Goal: Answer question/provide support: Answer question/provide support

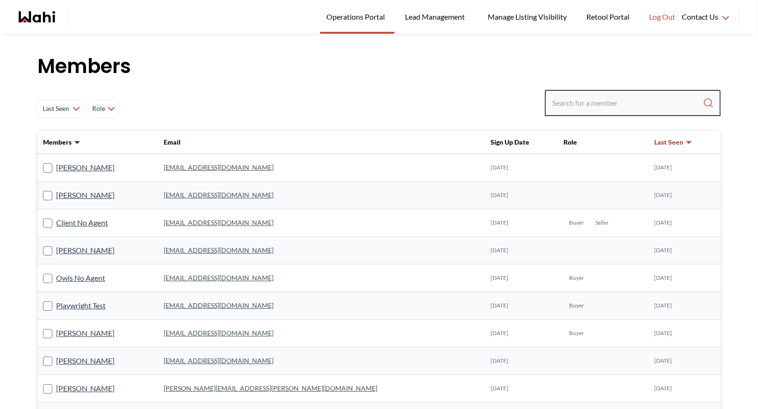
click at [578, 106] on input "Search input" at bounding box center [627, 102] width 151 height 17
type input "ryckman"
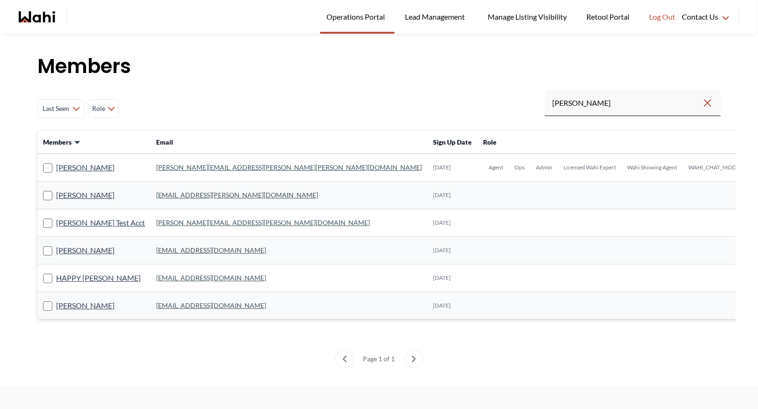
click at [165, 166] on link "michelle.williams@wahi.com" at bounding box center [289, 167] width 266 height 8
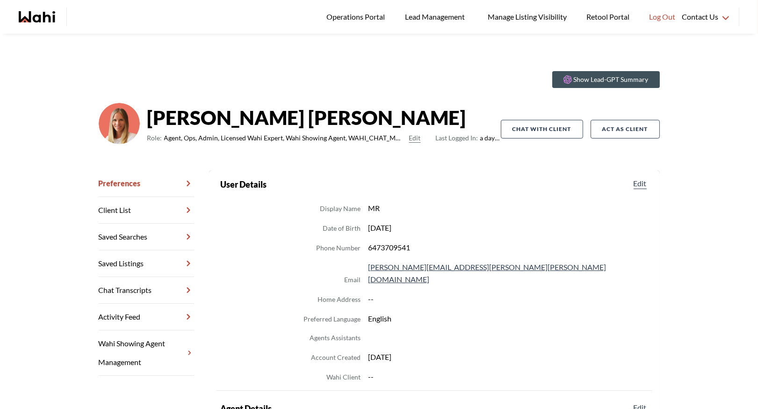
click at [145, 283] on link "Chat Transcripts" at bounding box center [146, 290] width 95 height 27
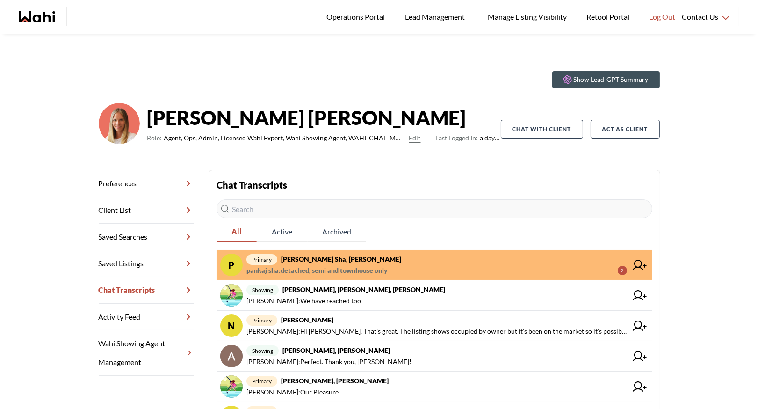
click at [415, 265] on span "pankaj sha : detached, semi and townhouse only 2" at bounding box center [436, 270] width 381 height 11
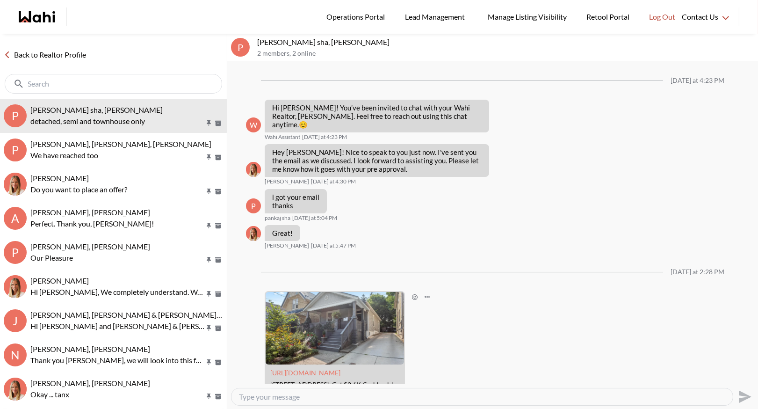
scroll to position [197, 0]
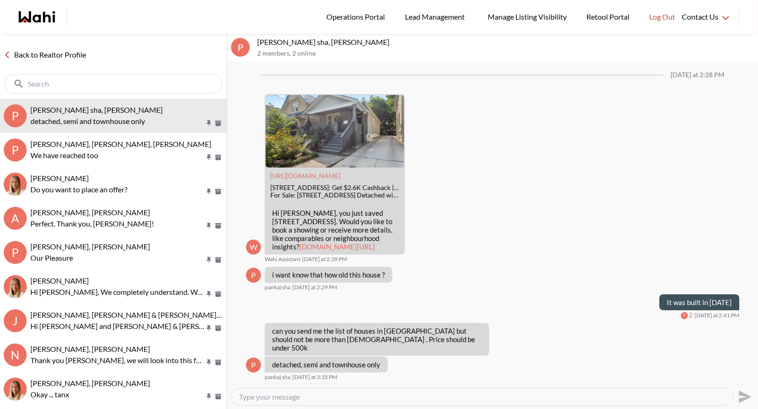
click at [280, 397] on textarea "Type your message" at bounding box center [482, 396] width 486 height 9
type textarea "We actually don't offer our cashback program in [GEOGRAPHIC_DATA] - are there o…"
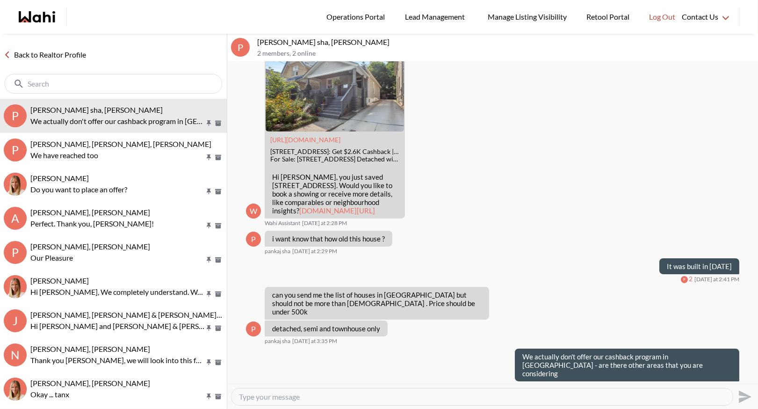
click at [264, 398] on textarea "Type your message" at bounding box center [482, 396] width 486 height 9
type textarea "In your notes on file I see a variety of areas of cons"
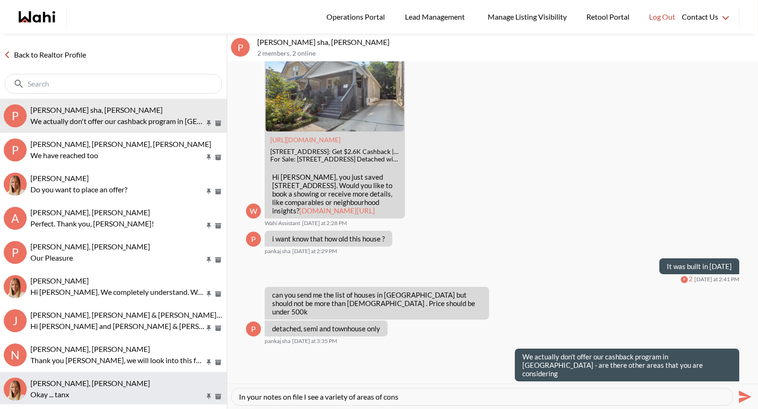
drag, startPoint x: 407, startPoint y: 398, endPoint x: 227, endPoint y: 387, distance: 180.3
click at [227, 387] on div "Back to Realtor Profile p pankaj sha, Michelle We actually don't offer our cash…" at bounding box center [379, 221] width 758 height 375
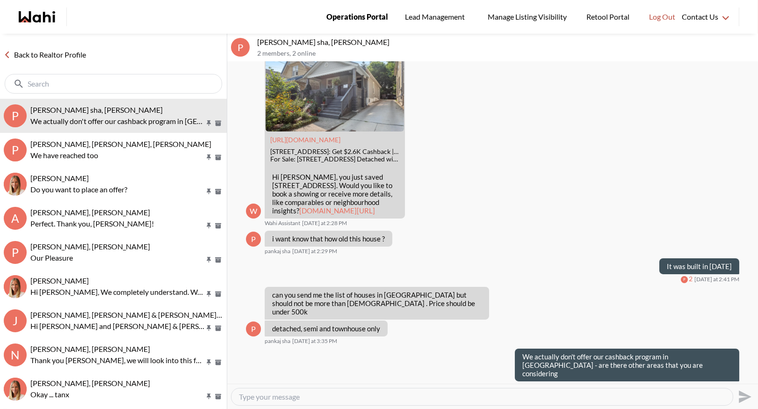
click at [354, 17] on span "Operations Portal" at bounding box center [357, 17] width 62 height 12
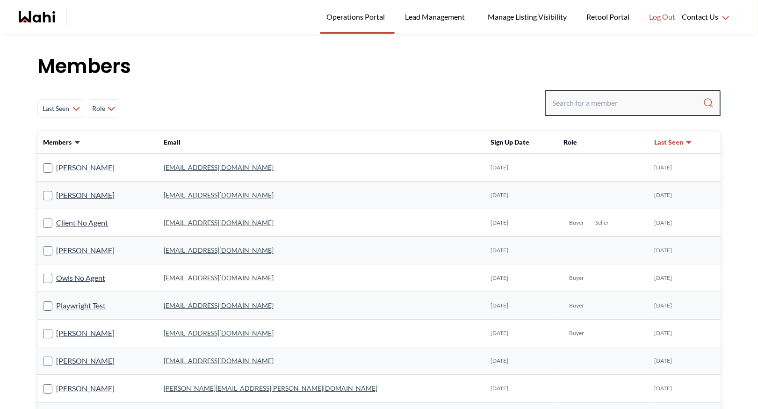
click at [608, 102] on input "Search input" at bounding box center [627, 102] width 151 height 17
type input "ryckman"
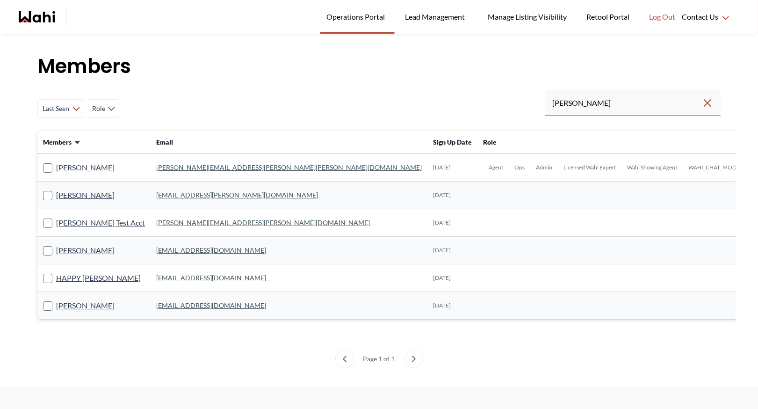
click at [187, 164] on link "michelle.williams@wahi.com" at bounding box center [289, 167] width 266 height 8
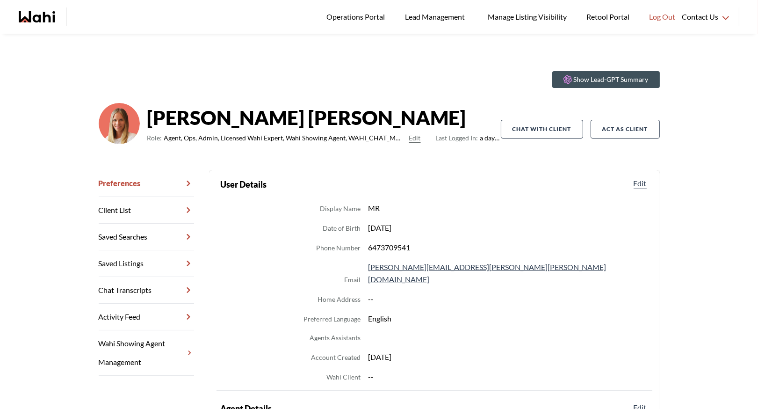
click at [152, 289] on link "Chat Transcripts" at bounding box center [146, 290] width 95 height 27
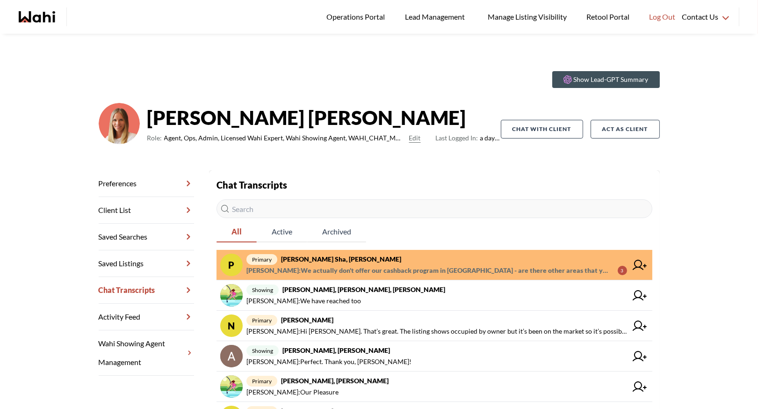
click at [371, 252] on link "p primary pankaj sha, Michelle Barbara Funt : We actually don't offer our cashb…" at bounding box center [434, 265] width 436 height 30
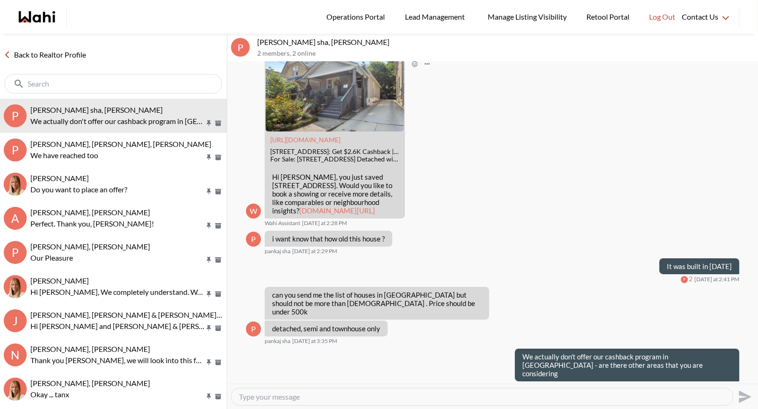
scroll to position [233, 0]
click at [57, 56] on link "Back to Realtor Profile" at bounding box center [45, 55] width 90 height 12
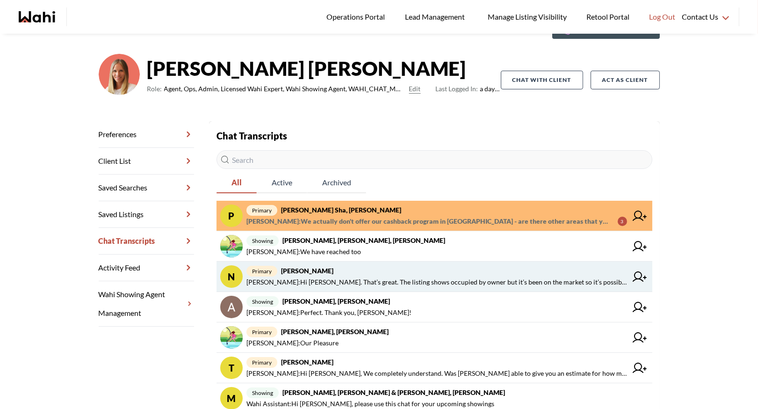
scroll to position [61, 0]
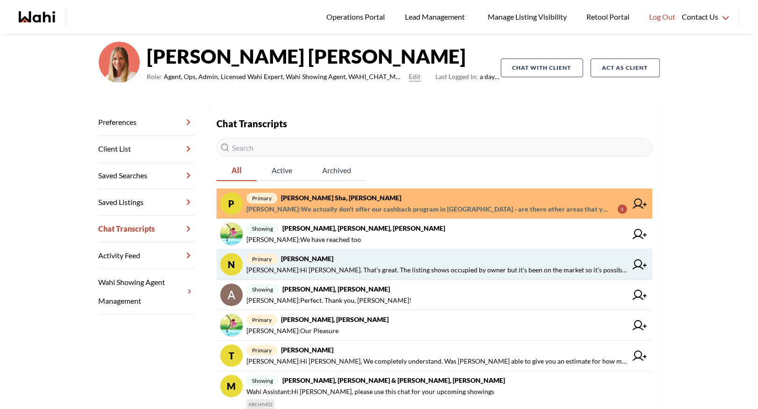
click at [388, 257] on span "primary Nurse Noelz, Michelle" at bounding box center [436, 258] width 381 height 11
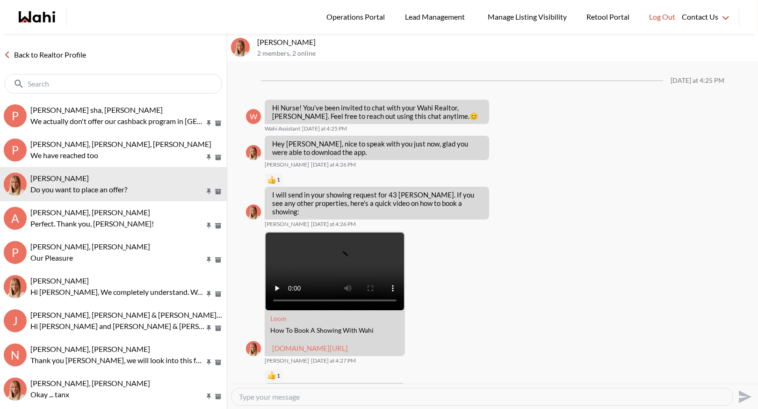
scroll to position [1546, 0]
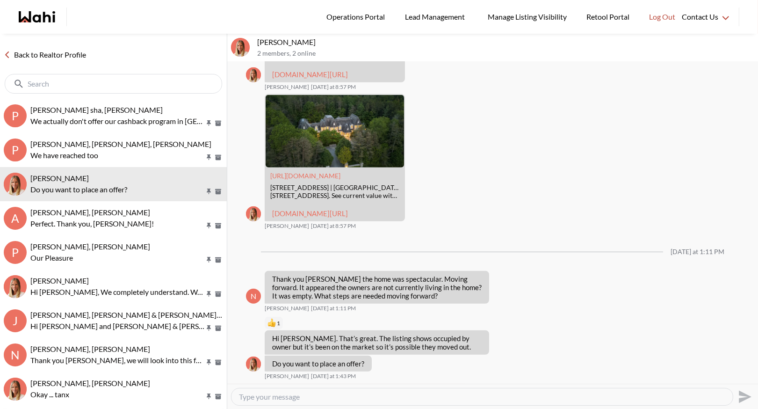
click at [79, 53] on link "Back to Realtor Profile" at bounding box center [45, 55] width 90 height 12
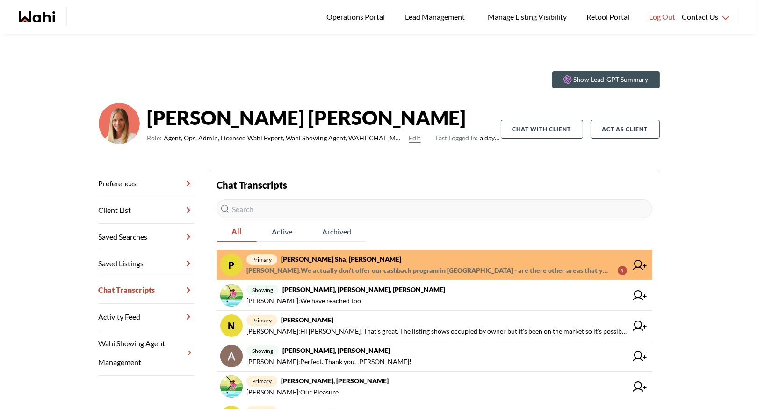
click at [407, 256] on span "primary pankaj sha, Michelle" at bounding box center [436, 258] width 381 height 11
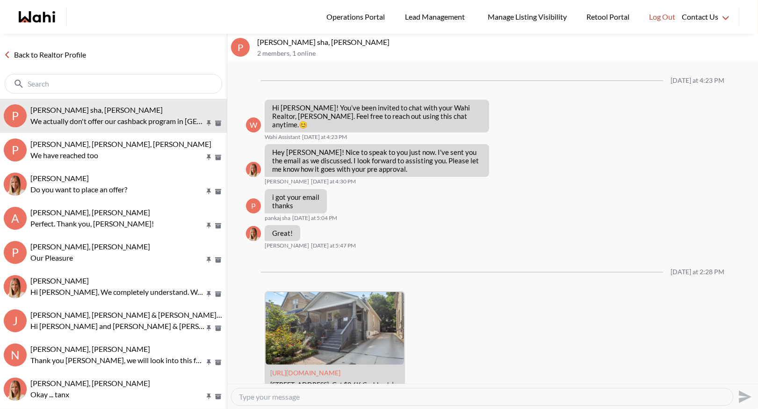
scroll to position [233, 0]
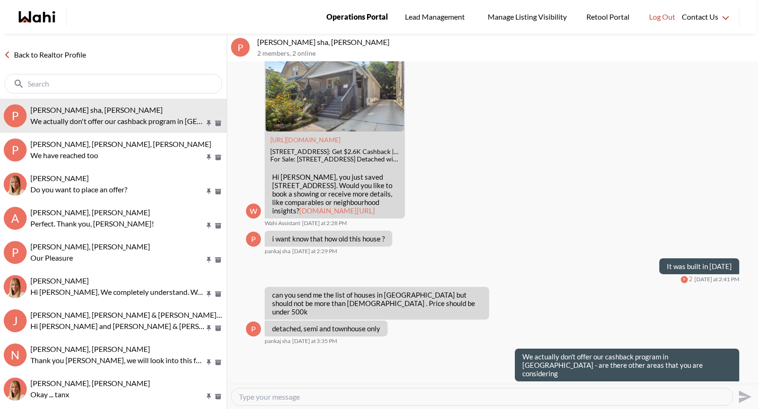
click at [365, 13] on span "Operations Portal" at bounding box center [357, 17] width 62 height 12
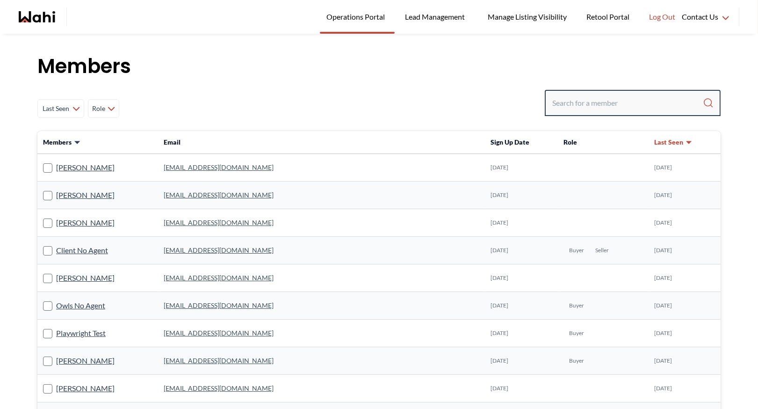
click at [568, 100] on input "Search input" at bounding box center [627, 102] width 151 height 17
type input "[PERSON_NAME]"
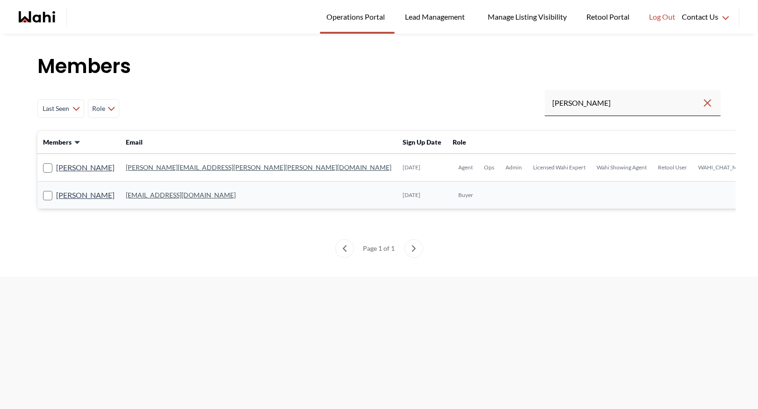
click at [173, 169] on link "[PERSON_NAME][EMAIL_ADDRESS][PERSON_NAME][PERSON_NAME][DOMAIN_NAME]" at bounding box center [259, 167] width 266 height 8
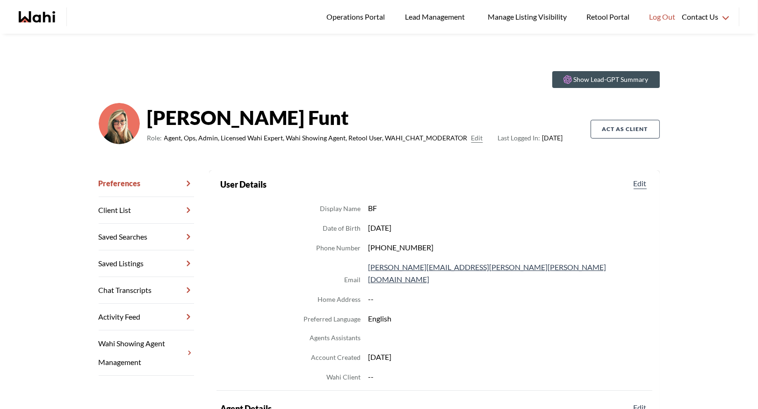
click at [147, 291] on link "Chat Transcripts" at bounding box center [146, 290] width 95 height 27
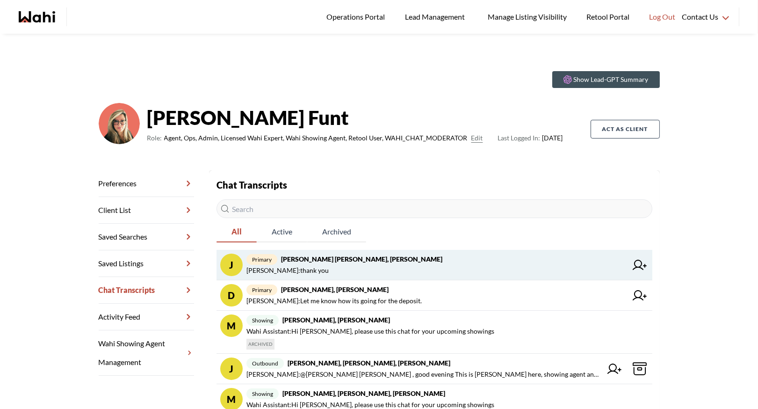
click at [365, 262] on span "primary Jeremy Tod, Barbara" at bounding box center [436, 258] width 381 height 11
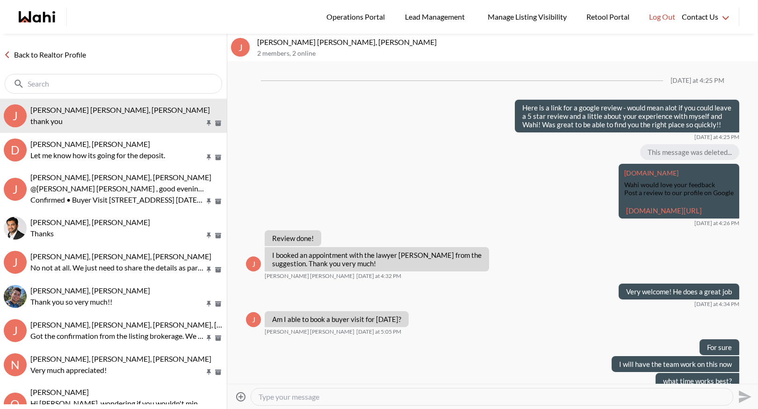
scroll to position [628, 0]
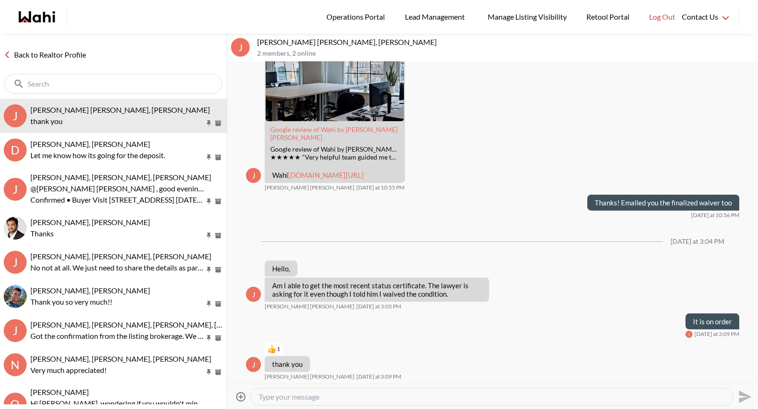
click at [240, 394] on icon "Attach files" at bounding box center [240, 396] width 11 height 11
click at [0, 0] on input "Attach files" at bounding box center [0, 0] width 0 height 0
click at [746, 378] on icon "Send" at bounding box center [743, 378] width 15 height 15
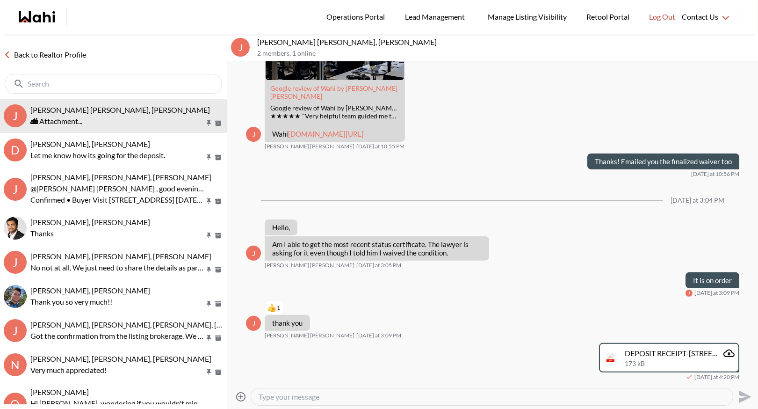
click at [342, 397] on textarea "Type your message" at bounding box center [492, 396] width 467 height 9
type textarea "receipt for second deposit"
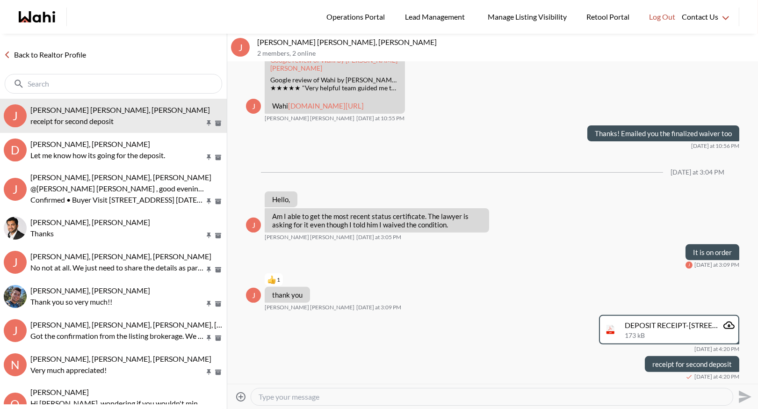
click at [66, 54] on link "Back to Realtor Profile" at bounding box center [45, 55] width 90 height 12
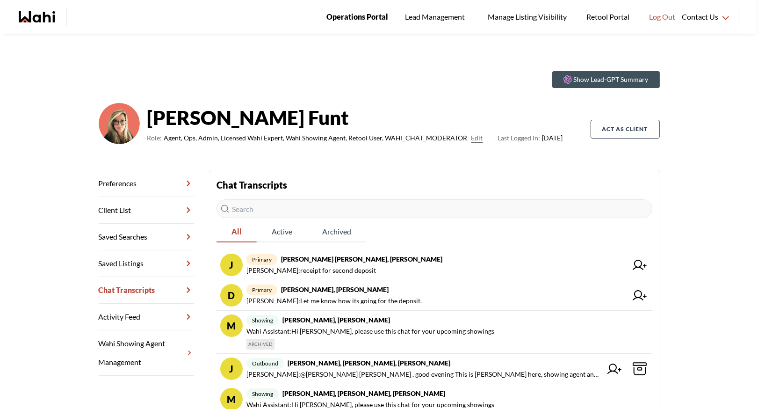
click at [349, 17] on span "Operations Portal" at bounding box center [357, 17] width 62 height 12
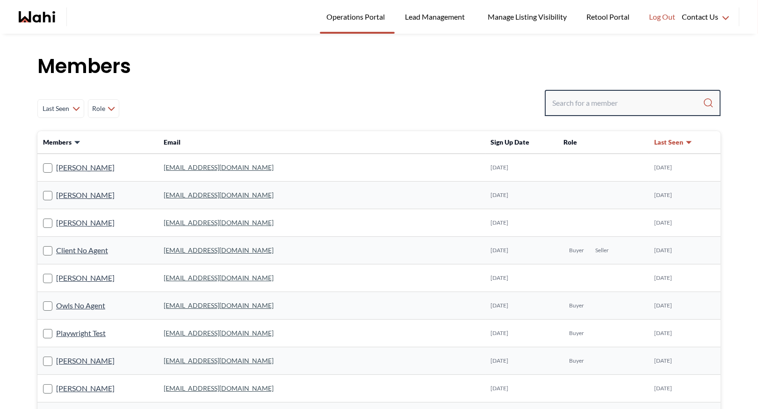
click at [574, 99] on input "Search input" at bounding box center [627, 102] width 151 height 17
type input "[PERSON_NAME]"
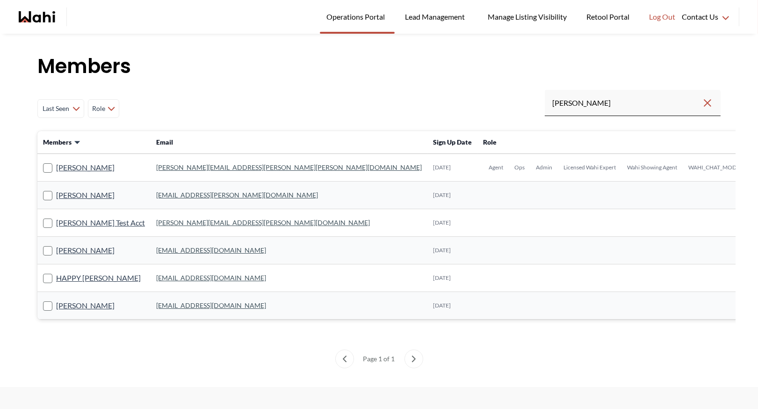
click at [163, 166] on link "[PERSON_NAME][EMAIL_ADDRESS][PERSON_NAME][PERSON_NAME][DOMAIN_NAME]" at bounding box center [289, 167] width 266 height 8
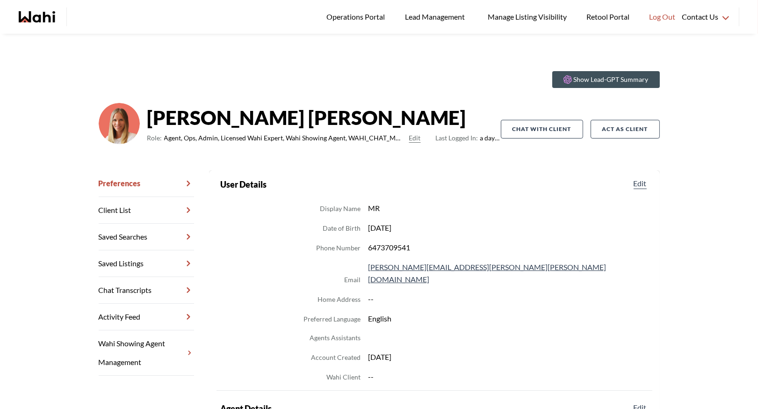
click at [141, 285] on link "Chat Transcripts" at bounding box center [146, 290] width 95 height 27
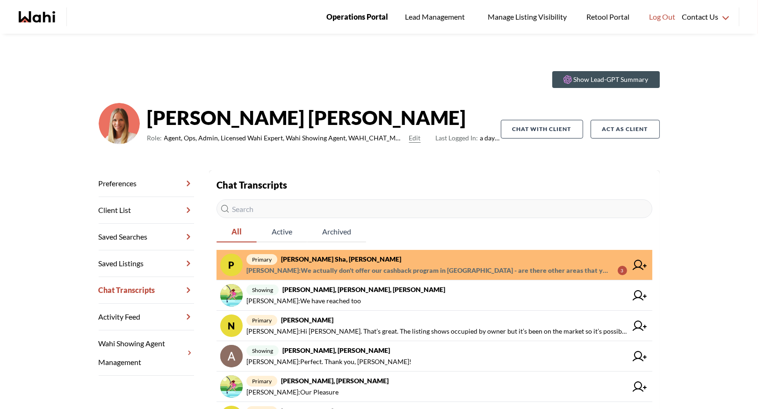
click at [361, 11] on span "Operations Portal" at bounding box center [357, 17] width 62 height 12
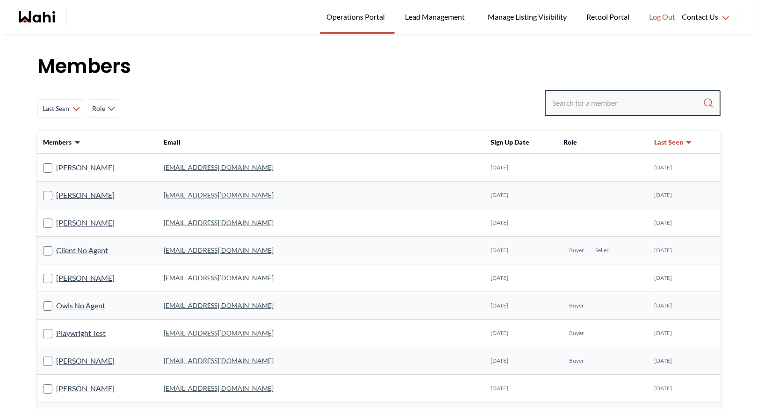
click at [583, 105] on input "Search input" at bounding box center [627, 102] width 151 height 17
type input "faraz"
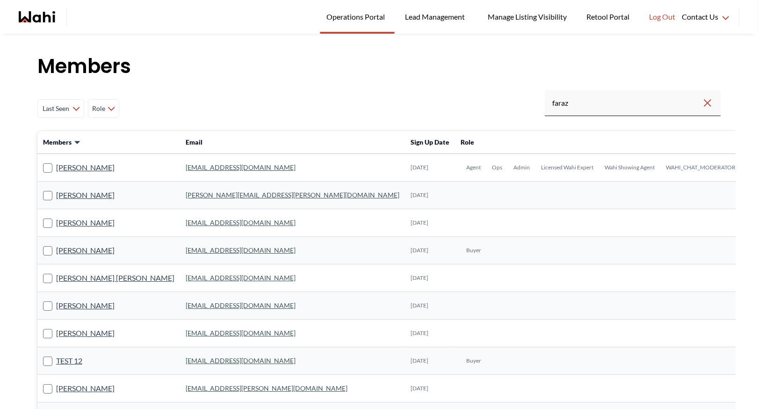
click at [187, 165] on link "faraz.azam@wahi.com" at bounding box center [241, 167] width 110 height 8
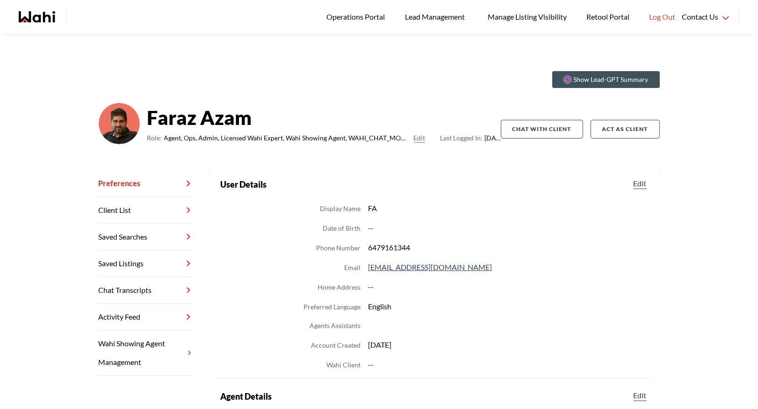
click at [154, 288] on link "Chat Transcripts" at bounding box center [146, 290] width 95 height 27
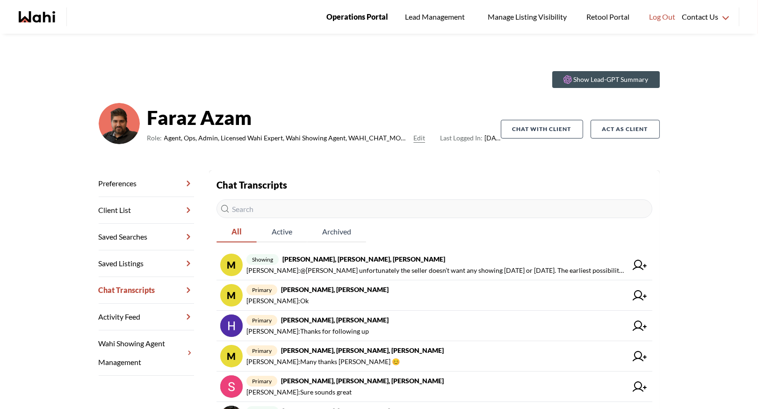
click at [360, 17] on span "Operations Portal" at bounding box center [357, 17] width 62 height 12
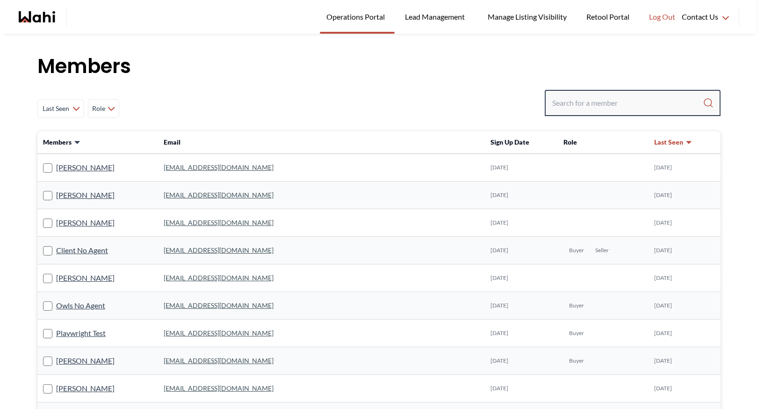
click at [574, 106] on input "Search input" at bounding box center [627, 102] width 151 height 17
type input "behnam"
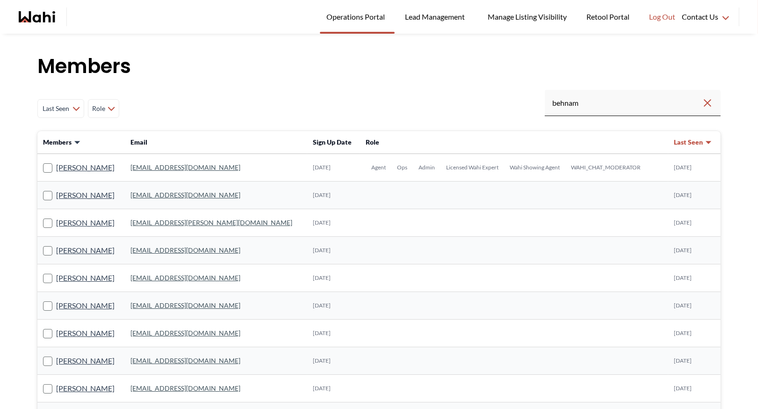
click at [177, 167] on link "behnam.fazili@wahi.com" at bounding box center [185, 167] width 110 height 8
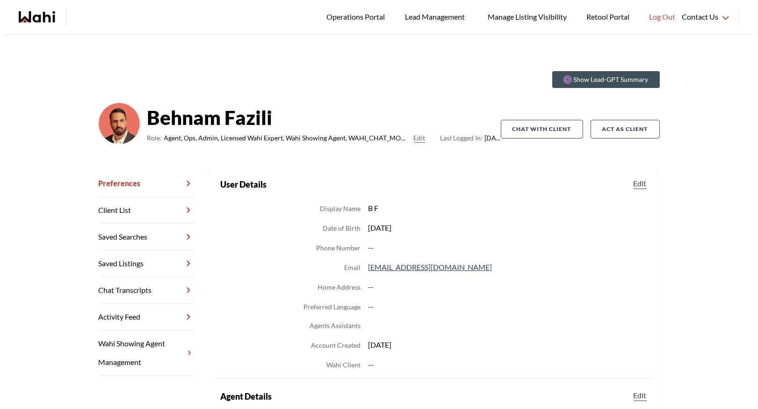
click at [142, 290] on link "Chat Transcripts" at bounding box center [146, 290] width 95 height 27
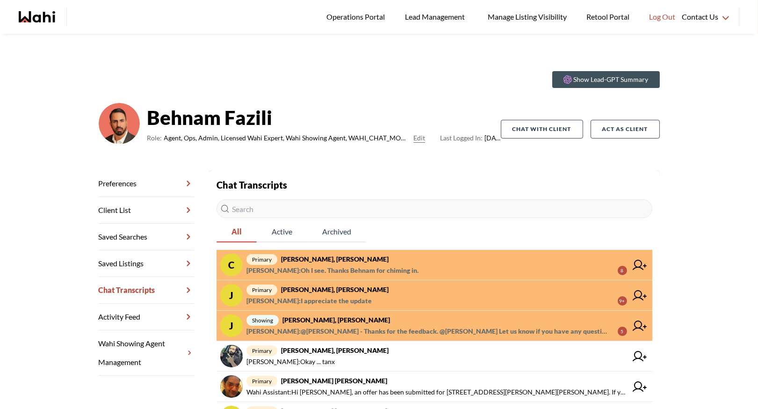
click at [636, 291] on icon at bounding box center [640, 295] width 14 height 10
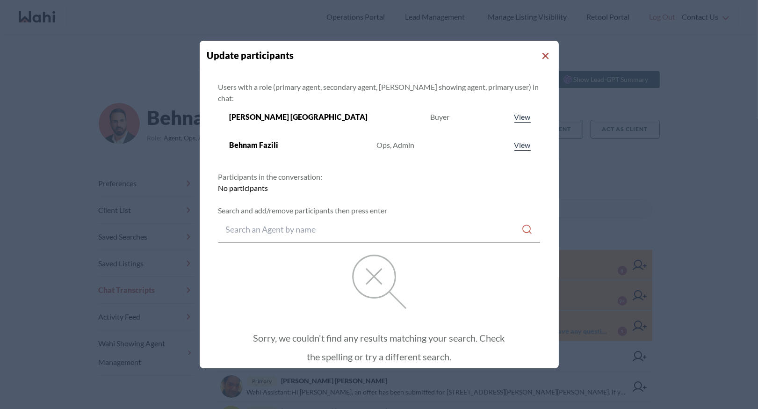
click at [542, 53] on icon "Close Modal" at bounding box center [545, 56] width 7 height 7
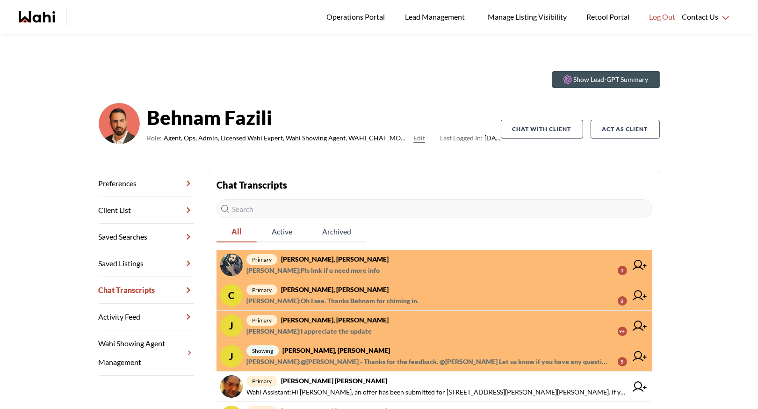
click at [317, 292] on strong "[PERSON_NAME], [PERSON_NAME]" at bounding box center [335, 289] width 108 height 8
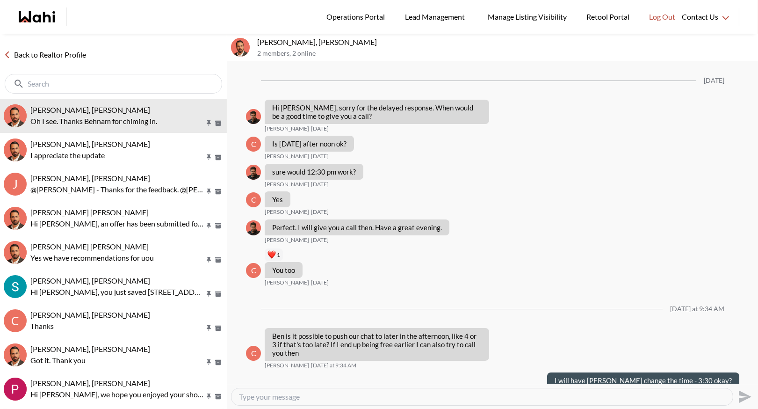
scroll to position [704, 0]
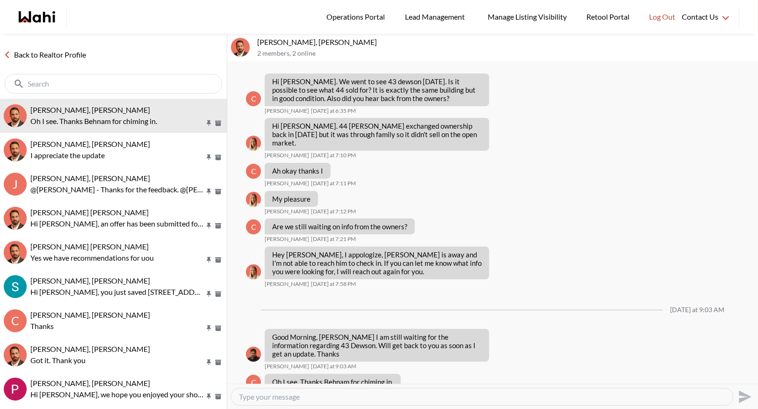
click at [51, 56] on link "Back to Realtor Profile" at bounding box center [45, 55] width 90 height 12
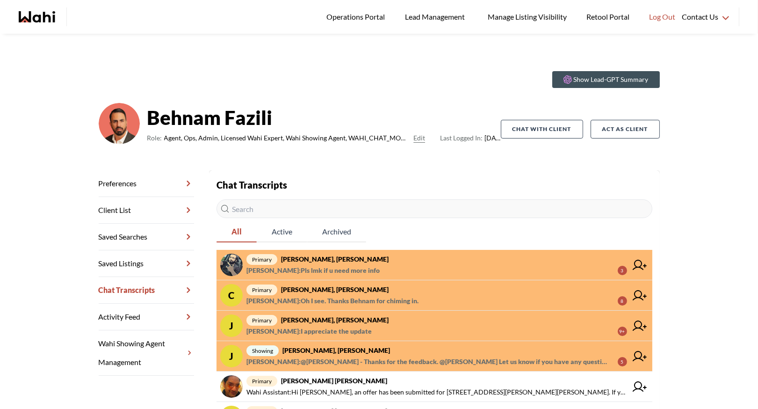
click at [379, 260] on span "primary [PERSON_NAME], [PERSON_NAME]" at bounding box center [436, 258] width 381 height 11
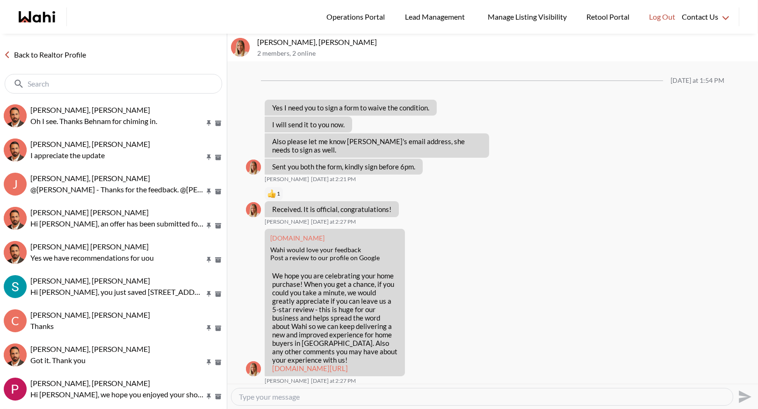
scroll to position [841, 0]
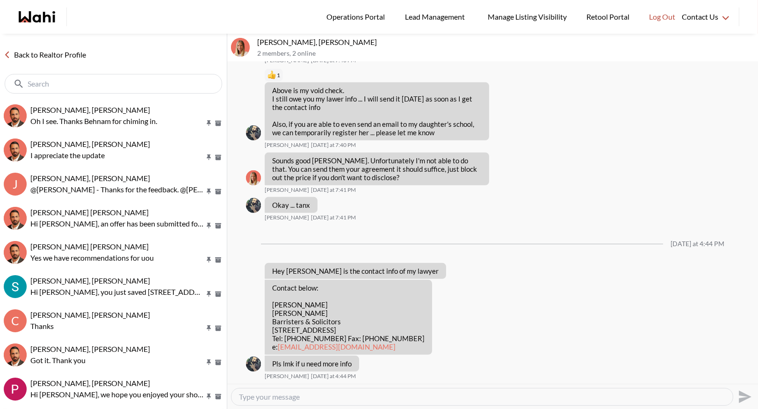
click at [317, 388] on div at bounding box center [481, 396] width 501 height 17
click at [316, 395] on textarea "Type your message" at bounding box center [482, 396] width 486 height 9
type textarea "S"
type textarea "Thanks for the info."
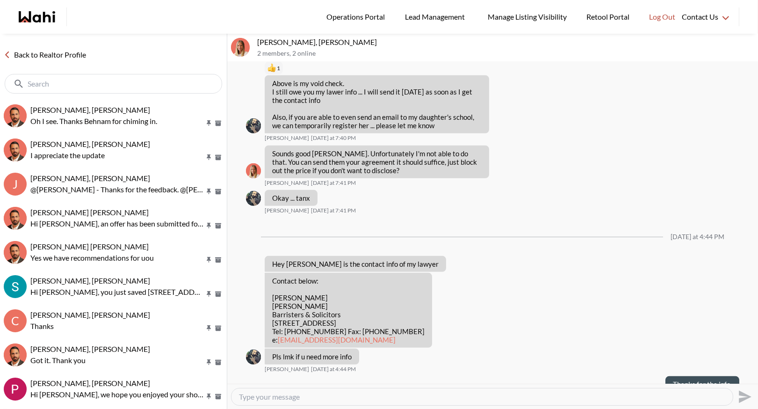
scroll to position [868, 0]
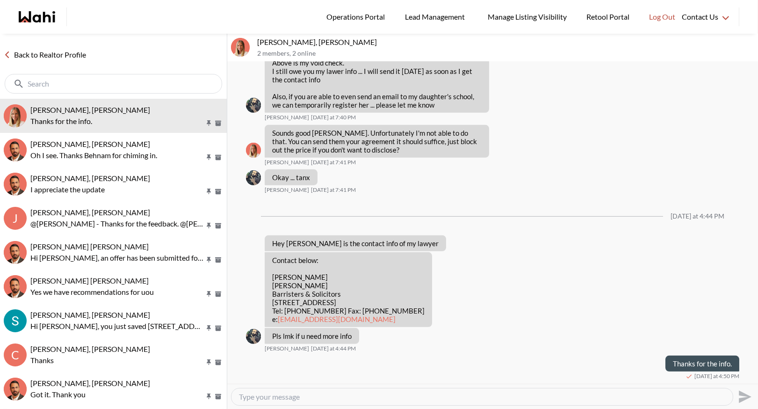
click at [75, 56] on link "Back to Realtor Profile" at bounding box center [45, 55] width 90 height 12
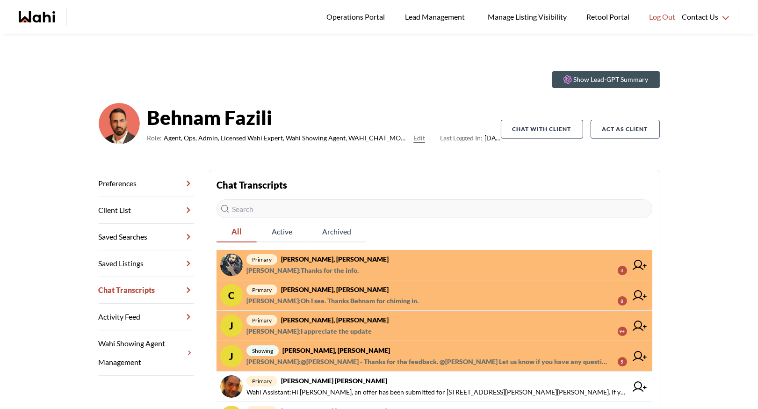
click at [638, 264] on icon at bounding box center [640, 265] width 14 height 10
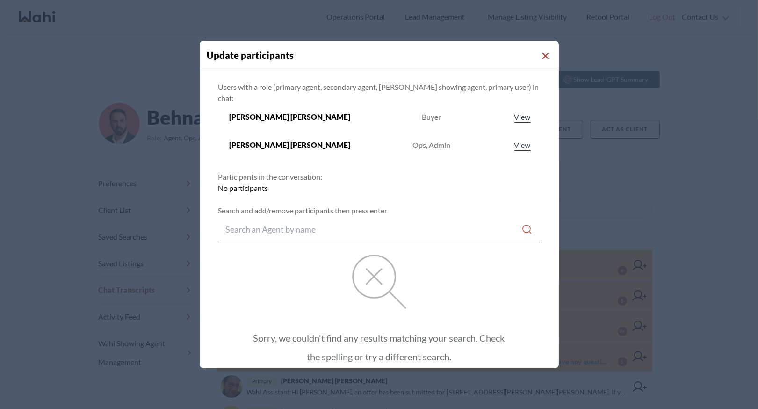
click at [542, 57] on icon "Close Modal" at bounding box center [545, 56] width 7 height 7
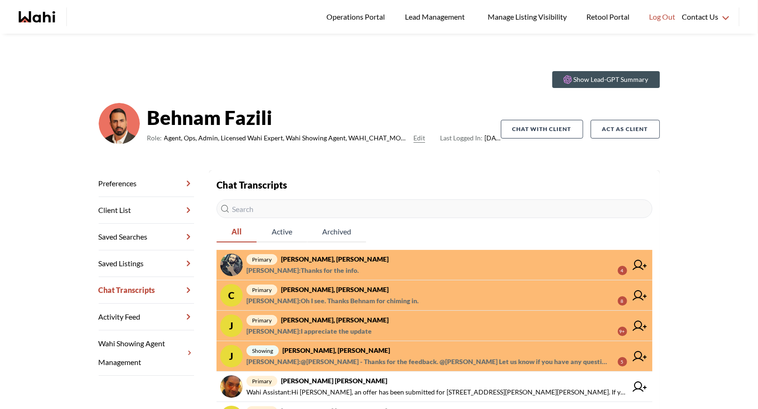
click at [432, 257] on span "primary Saeid Kanani, Michelle" at bounding box center [436, 258] width 381 height 11
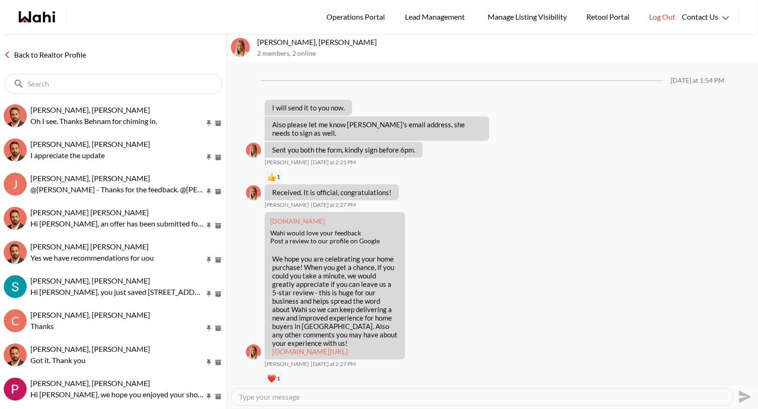
scroll to position [851, 0]
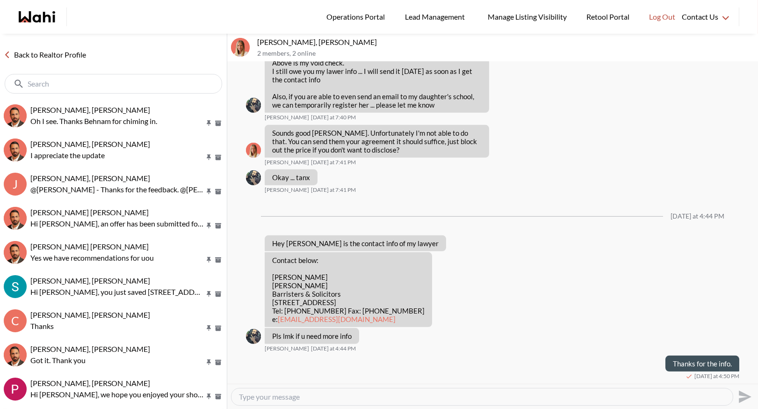
click at [54, 53] on link "Back to Realtor Profile" at bounding box center [45, 55] width 90 height 12
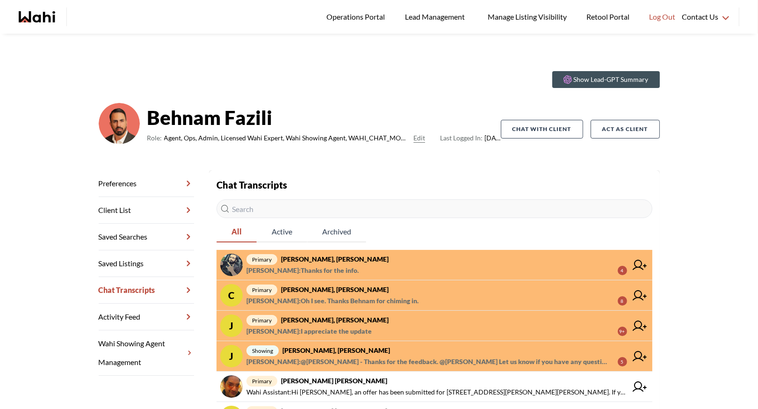
click at [380, 260] on span "primary Saeid Kanani, Michelle" at bounding box center [436, 258] width 381 height 11
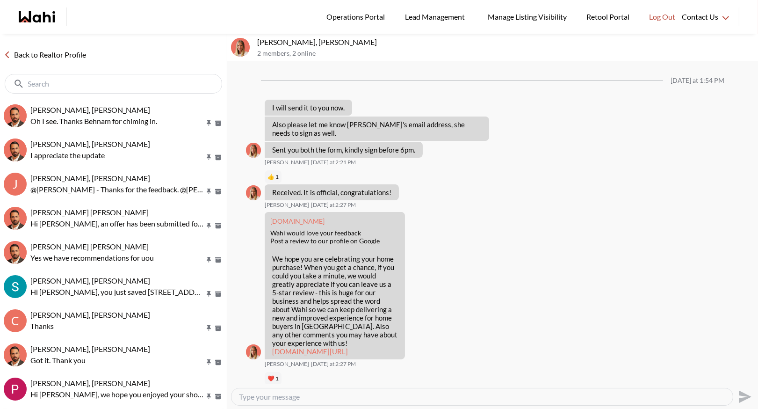
scroll to position [851, 0]
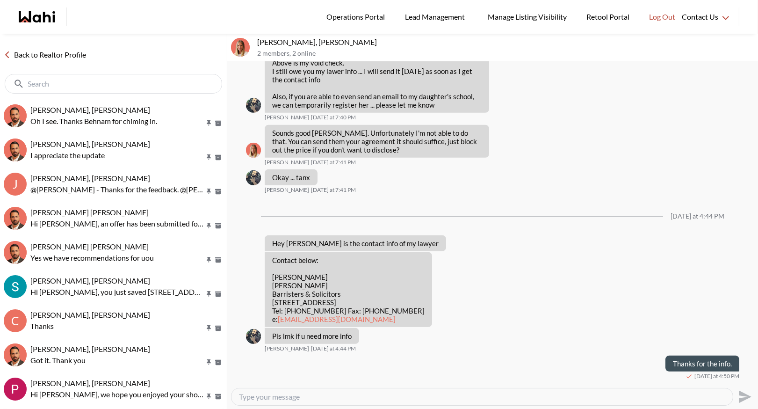
click at [396, 197] on div "Today at 4:44 PM" at bounding box center [492, 216] width 493 height 38
drag, startPoint x: 343, startPoint y: 320, endPoint x: 269, endPoint y: 267, distance: 90.8
click at [269, 268] on div "Contact below: John Zinati ZINATI KAY Barristers & Solicitors 100 Cowdray Court…" at bounding box center [348, 289] width 167 height 75
copy p "John Zinati ZINATI KAY Barristers & Solicitors 100 Cowdray Court, Suite 320, To…"
click at [59, 51] on link "Back to Realtor Profile" at bounding box center [45, 55] width 90 height 12
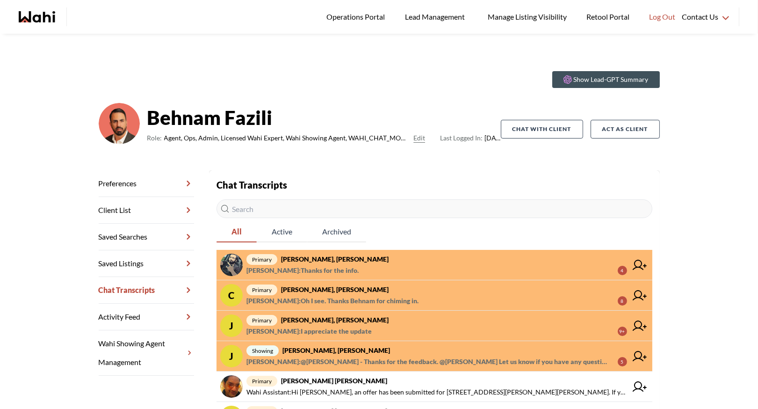
click at [312, 291] on strong "Caroline Rouben, Behnam" at bounding box center [335, 289] width 108 height 8
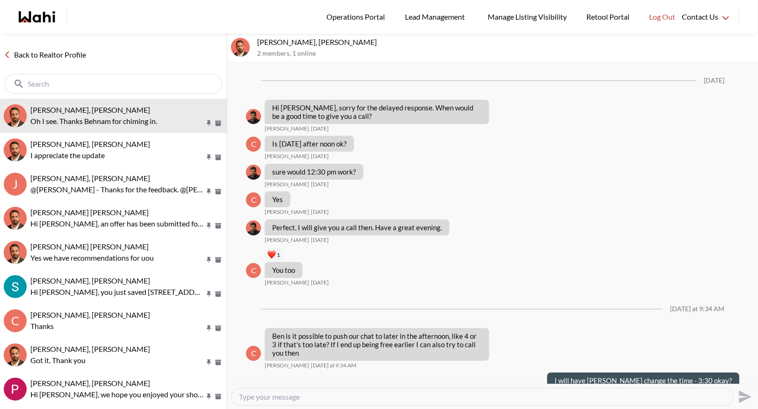
scroll to position [704, 0]
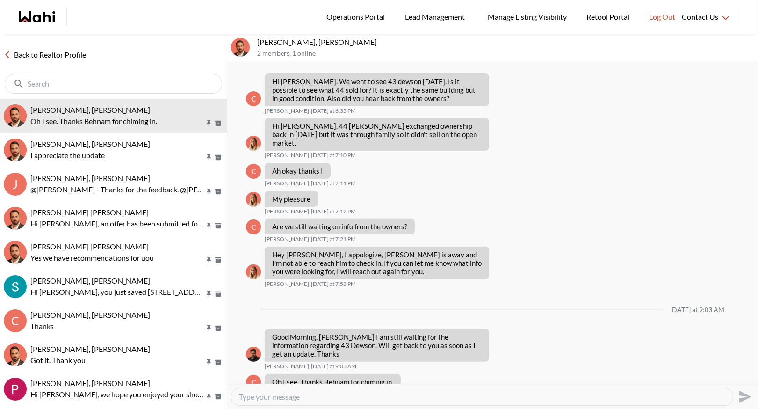
click at [72, 55] on link "Back to Realtor Profile" at bounding box center [45, 55] width 90 height 12
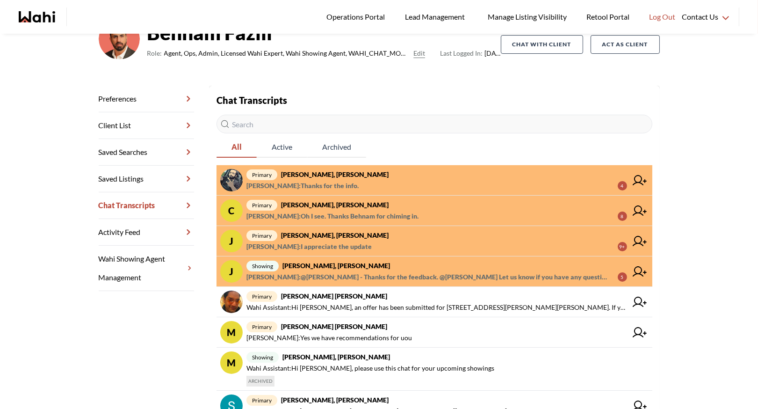
scroll to position [178, 0]
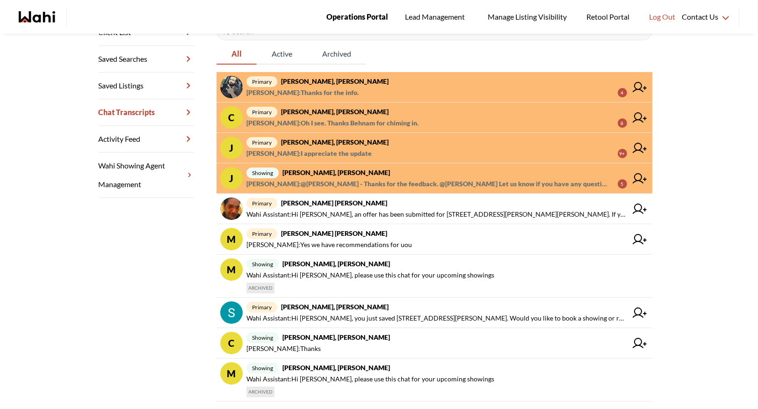
click at [353, 7] on link "Operations Portal" at bounding box center [357, 17] width 75 height 34
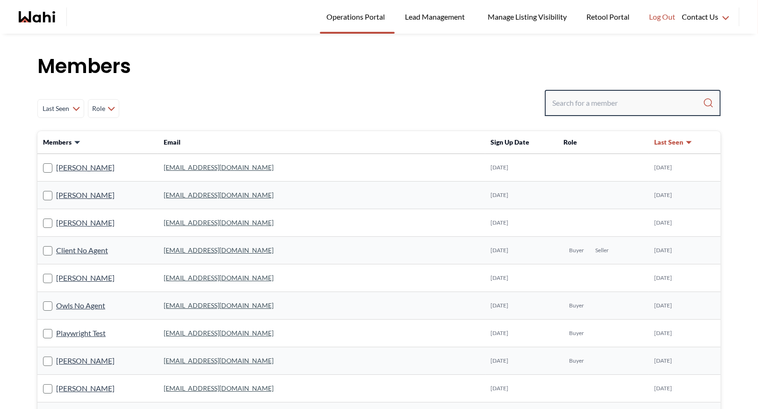
click at [574, 101] on input "Search input" at bounding box center [627, 102] width 151 height 17
type input "faraz"
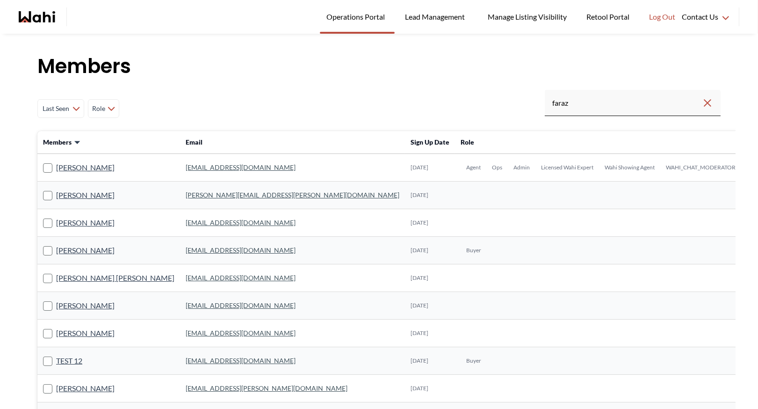
click at [189, 165] on link "[EMAIL_ADDRESS][DOMAIN_NAME]" at bounding box center [241, 167] width 110 height 8
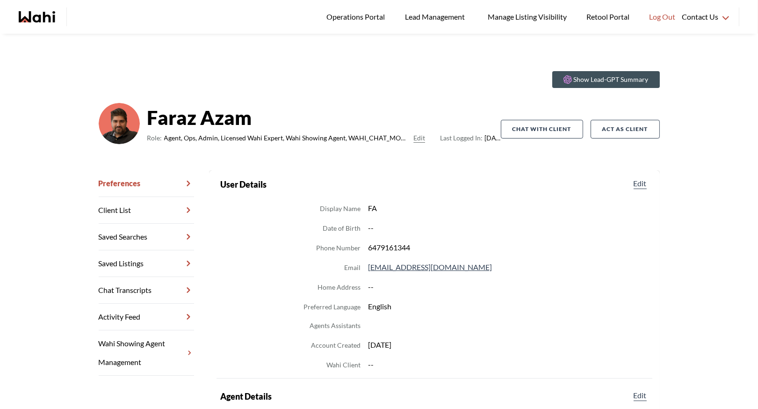
click at [124, 288] on link "Chat Transcripts" at bounding box center [146, 290] width 95 height 27
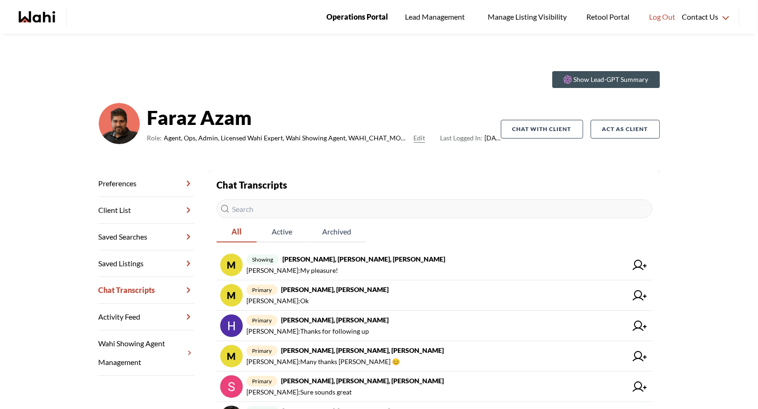
click at [358, 21] on span "Operations Portal" at bounding box center [357, 17] width 62 height 12
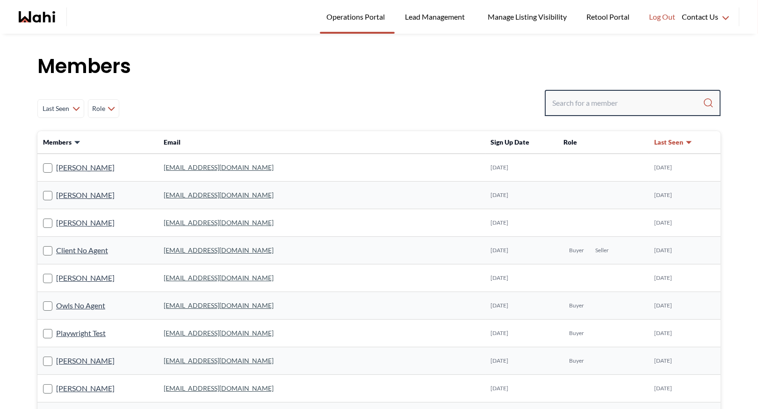
click at [564, 101] on input "Search input" at bounding box center [627, 102] width 151 height 17
type input "behnam"
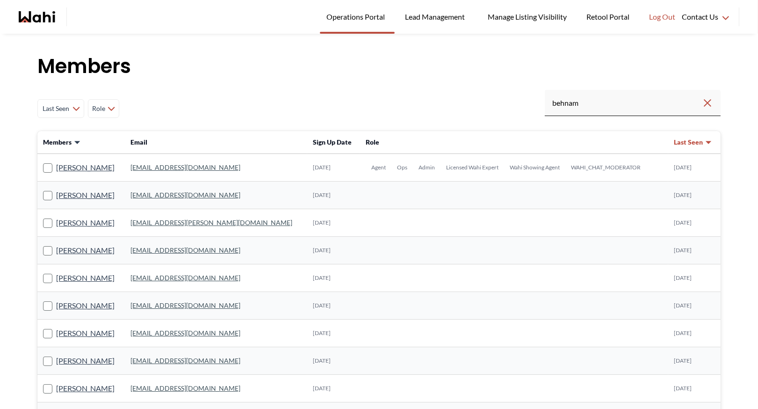
click at [193, 166] on link "behnam.fazili@wahi.com" at bounding box center [185, 167] width 110 height 8
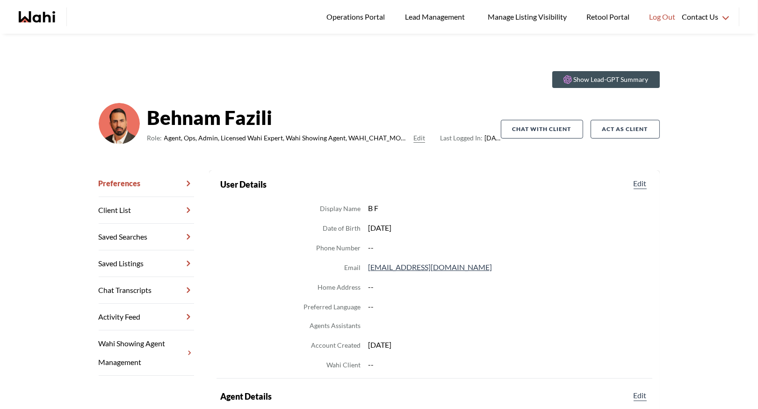
click at [150, 285] on link "Chat Transcripts" at bounding box center [146, 290] width 95 height 27
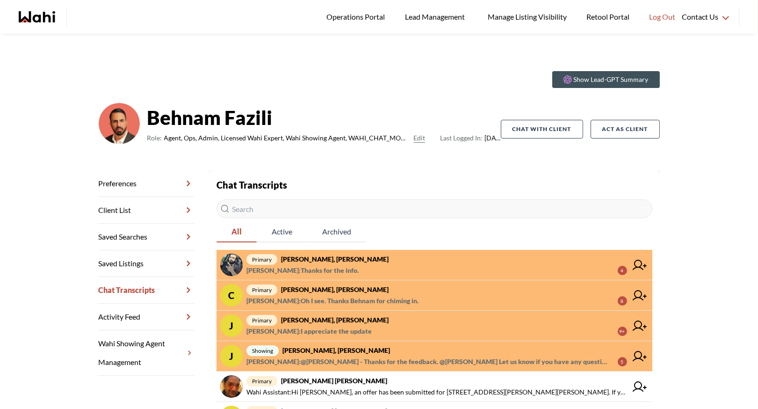
click at [346, 252] on link "primary Saeid Kanani, Michelle Barbara Funt : Thanks for the info. 4" at bounding box center [434, 265] width 436 height 30
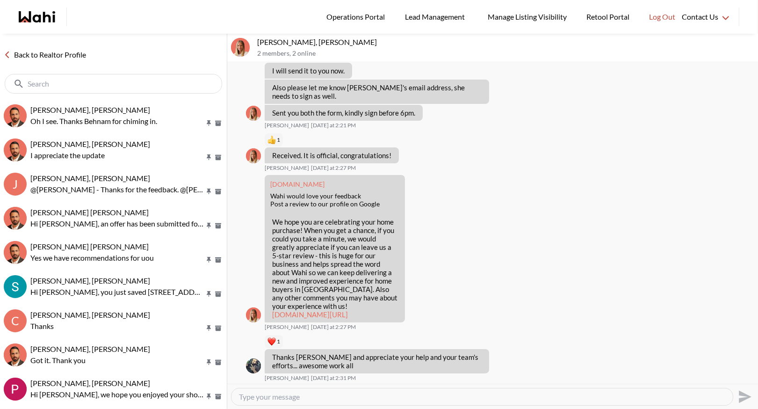
scroll to position [4315, 0]
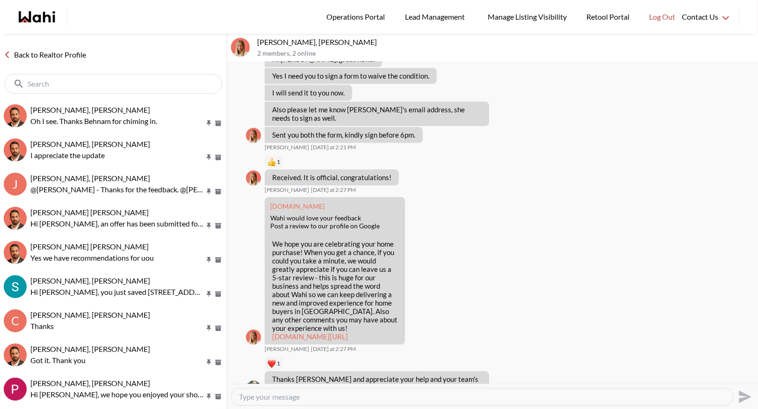
click at [49, 49] on link "Back to Realtor Profile" at bounding box center [45, 55] width 90 height 12
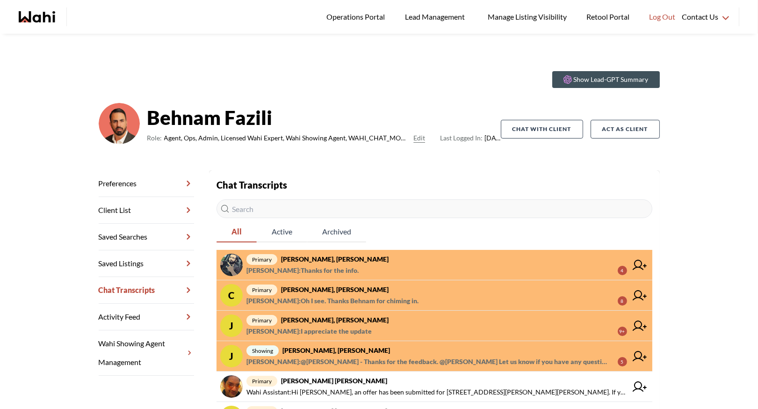
click at [311, 286] on strong "Caroline Rouben, Behnam" at bounding box center [335, 289] width 108 height 8
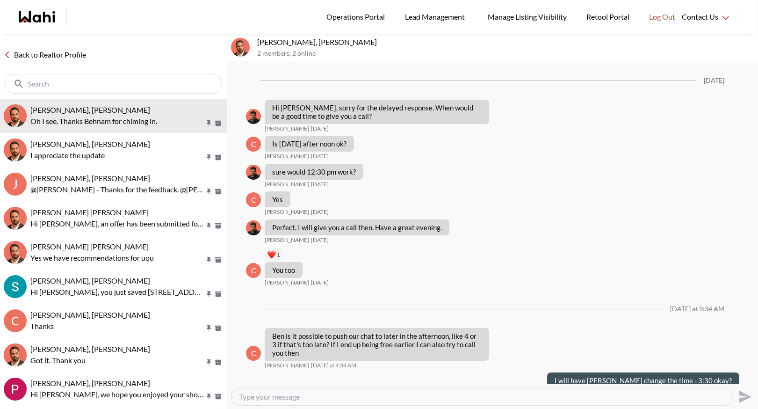
scroll to position [704, 0]
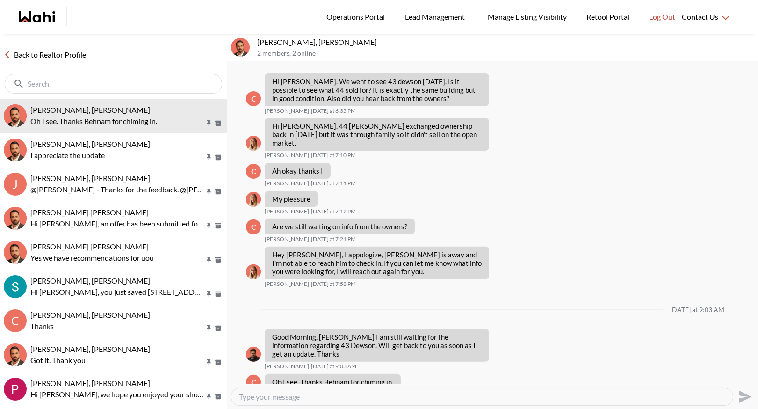
click at [33, 52] on link "Back to Realtor Profile" at bounding box center [45, 55] width 90 height 12
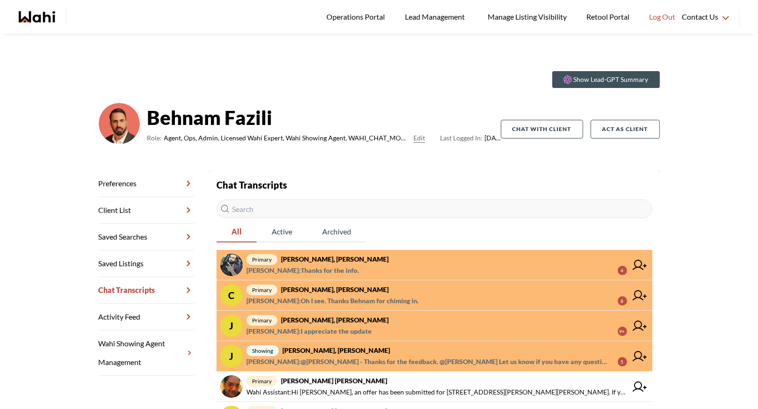
click at [321, 310] on link "J primary Josh Hortaleza, Behnam Josh Hortaleza : I appreciate the update 9+" at bounding box center [434, 325] width 436 height 30
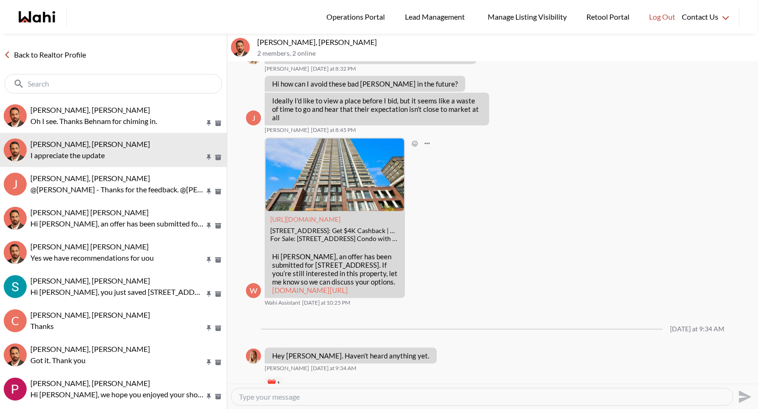
scroll to position [770, 0]
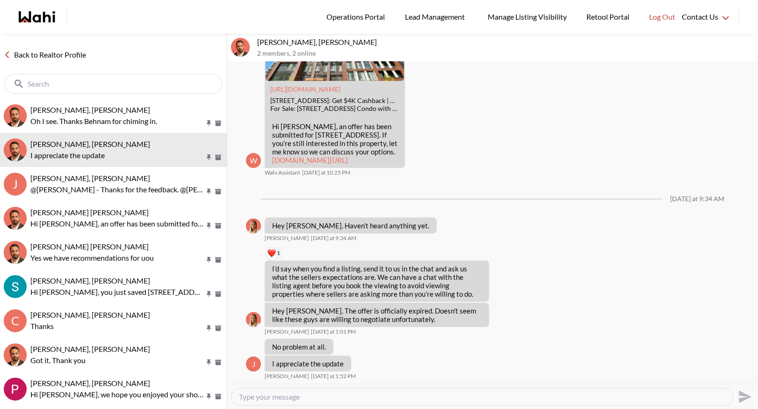
click at [53, 58] on link "Back to Realtor Profile" at bounding box center [45, 55] width 90 height 12
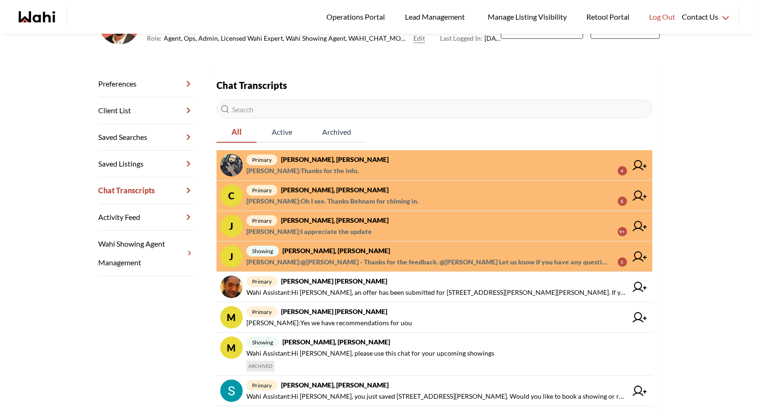
scroll to position [122, 0]
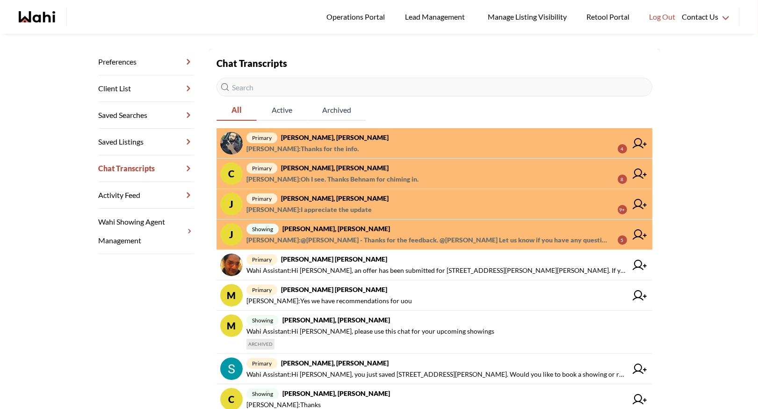
click at [306, 230] on strong "Josh Hortaleza, Khalid, Behnam" at bounding box center [336, 228] width 108 height 8
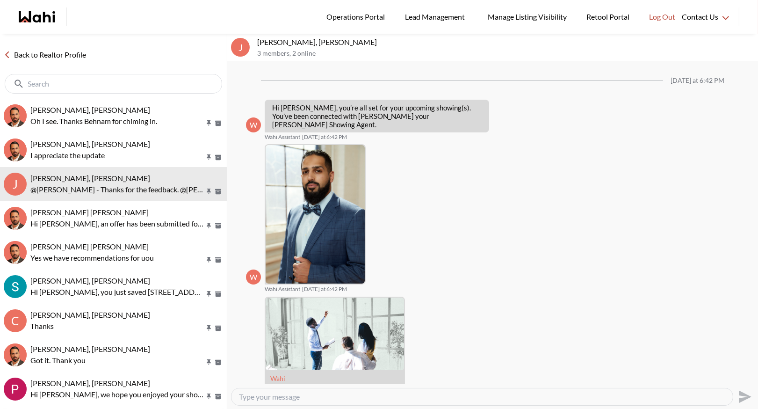
scroll to position [479, 0]
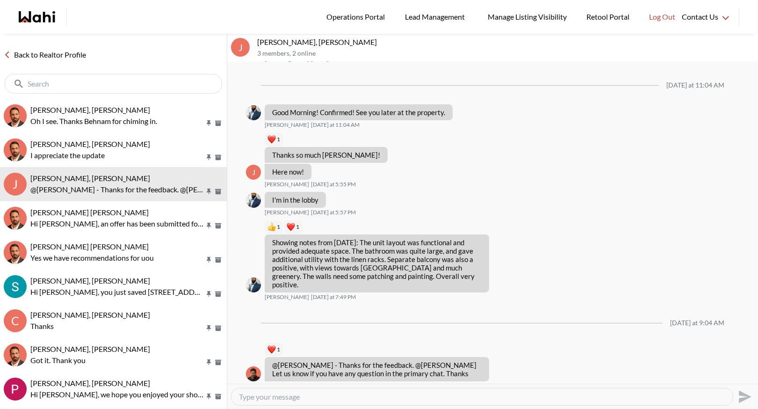
click at [43, 49] on link "Back to Realtor Profile" at bounding box center [45, 55] width 90 height 12
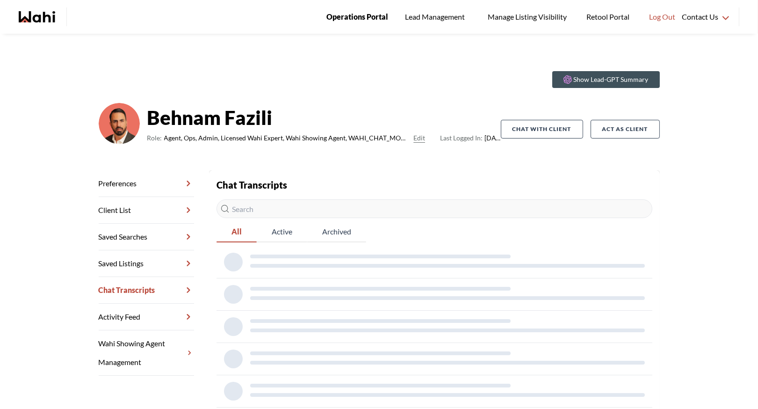
click at [362, 14] on span "Operations Portal" at bounding box center [357, 17] width 62 height 12
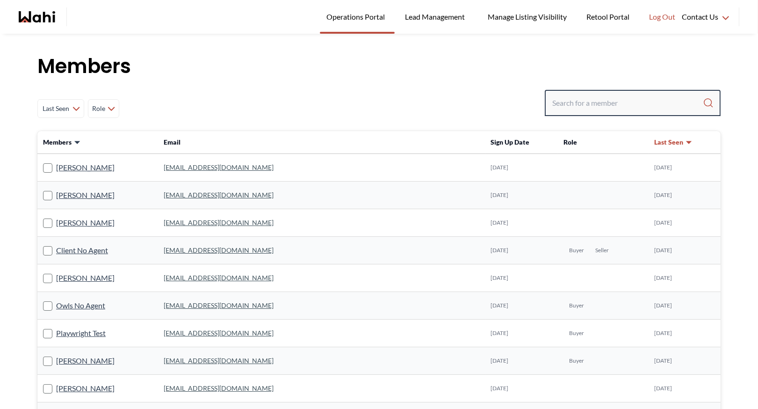
click at [571, 109] on input "Search input" at bounding box center [627, 102] width 151 height 17
type input "[PERSON_NAME]"
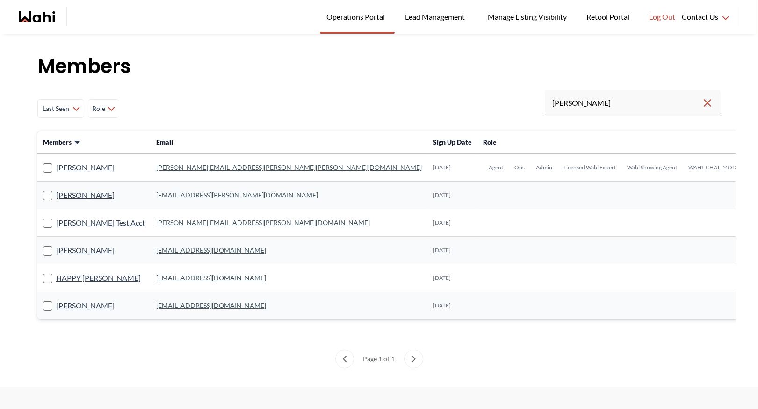
click at [199, 171] on link "[PERSON_NAME][EMAIL_ADDRESS][PERSON_NAME][PERSON_NAME][DOMAIN_NAME]" at bounding box center [289, 167] width 266 height 8
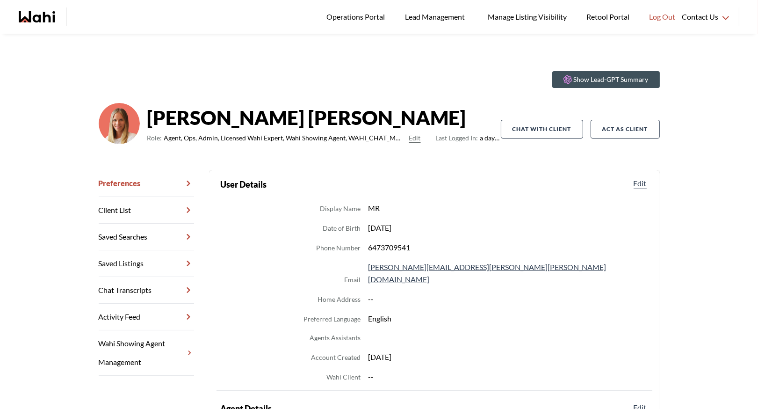
click at [122, 290] on link "Chat Transcripts" at bounding box center [146, 290] width 95 height 27
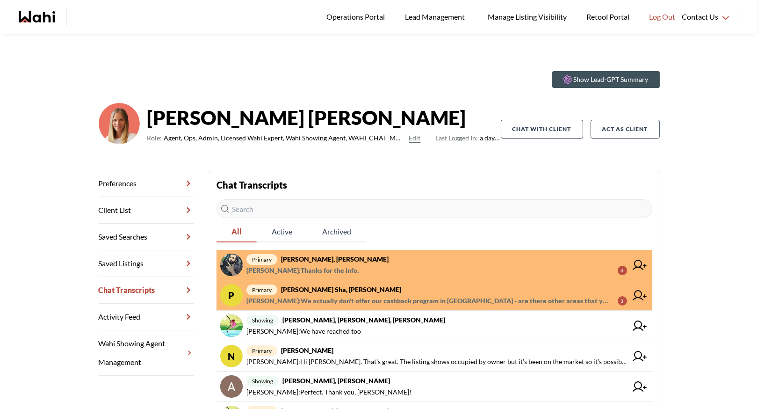
click at [346, 295] on span "[PERSON_NAME] : We actually don't offer our cashback program in [GEOGRAPHIC_DAT…" at bounding box center [428, 300] width 364 height 11
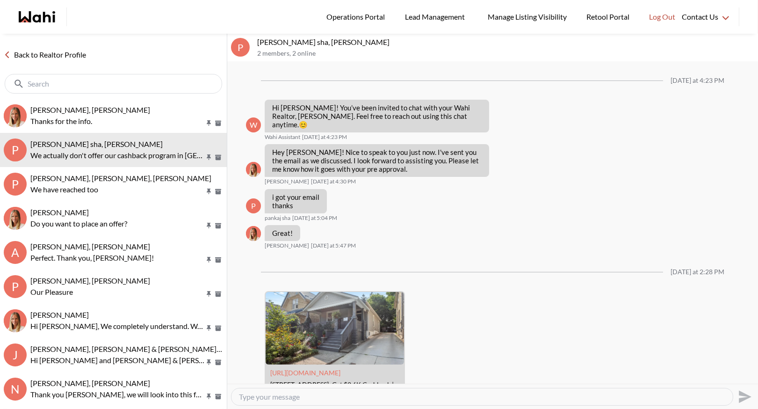
click at [20, 53] on link "Back to Realtor Profile" at bounding box center [45, 55] width 90 height 12
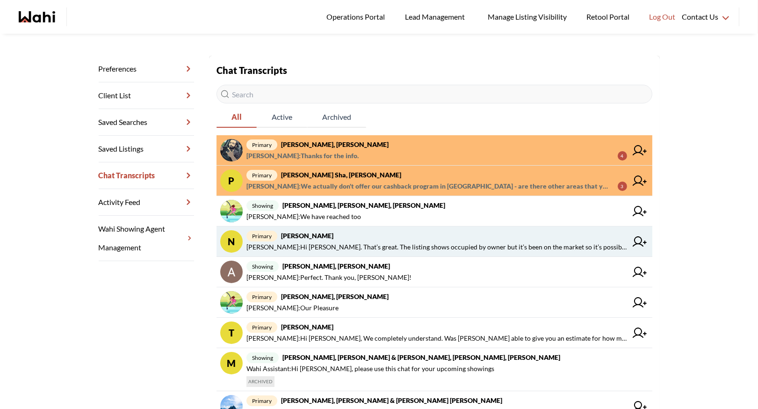
scroll to position [116, 0]
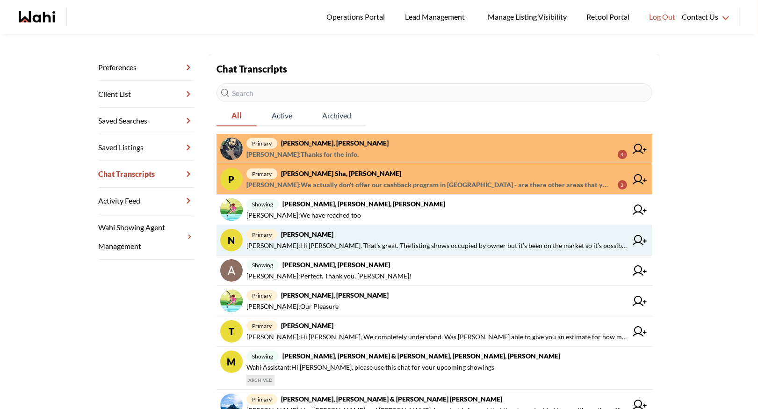
click at [377, 236] on span "primary Nurse Noelz, Michelle" at bounding box center [436, 234] width 381 height 11
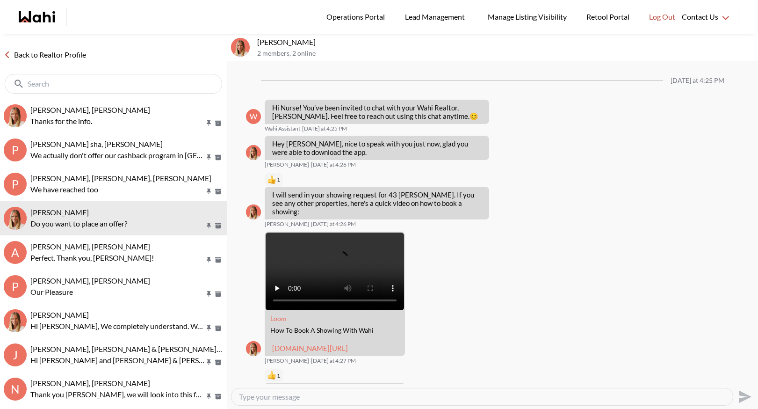
scroll to position [1546, 0]
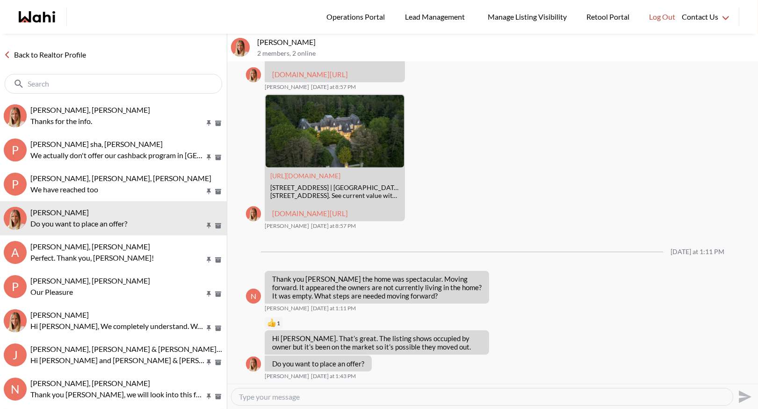
click at [75, 55] on link "Back to Realtor Profile" at bounding box center [45, 55] width 90 height 12
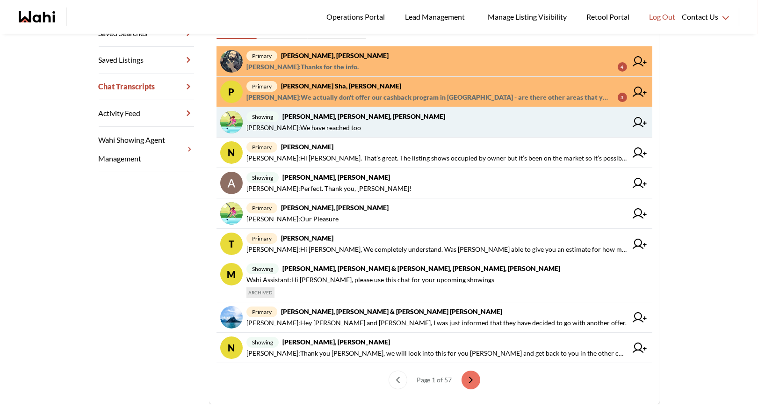
scroll to position [226, 0]
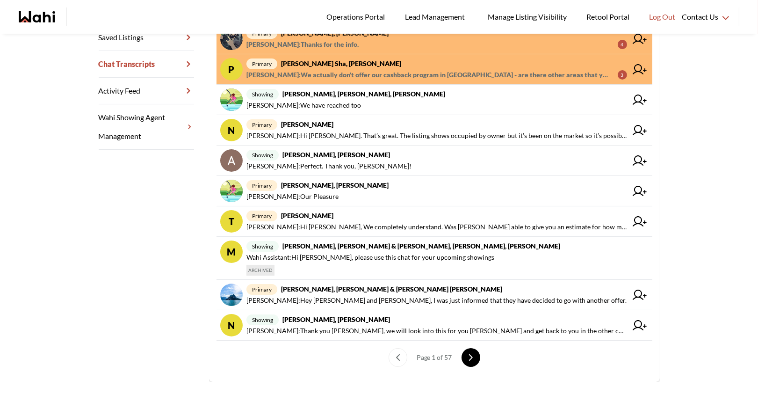
click at [468, 354] on icon "next page" at bounding box center [471, 357] width 7 height 7
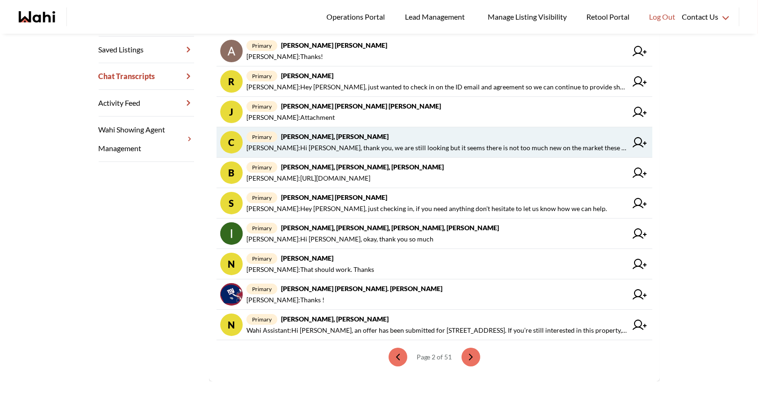
click at [418, 146] on span "Cheryl Zanetti : Hi Michelle, thank you, we are still looking but it seems ther…" at bounding box center [436, 147] width 381 height 11
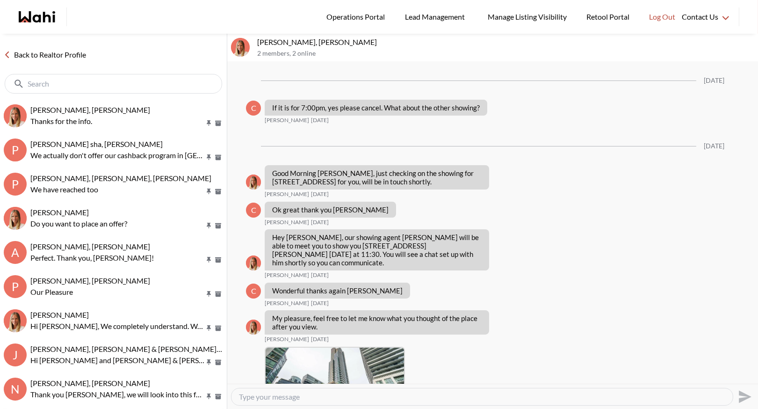
scroll to position [906, 0]
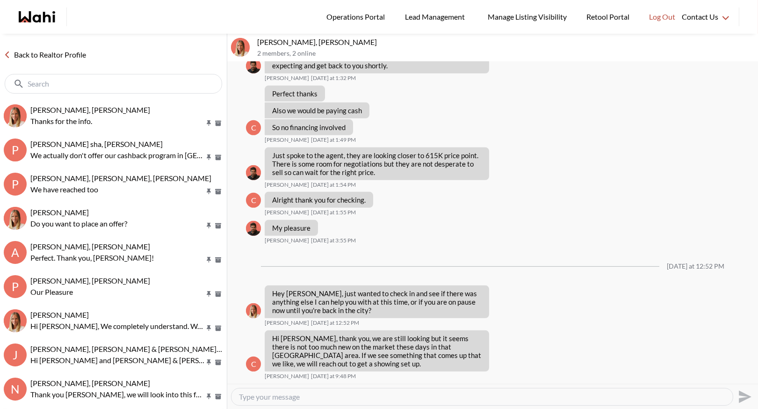
click at [57, 55] on link "Back to Realtor Profile" at bounding box center [45, 55] width 90 height 12
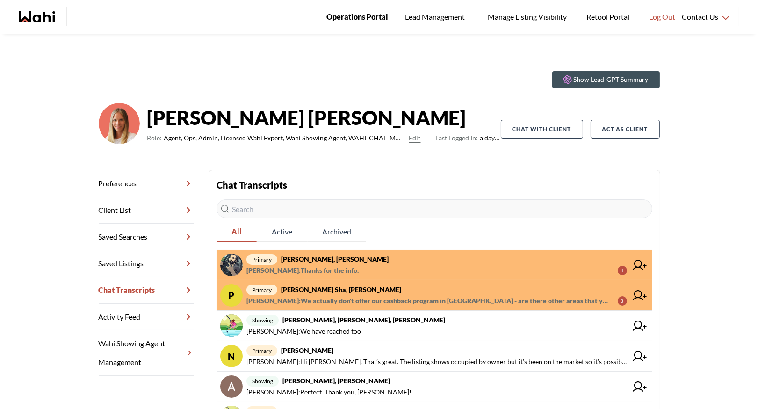
click at [344, 22] on span "Operations Portal" at bounding box center [357, 17] width 62 height 12
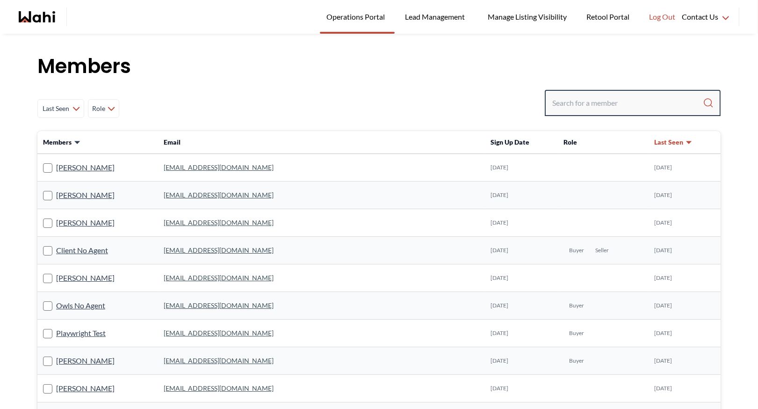
click at [572, 103] on input "Search input" at bounding box center [627, 102] width 151 height 17
type input "ryck"
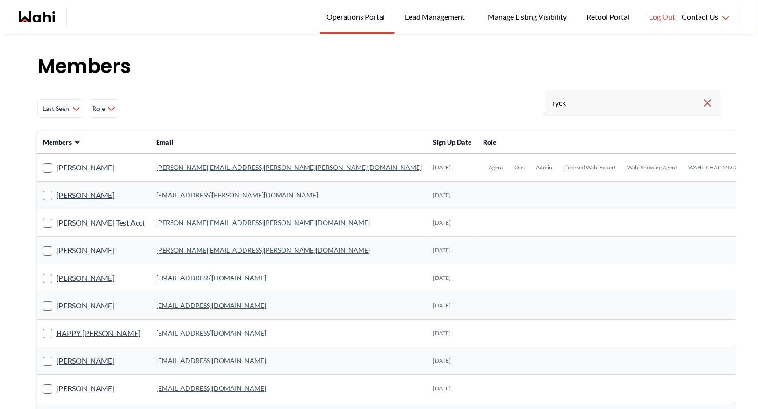
click at [200, 167] on link "[PERSON_NAME][EMAIL_ADDRESS][PERSON_NAME][PERSON_NAME][DOMAIN_NAME]" at bounding box center [289, 167] width 266 height 8
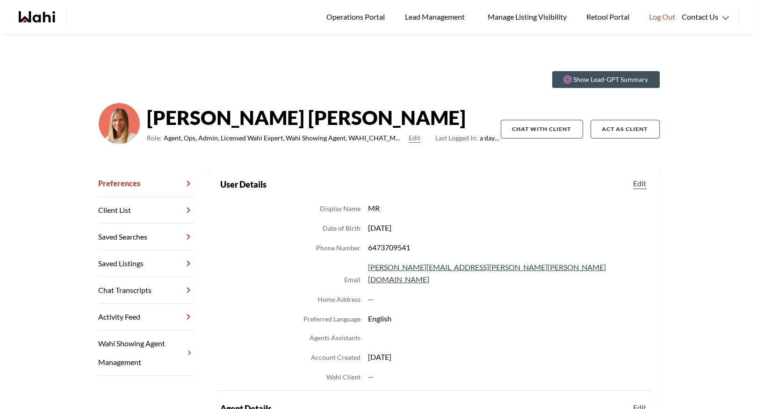
click at [143, 294] on link "Chat Transcripts" at bounding box center [146, 290] width 95 height 27
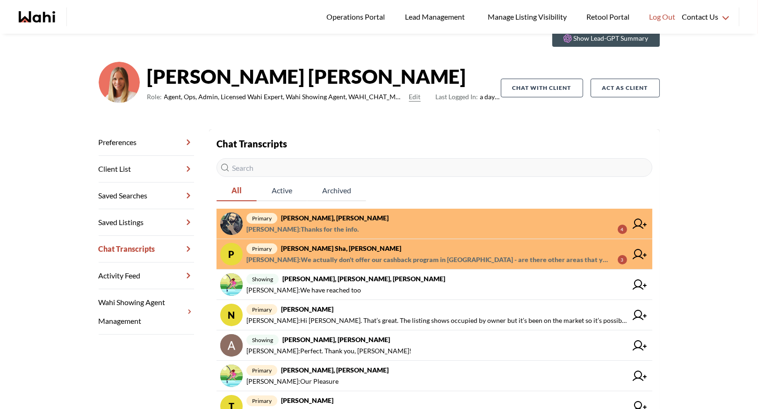
scroll to position [63, 0]
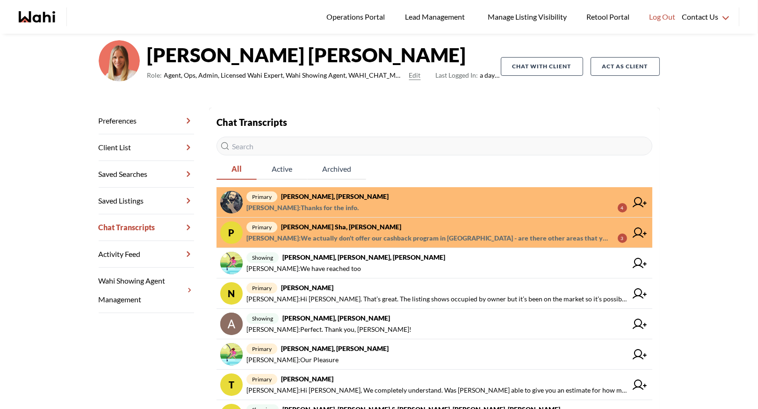
click at [368, 198] on span "primary [PERSON_NAME], [PERSON_NAME]" at bounding box center [436, 196] width 381 height 11
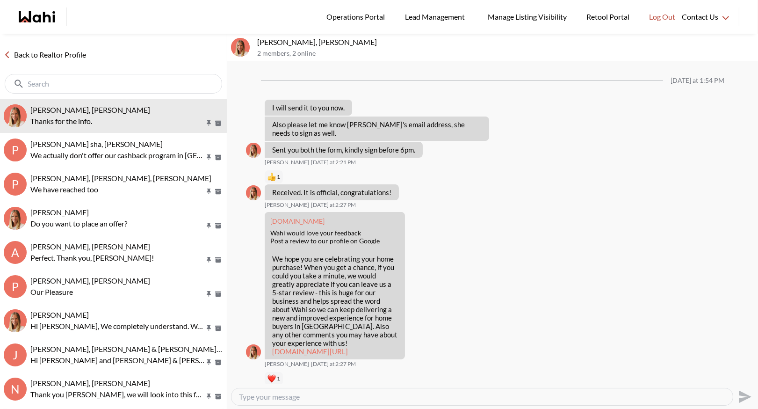
scroll to position [851, 0]
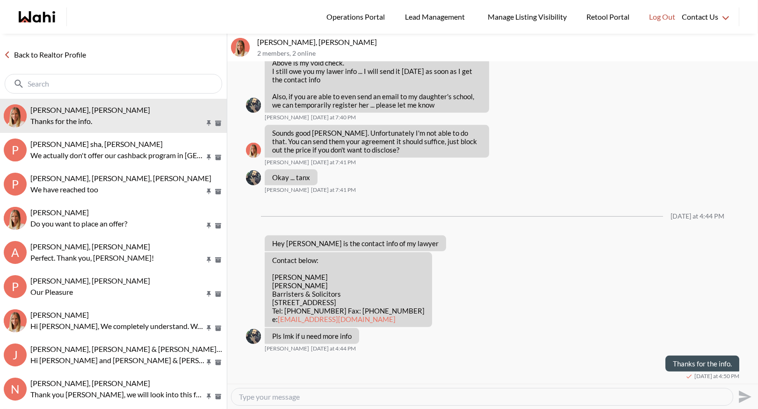
click at [322, 398] on textarea "Type your message" at bounding box center [482, 396] width 486 height 9
type textarea "I have sent off to our deals dept."
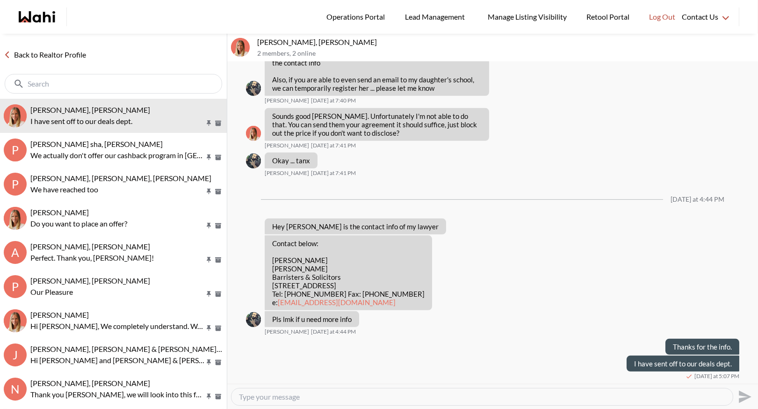
click at [40, 54] on link "Back to Realtor Profile" at bounding box center [45, 55] width 90 height 12
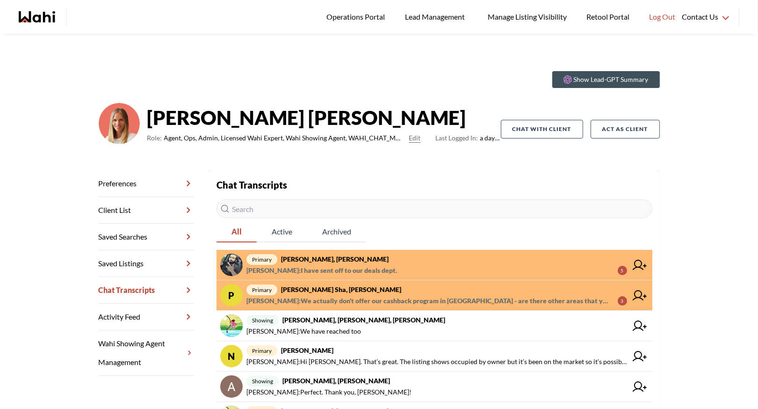
click at [384, 302] on span "[PERSON_NAME] : We actually don't offer our cashback program in [GEOGRAPHIC_DAT…" at bounding box center [428, 300] width 364 height 11
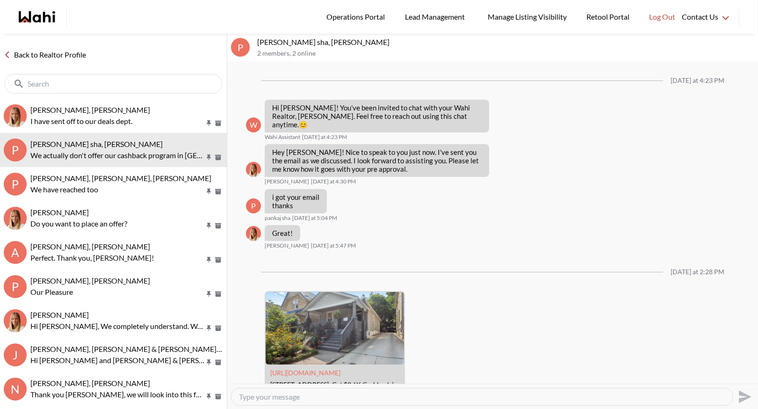
click at [57, 48] on div "Back to Realtor Profile" at bounding box center [113, 66] width 227 height 65
click at [56, 49] on link "Back to Realtor Profile" at bounding box center [45, 55] width 90 height 12
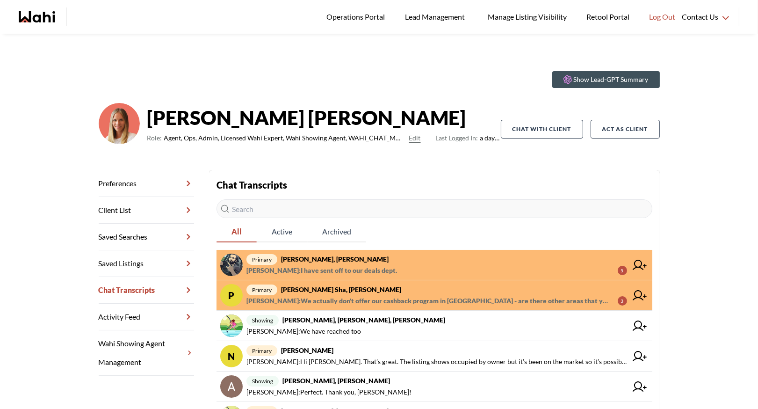
click at [380, 262] on span "primary [PERSON_NAME], [PERSON_NAME]" at bounding box center [436, 258] width 381 height 11
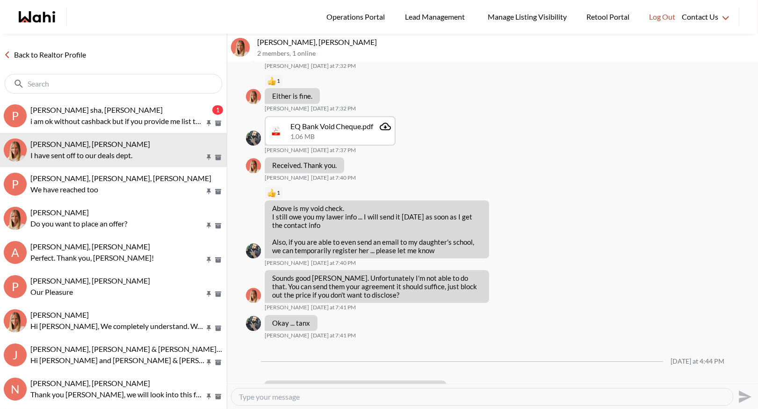
scroll to position [5156, 0]
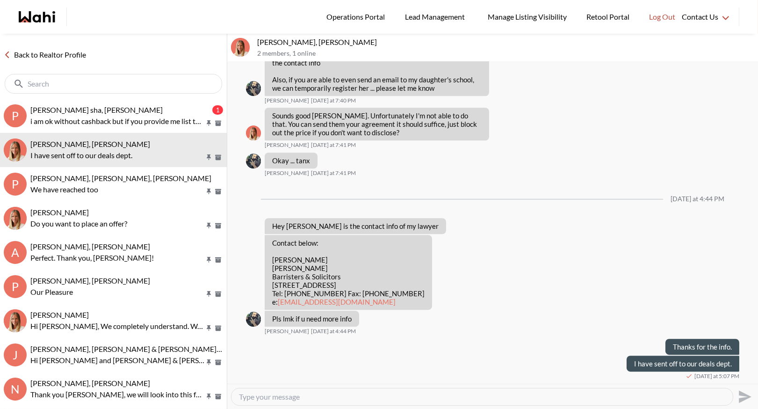
click at [81, 51] on link "Back to Realtor Profile" at bounding box center [45, 55] width 90 height 12
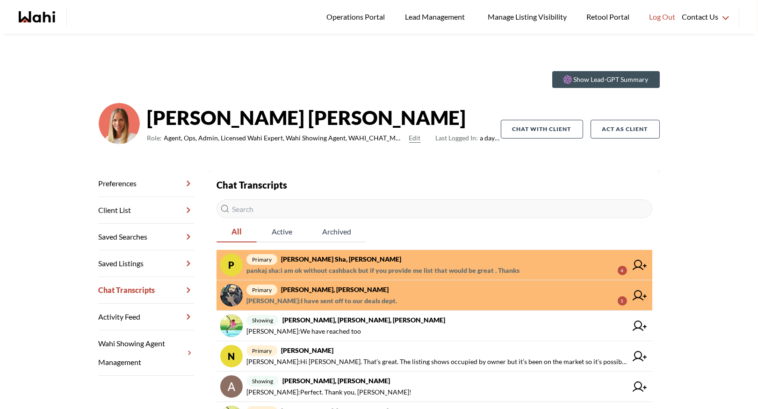
click at [361, 267] on span "pankaj sha : i am ok without cashback but if you provide me list that would be …" at bounding box center [382, 270] width 273 height 11
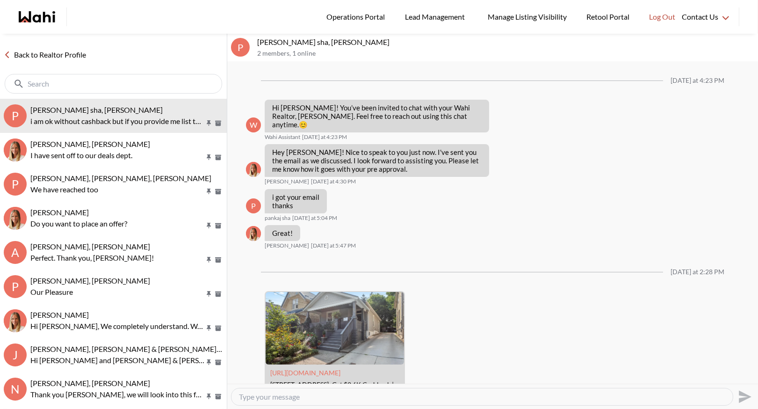
scroll to position [277, 0]
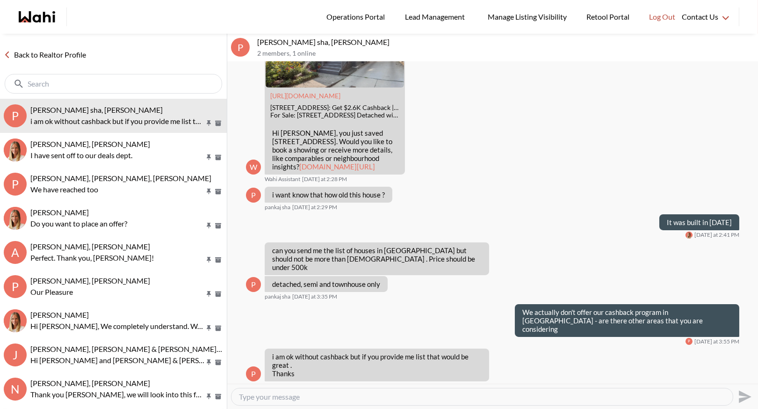
click at [245, 400] on textarea "Type your message" at bounding box center [482, 396] width 486 height 9
type textarea "We would have to refer you to a London Realtor for this area."
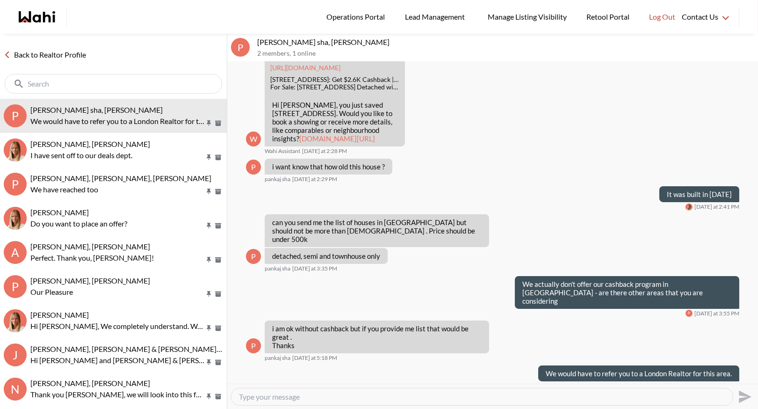
click at [43, 58] on link "Back to Realtor Profile" at bounding box center [45, 55] width 90 height 12
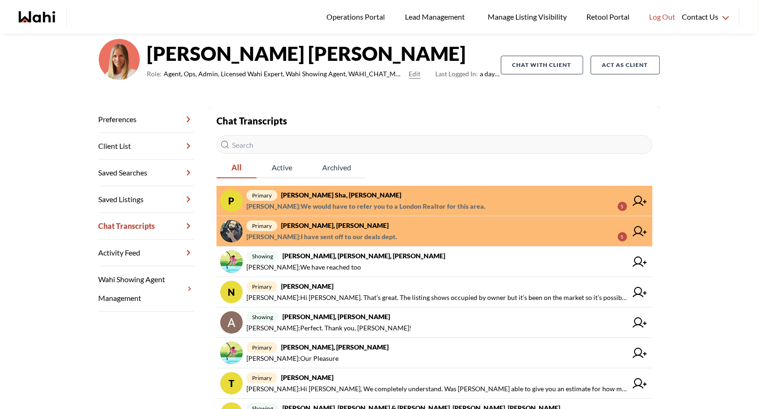
scroll to position [106, 0]
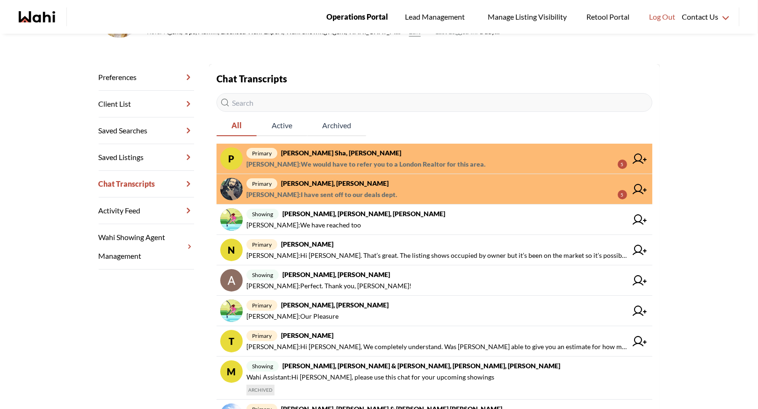
click at [348, 14] on span "Operations Portal" at bounding box center [357, 17] width 62 height 12
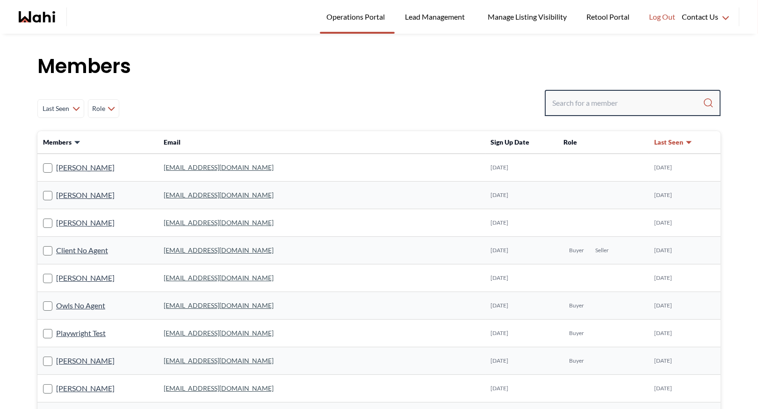
click at [576, 105] on input "Search input" at bounding box center [627, 102] width 151 height 17
type input "behnam"
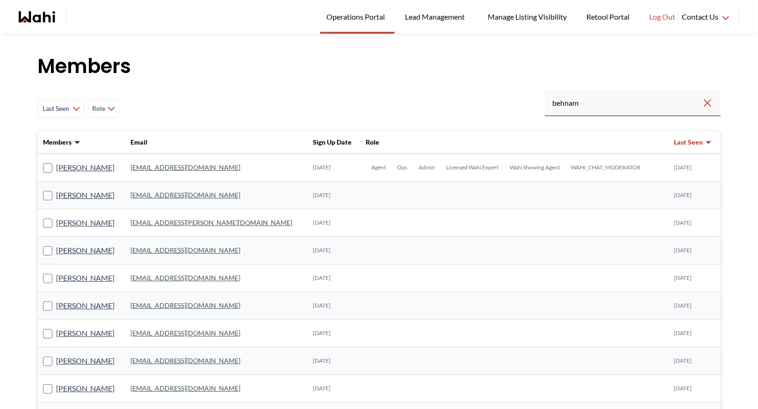
click at [173, 164] on link "behnam.fazili@wahi.com" at bounding box center [185, 167] width 110 height 8
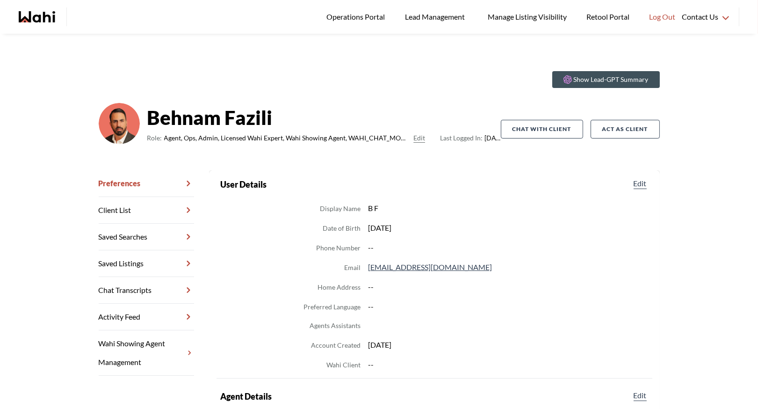
click at [149, 293] on link "Chat Transcripts" at bounding box center [146, 290] width 95 height 27
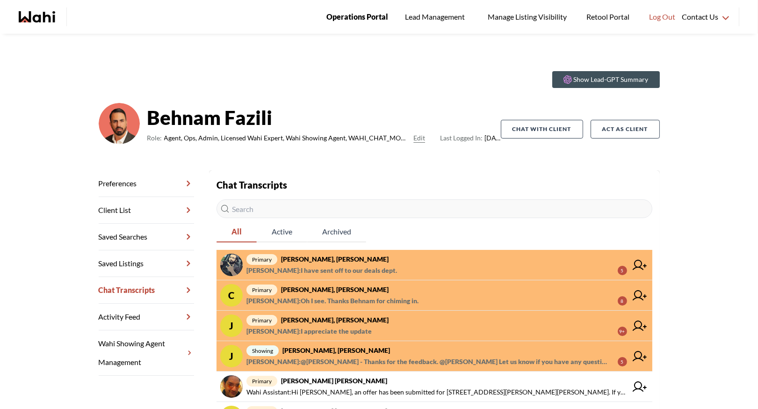
click at [361, 21] on span "Operations Portal" at bounding box center [357, 17] width 62 height 12
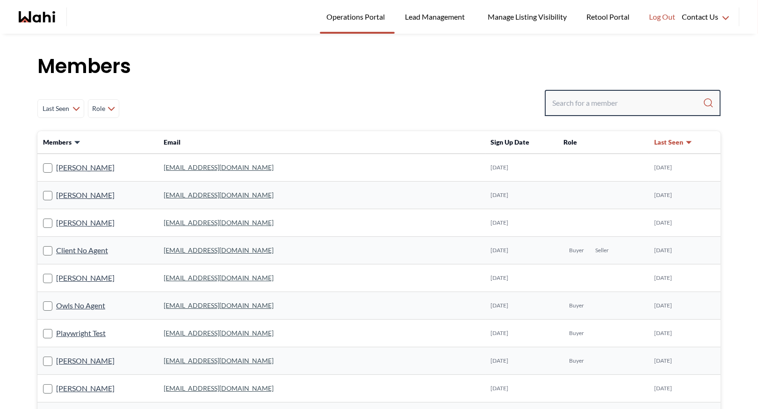
click at [581, 108] on input "Search input" at bounding box center [627, 102] width 151 height 17
type input "faraz"
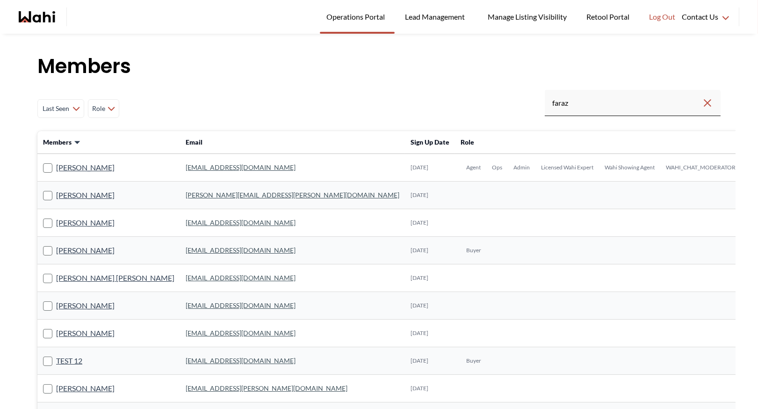
click at [202, 166] on link "faraz.azam@wahi.com" at bounding box center [241, 167] width 110 height 8
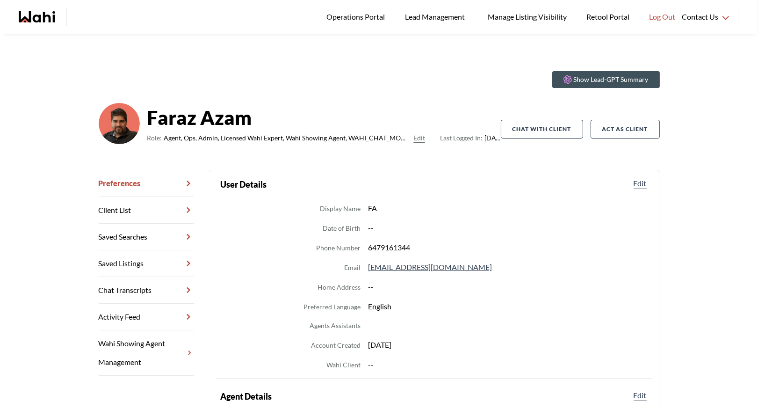
click at [151, 286] on link "Chat Transcripts" at bounding box center [146, 290] width 95 height 27
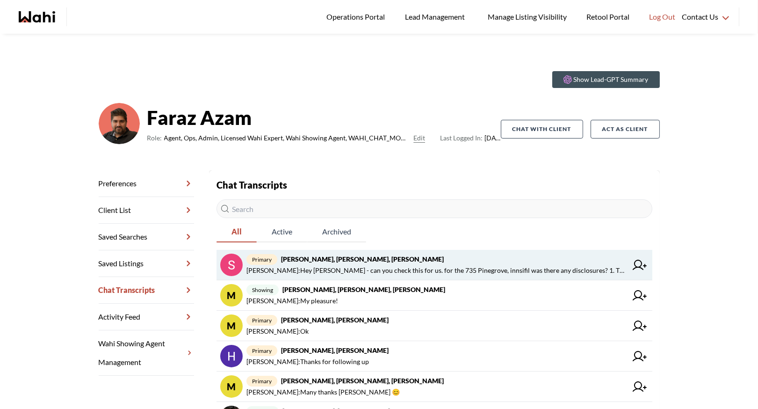
click at [315, 258] on strong "Sunil Murali, Ana Rodriguez, Faraz" at bounding box center [362, 259] width 163 height 8
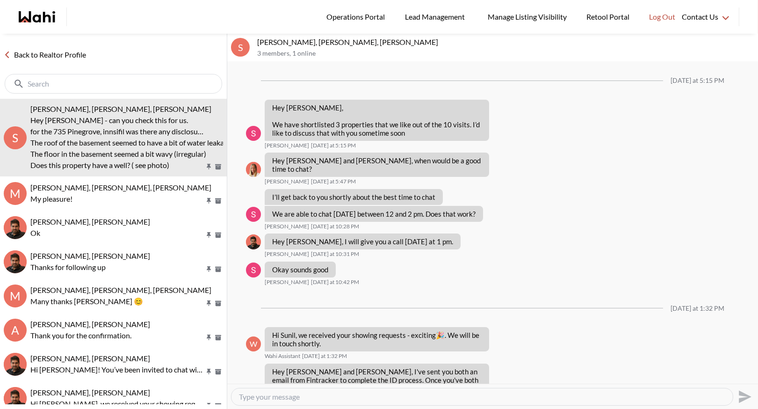
scroll to position [995, 0]
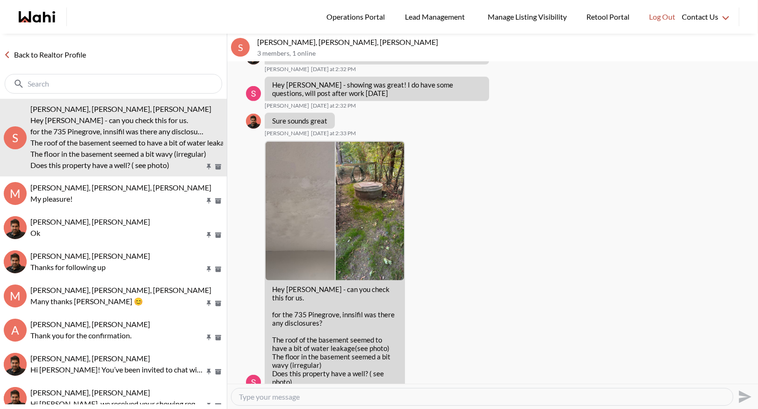
click at [258, 398] on textarea "Type your message" at bounding box center [482, 396] width 486 height 9
type textarea "I"
type textarea "t"
type textarea "S"
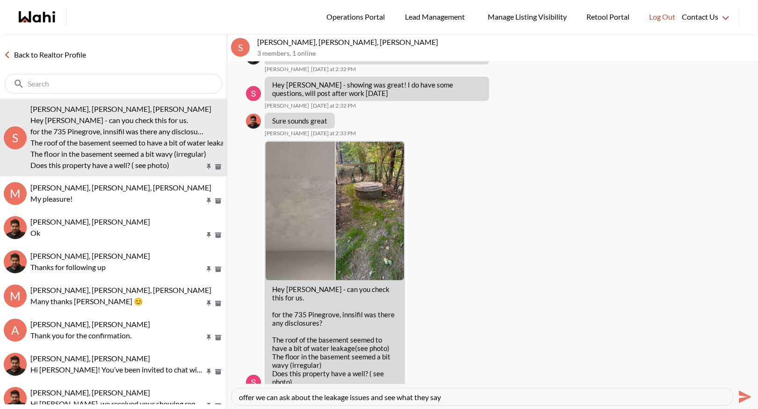
type textarea "The source of water is a well. There are no disclosures on the listing. Best th…"
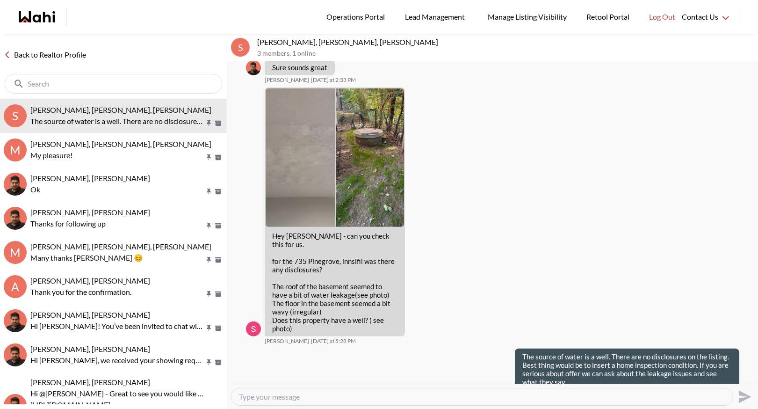
click at [52, 57] on link "Back to Realtor Profile" at bounding box center [45, 55] width 90 height 12
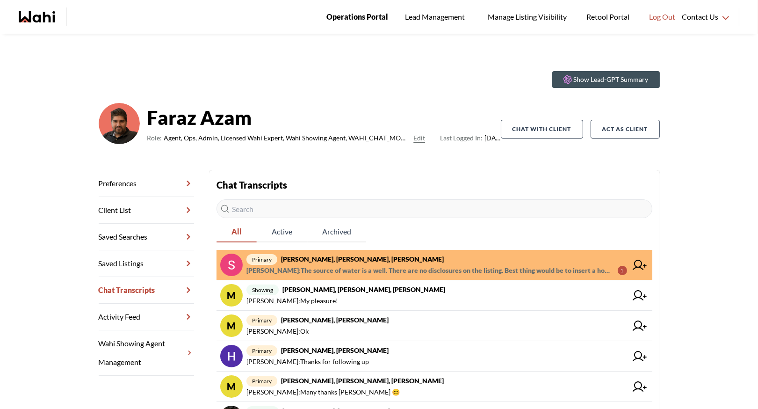
click at [350, 17] on span "Operations Portal" at bounding box center [357, 17] width 62 height 12
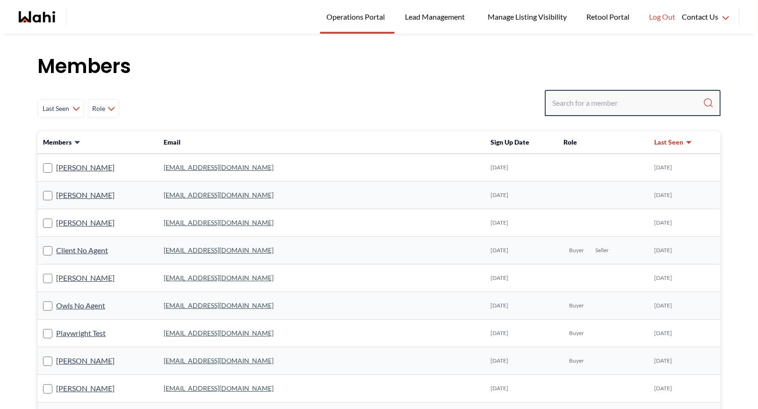
click at [565, 104] on input "Search input" at bounding box center [627, 102] width 151 height 17
type input "[PERSON_NAME]"
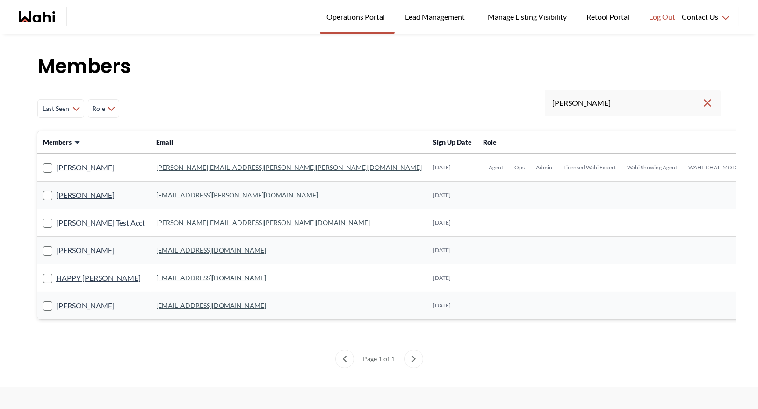
click at [180, 169] on link "[PERSON_NAME][EMAIL_ADDRESS][PERSON_NAME][PERSON_NAME][DOMAIN_NAME]" at bounding box center [289, 167] width 266 height 8
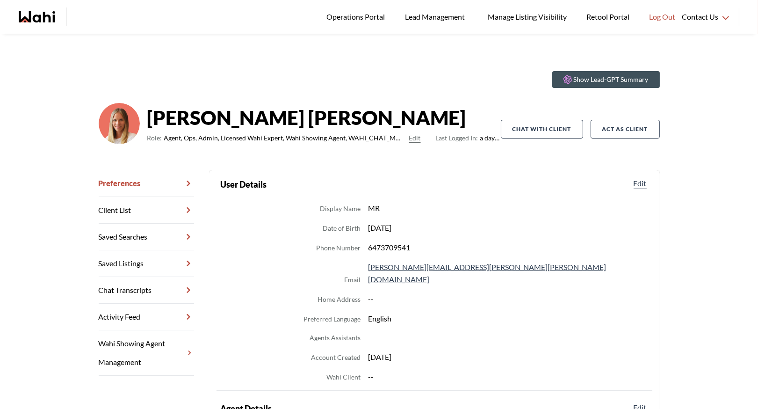
click at [153, 286] on link "Chat Transcripts" at bounding box center [146, 290] width 95 height 27
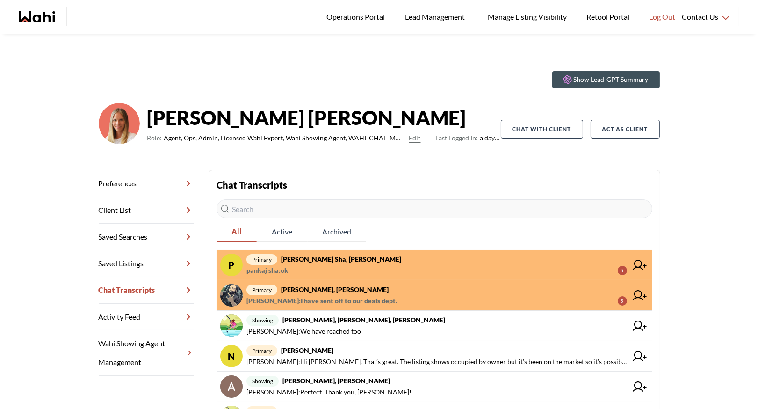
click at [338, 262] on strong "[PERSON_NAME] sha, [PERSON_NAME]" at bounding box center [341, 259] width 120 height 8
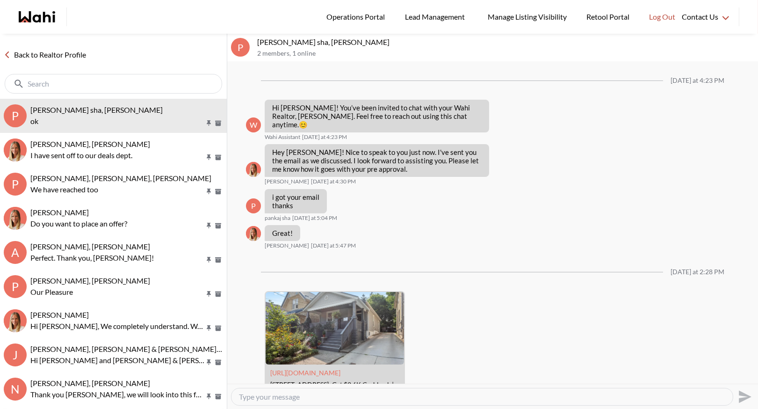
scroll to position [333, 0]
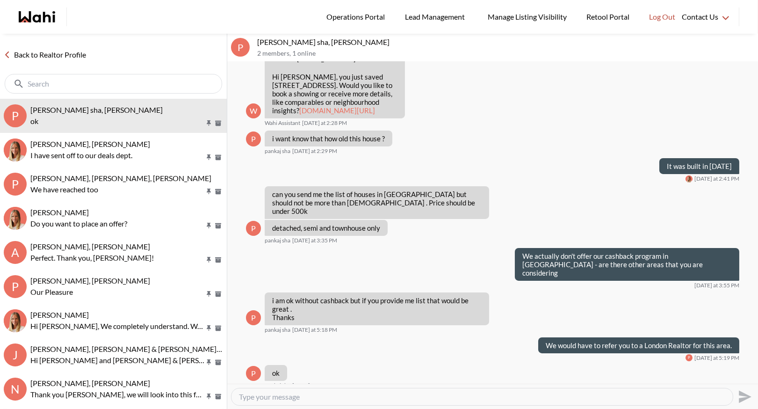
click at [329, 398] on textarea "Type your message" at bounding box center [482, 396] width 486 height 9
type textarea "would you like us to do that - I can make the connection for you"
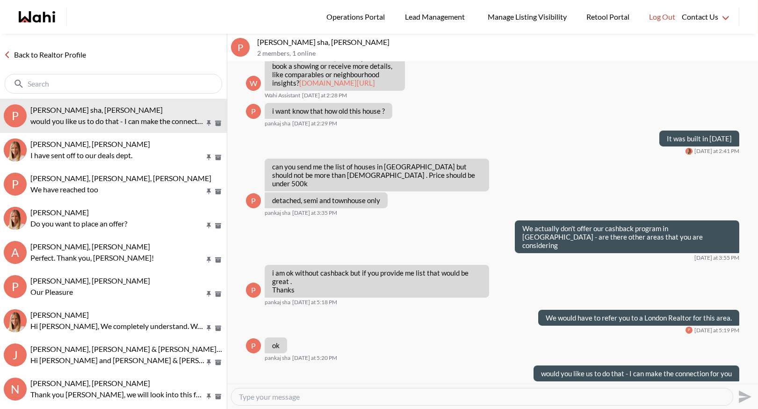
click at [36, 50] on link "Back to Realtor Profile" at bounding box center [45, 55] width 90 height 12
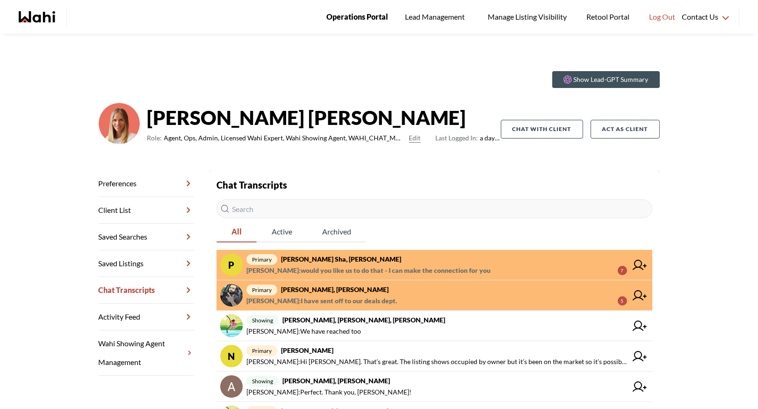
click at [351, 22] on span "Operations Portal" at bounding box center [357, 17] width 62 height 12
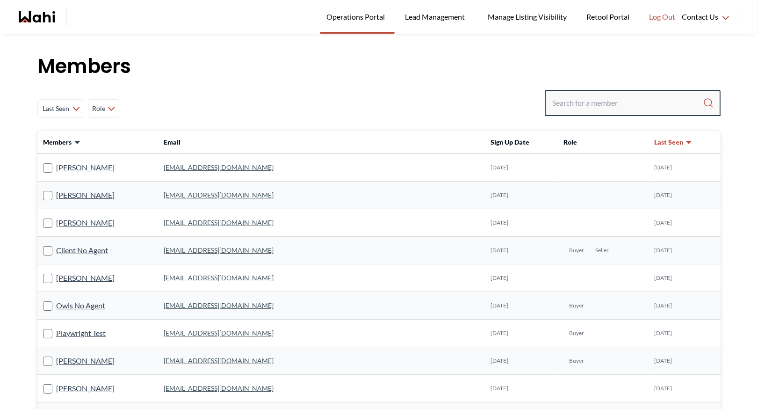
click at [557, 106] on input "Search input" at bounding box center [627, 102] width 151 height 17
type input "behna,"
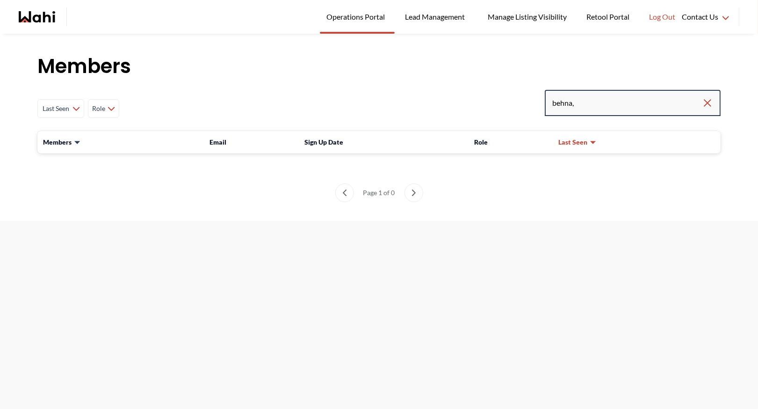
click at [600, 101] on input "behna," at bounding box center [627, 102] width 150 height 17
type input "behnam"
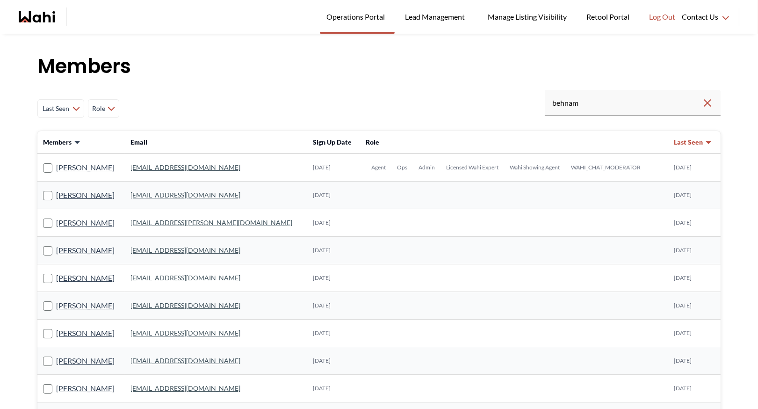
click at [202, 164] on link "[EMAIL_ADDRESS][DOMAIN_NAME]" at bounding box center [185, 167] width 110 height 8
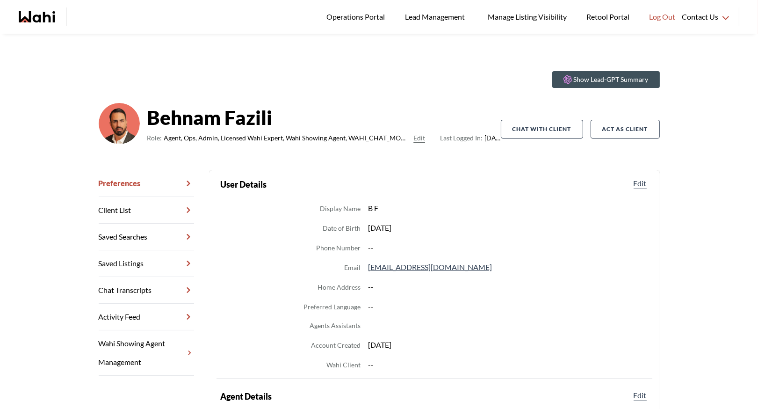
click at [157, 290] on link "Chat Transcripts" at bounding box center [146, 290] width 95 height 27
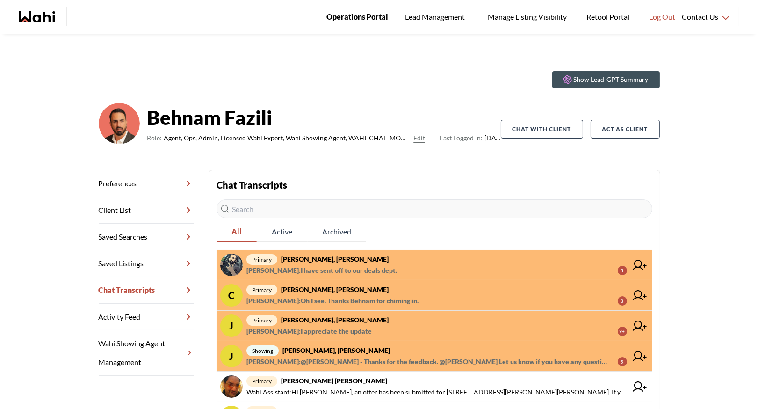
click at [362, 19] on span "Operations Portal" at bounding box center [357, 17] width 62 height 12
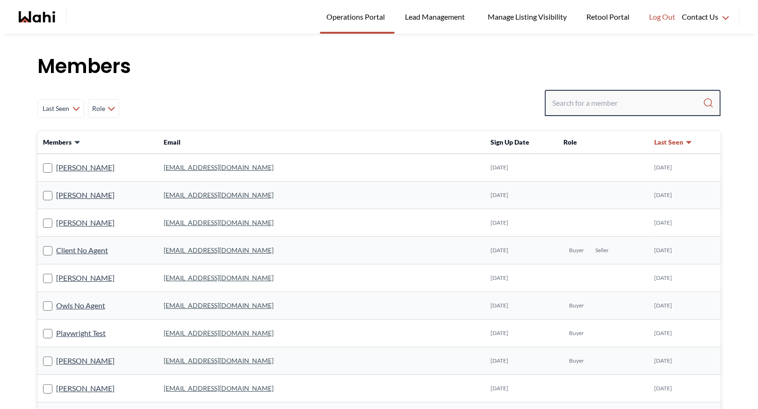
click at [572, 102] on input "Search input" at bounding box center [627, 102] width 151 height 17
type input "faraz"
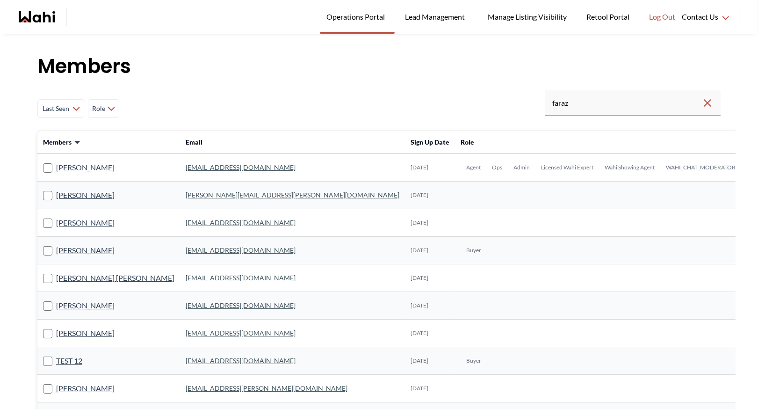
click at [200, 166] on link "[EMAIL_ADDRESS][DOMAIN_NAME]" at bounding box center [241, 167] width 110 height 8
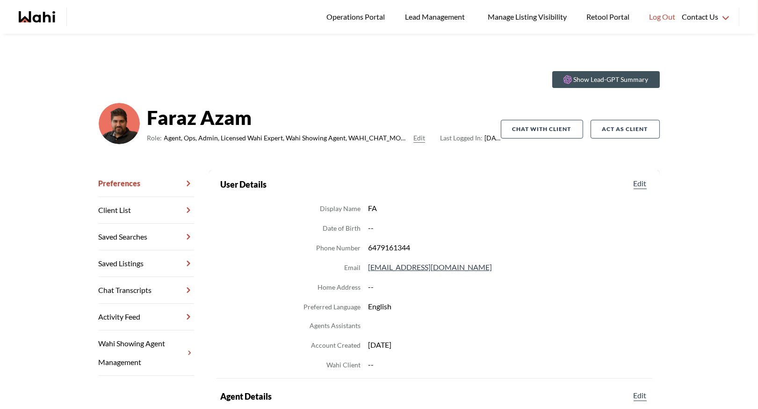
click at [146, 280] on link "Chat Transcripts" at bounding box center [146, 290] width 95 height 27
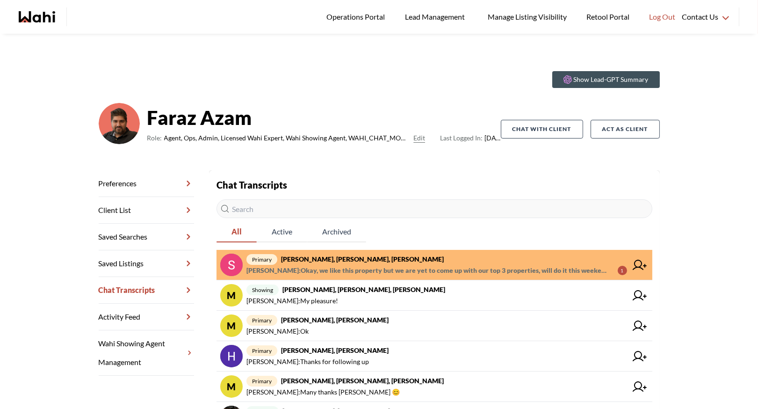
click at [311, 270] on span "[PERSON_NAME] : Okay, we like this property but we are yet to come up with our …" at bounding box center [428, 270] width 364 height 11
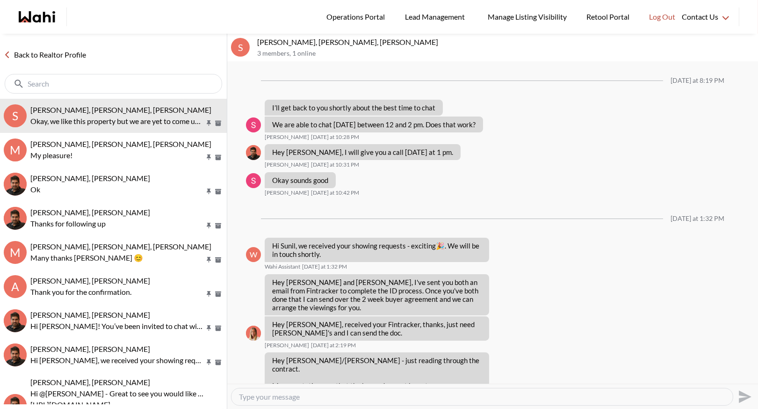
scroll to position [1028, 0]
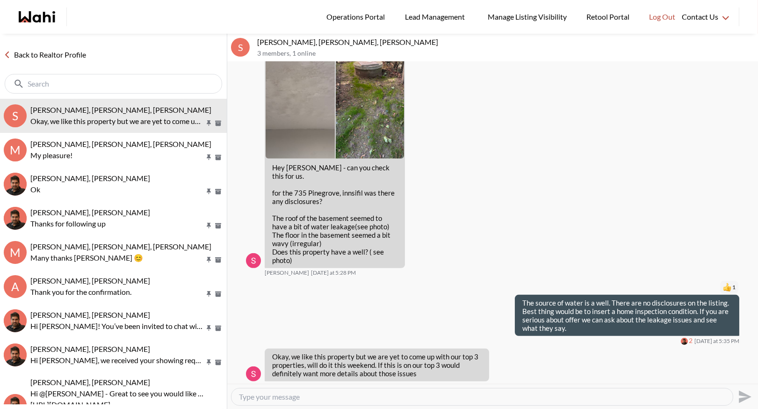
click at [265, 395] on textarea "Type your message" at bounding box center [482, 396] width 486 height 9
type textarea "For sure - once you short list we can tackle all the big questions"
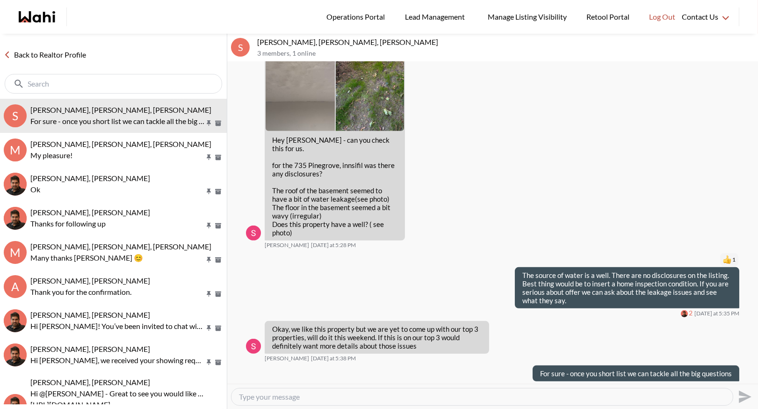
click at [54, 49] on link "Back to Realtor Profile" at bounding box center [45, 55] width 90 height 12
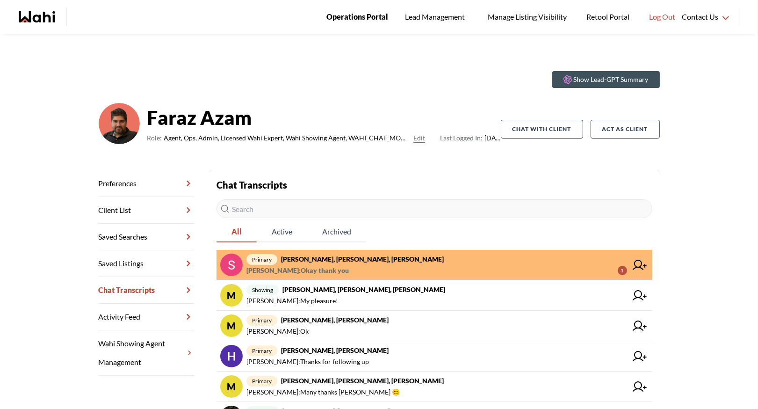
click at [340, 16] on span "Operations Portal" at bounding box center [357, 17] width 62 height 12
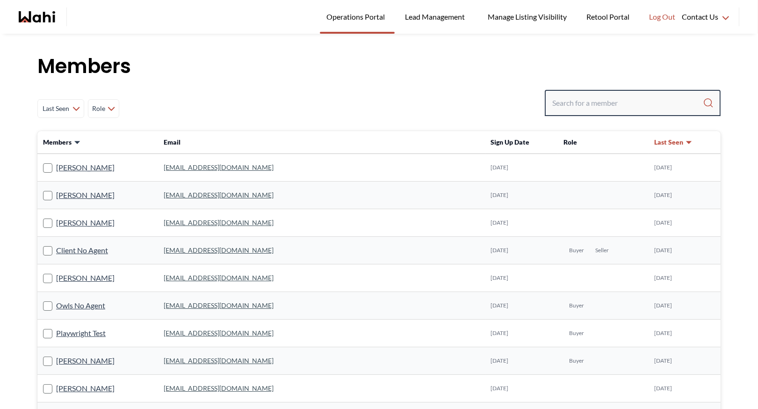
click at [575, 102] on input "Search input" at bounding box center [627, 102] width 151 height 17
paste input "[EMAIL_ADDRESS][DOMAIN_NAME]"
type input "[EMAIL_ADDRESS][DOMAIN_NAME]"
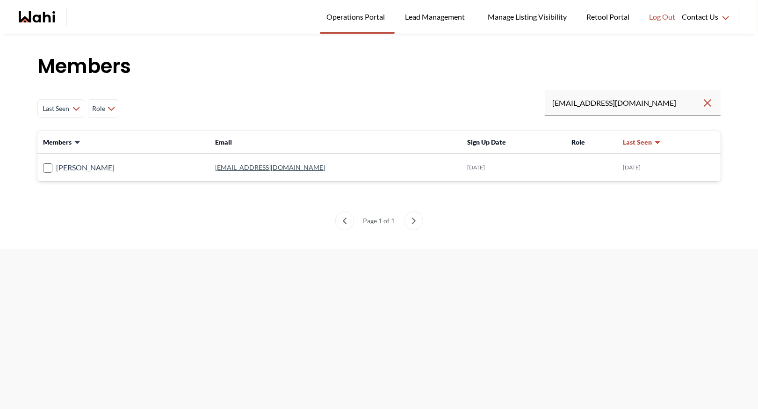
click at [235, 166] on link "blieve2020@gmail.com" at bounding box center [270, 167] width 110 height 8
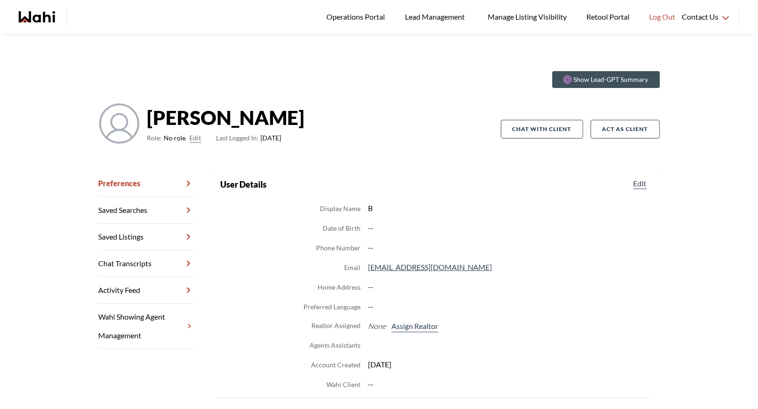
click at [195, 139] on button "Edit" at bounding box center [196, 137] width 12 height 11
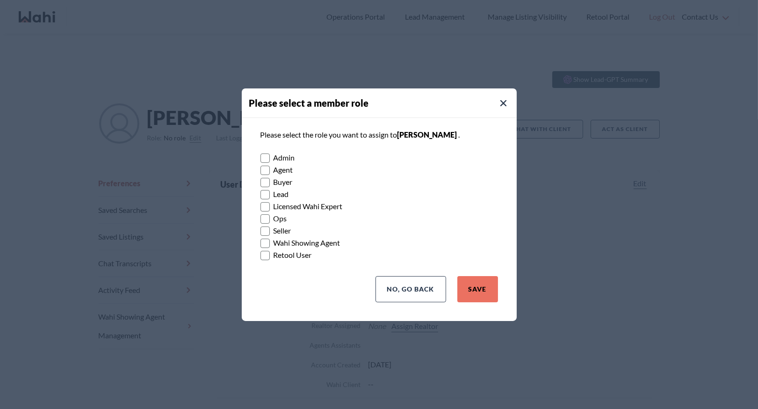
click at [265, 180] on rect at bounding box center [264, 182] width 9 height 9
click at [260, 180] on input "Buyer" at bounding box center [260, 179] width 0 height 6
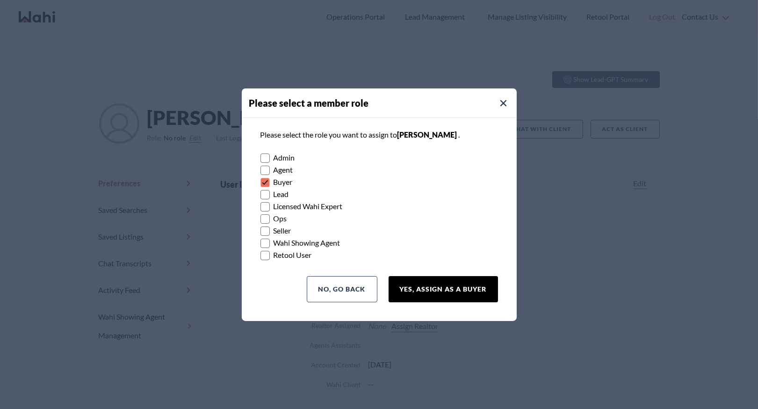
click at [440, 290] on button "Yes, Assign as a Buyer" at bounding box center [443, 289] width 109 height 26
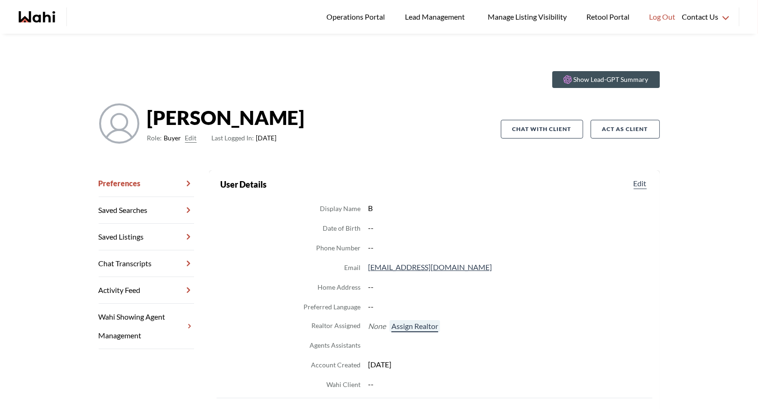
click at [425, 328] on button "Assign Realtor" at bounding box center [414, 326] width 50 height 12
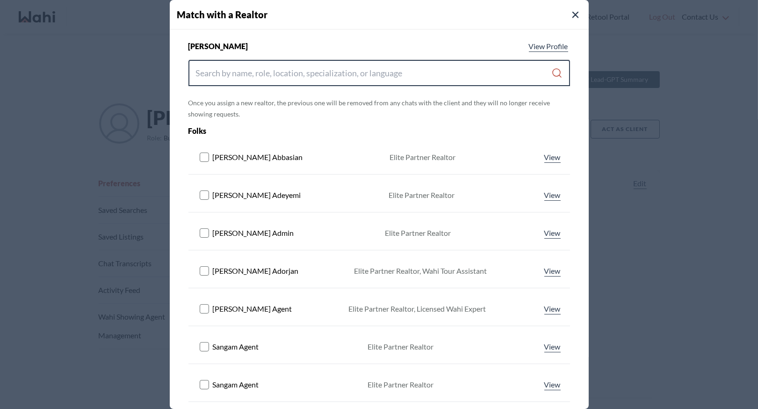
click at [328, 76] on input "Search input" at bounding box center [374, 73] width 356 height 17
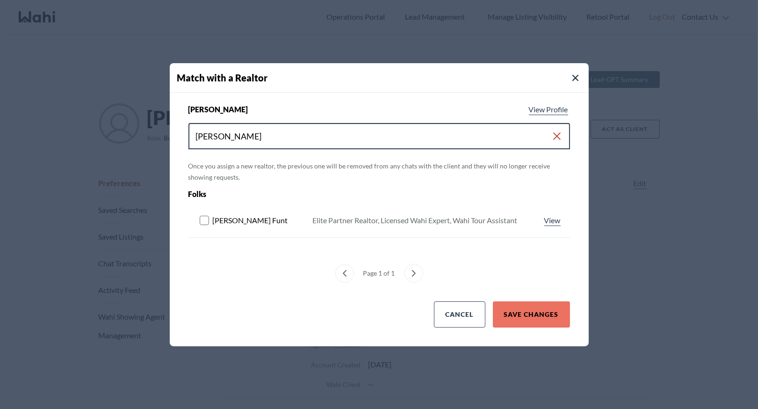
type input "barbara funt"
click at [210, 217] on icon at bounding box center [205, 220] width 11 height 9
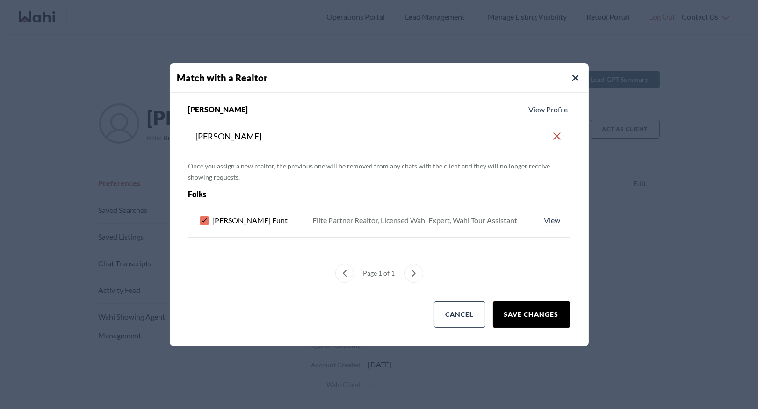
click at [525, 313] on button "Save Changes" at bounding box center [531, 314] width 77 height 26
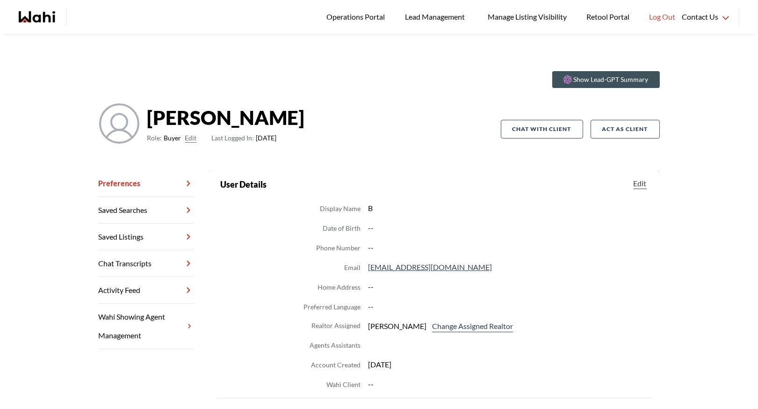
click at [158, 255] on link "Chat Transcripts" at bounding box center [146, 263] width 95 height 27
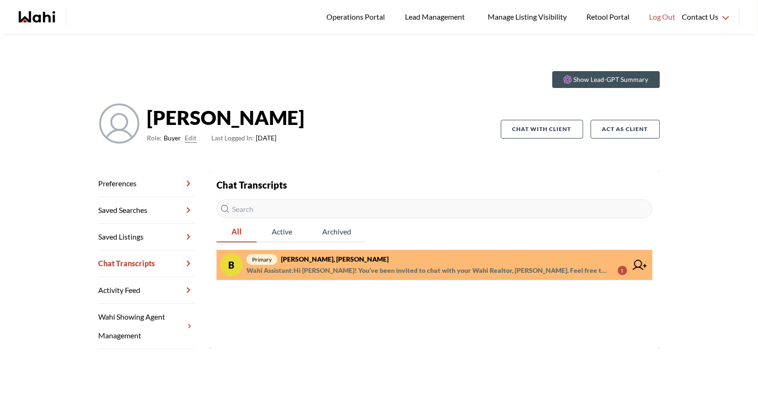
click at [369, 266] on span "Wahi Assistant : Hi Beverly! You’ve been invited to chat with your Wahi Realtor…" at bounding box center [428, 270] width 364 height 11
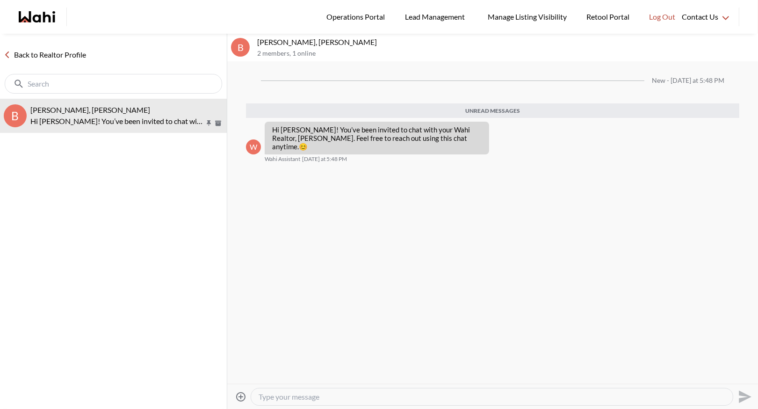
click at [291, 396] on textarea "Type your message" at bounding box center [492, 396] width 467 height 9
paste textarea "Here’s how to book a showing: https://www.loom.com/share/97a21afd93034776aed811…"
type textarea "Here’s how to book a showing: https://www.loom.com/share/97a21afd93034776aed811…"
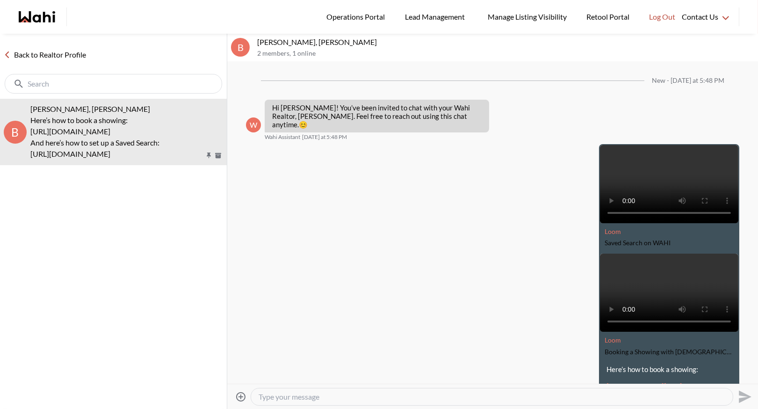
click at [27, 51] on link "Back to Realtor Profile" at bounding box center [45, 55] width 90 height 12
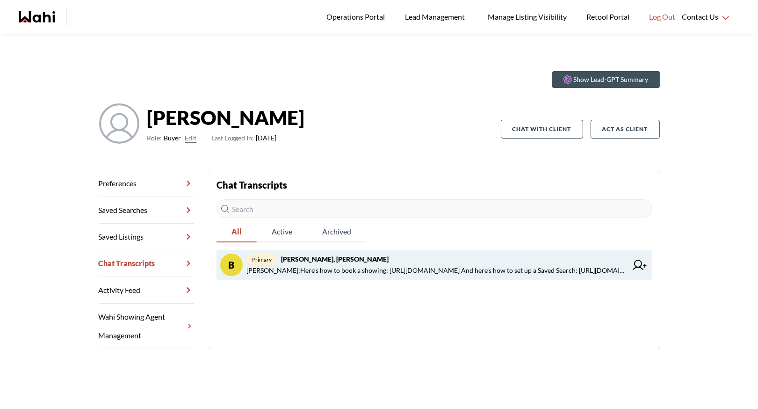
click at [359, 252] on link "B primary BEVERLY null, Barbara Barbara Funt : Here’s how to book a showing: ht…" at bounding box center [434, 265] width 436 height 30
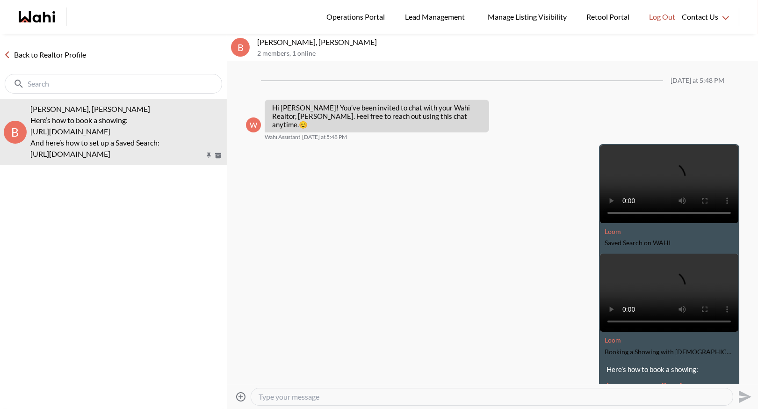
scroll to position [89, 0]
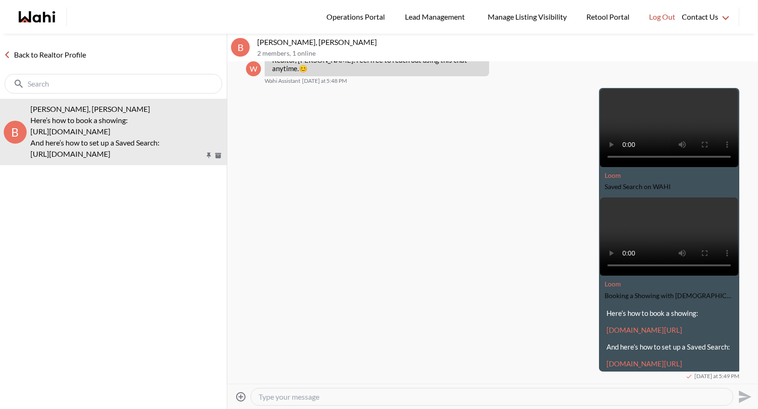
click at [287, 393] on textarea "Type your message" at bounding box center [492, 396] width 467 height 9
type textarea "Hi there"
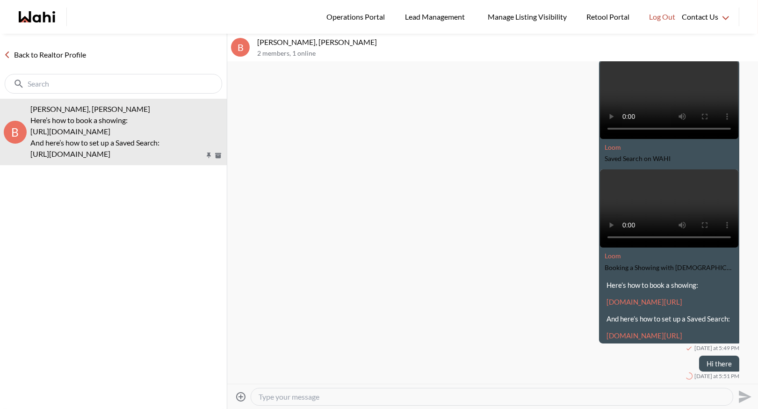
scroll to position [117, 0]
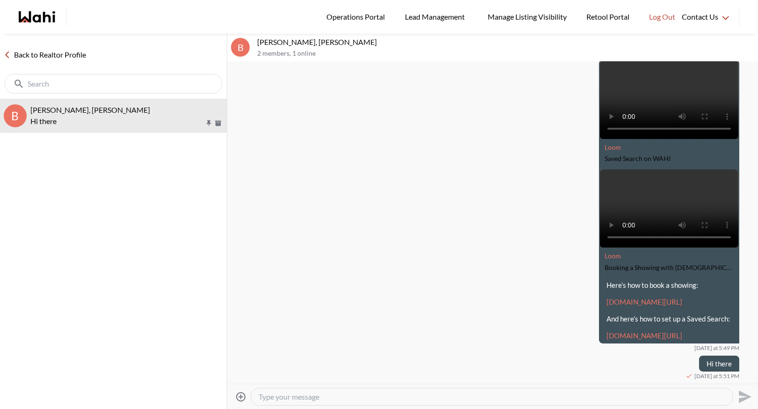
click at [68, 53] on link "Back to Realtor Profile" at bounding box center [45, 55] width 90 height 12
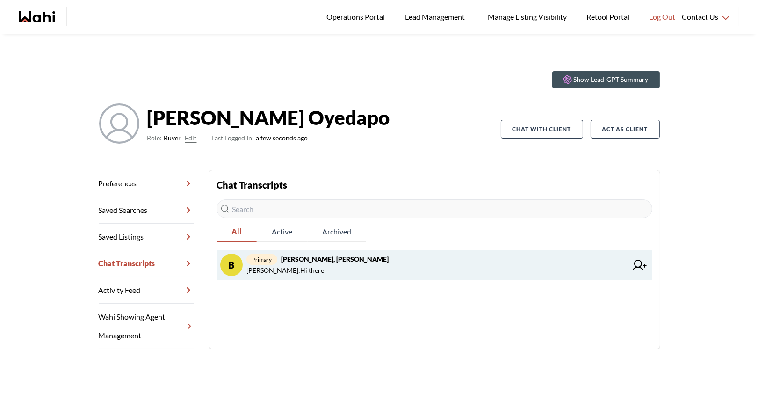
click at [313, 267] on span "Barbara Funt : Hi there" at bounding box center [436, 270] width 381 height 11
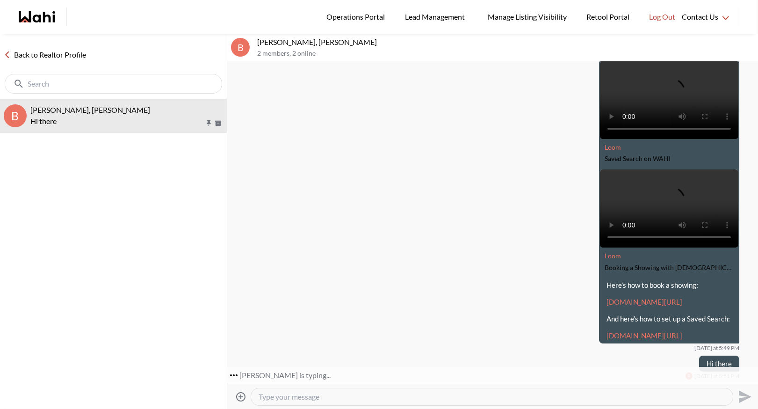
scroll to position [182, 0]
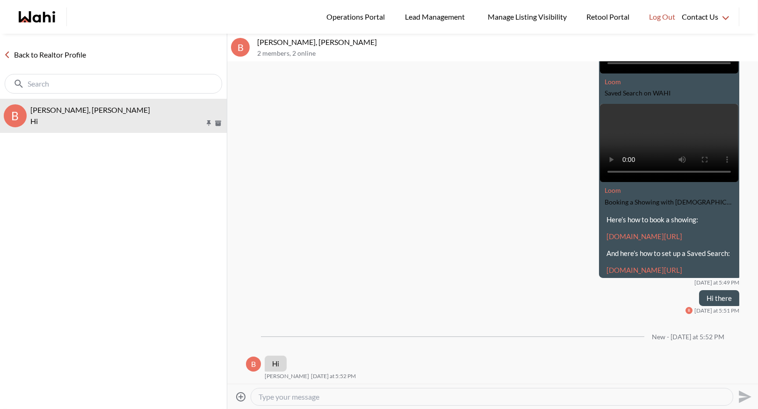
click at [267, 398] on textarea "Type your message" at bounding box center [492, 396] width 467 height 9
click at [40, 51] on link "Back to Realtor Profile" at bounding box center [45, 55] width 90 height 12
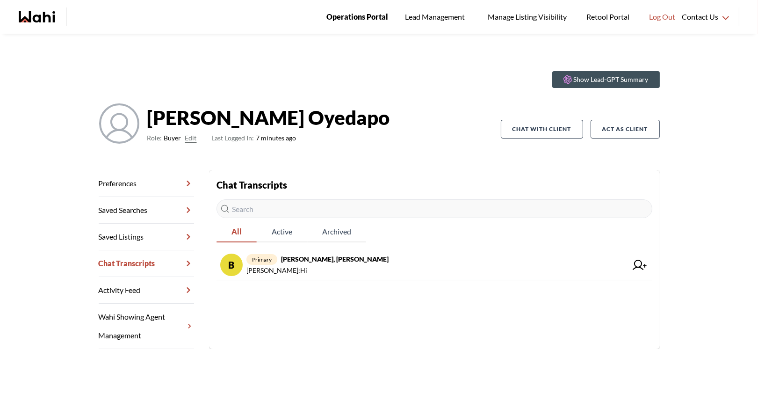
click at [337, 15] on span "Operations Portal" at bounding box center [357, 17] width 62 height 12
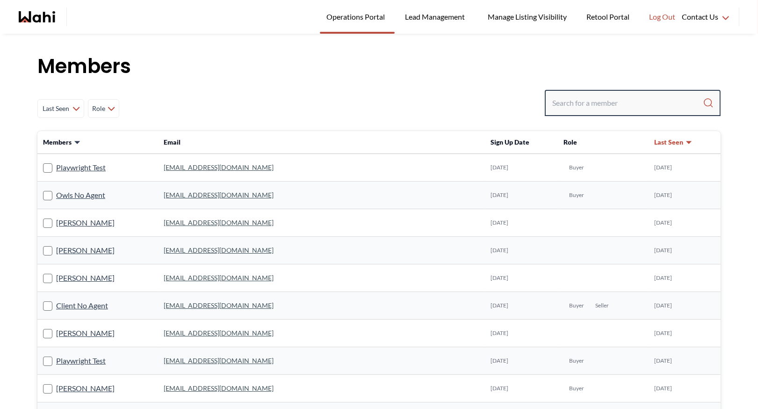
click at [585, 104] on input "Search input" at bounding box center [627, 102] width 151 height 17
type input "b"
type input "faraz"
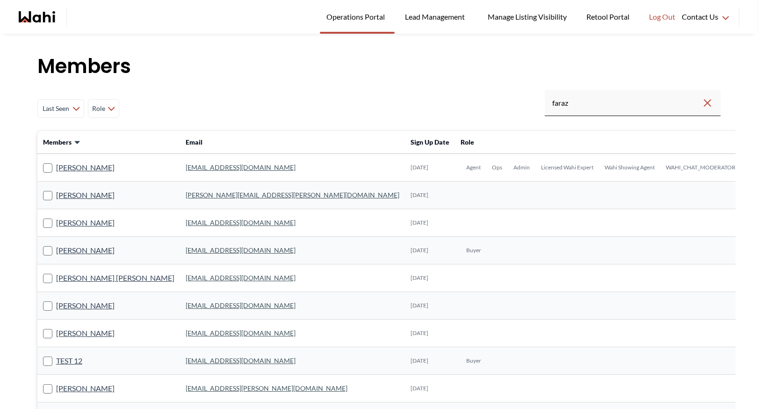
click at [186, 166] on link "[EMAIL_ADDRESS][DOMAIN_NAME]" at bounding box center [241, 167] width 110 height 8
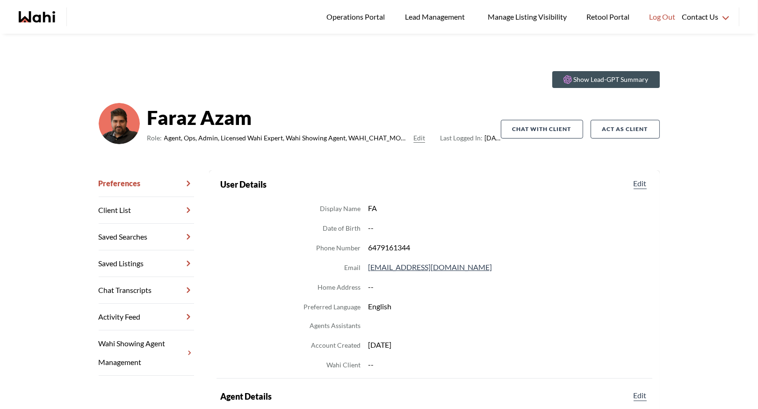
click at [147, 288] on link "Chat Transcripts" at bounding box center [146, 290] width 95 height 27
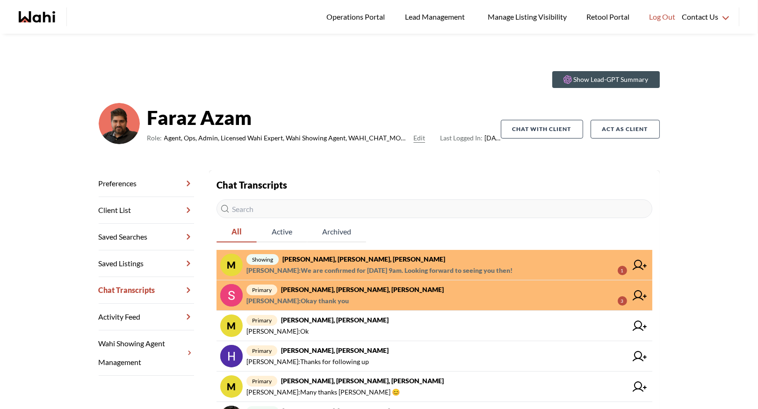
click at [369, 292] on strong "[PERSON_NAME], [PERSON_NAME], [PERSON_NAME]" at bounding box center [362, 289] width 163 height 8
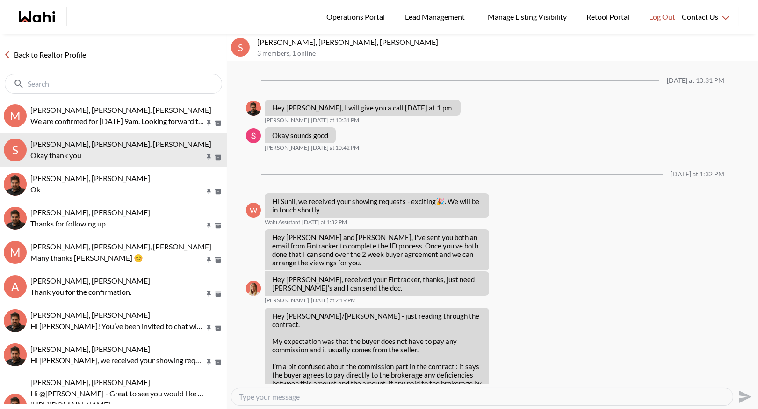
scroll to position [1030, 0]
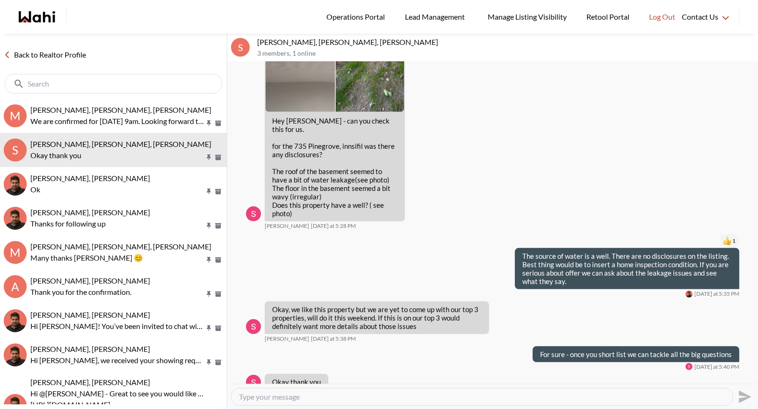
click at [280, 397] on textarea "Type your message" at bounding box center [482, 396] width 486 height 9
type textarea "Our pleasure"
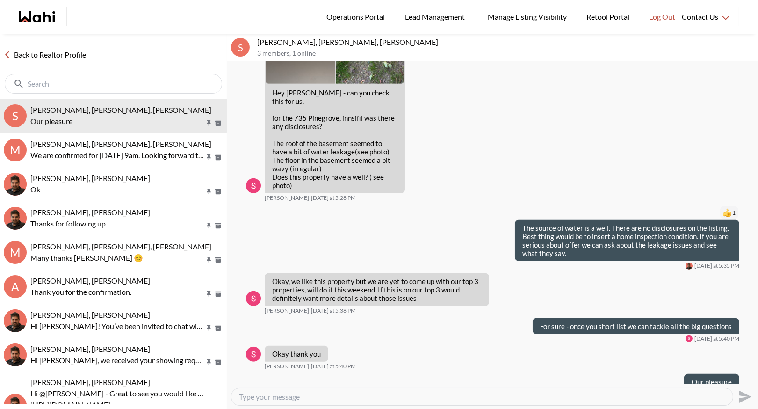
click at [67, 51] on link "Back to Realtor Profile" at bounding box center [45, 55] width 90 height 12
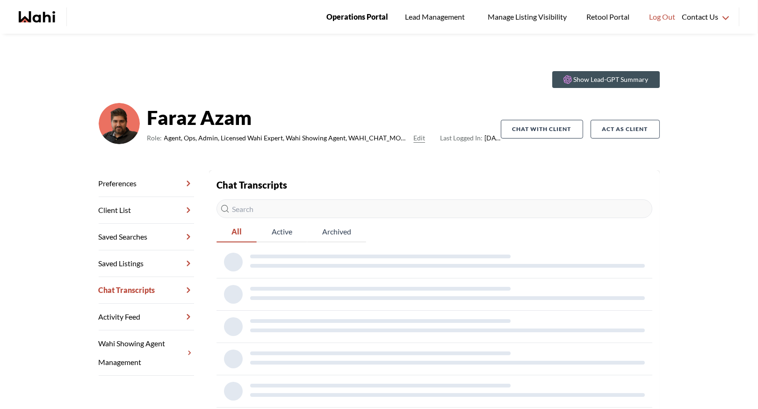
click at [357, 15] on span "Operations Portal" at bounding box center [357, 17] width 62 height 12
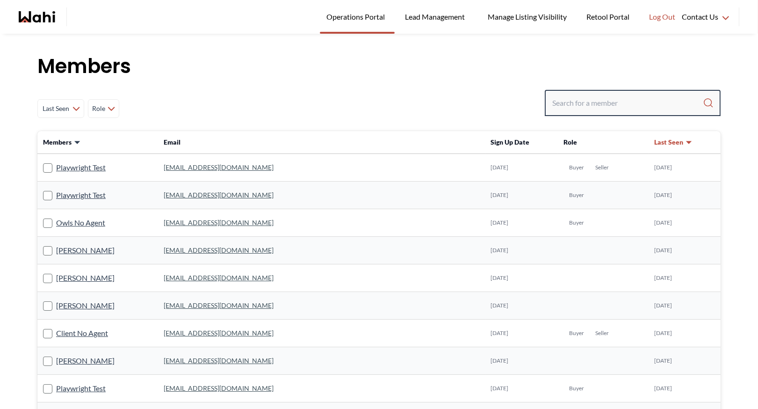
click at [572, 100] on input "Search input" at bounding box center [627, 102] width 151 height 17
type input "behnam"
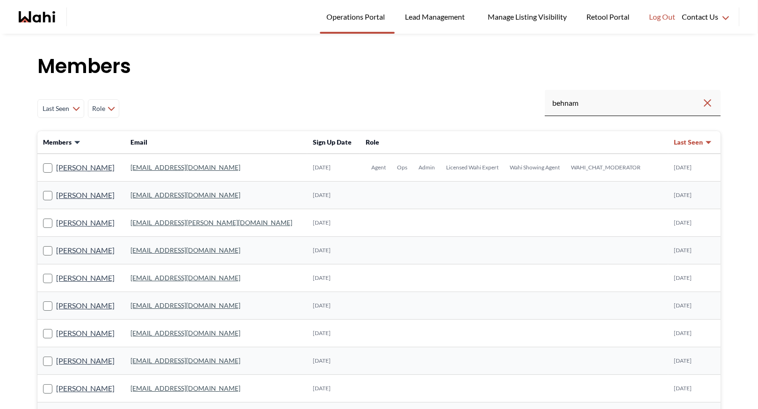
click at [196, 166] on link "behnam.fazili@wahi.com" at bounding box center [185, 167] width 110 height 8
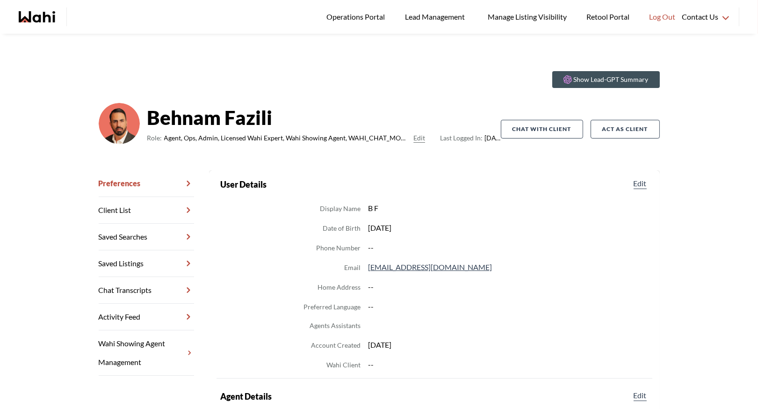
click at [143, 299] on link "Chat Transcripts" at bounding box center [146, 290] width 95 height 27
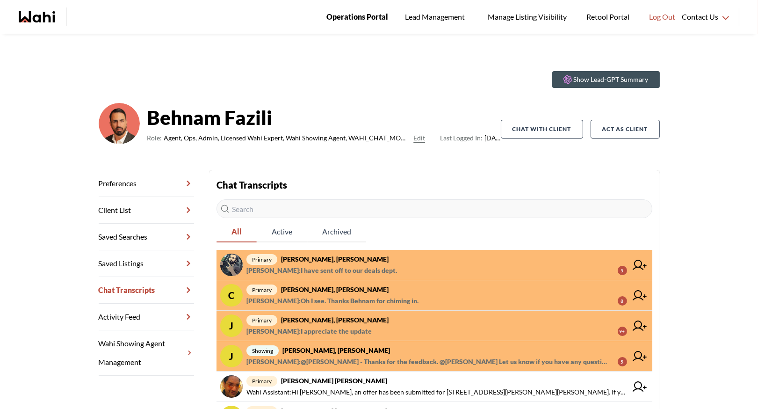
click at [347, 19] on span "Operations Portal" at bounding box center [357, 17] width 62 height 12
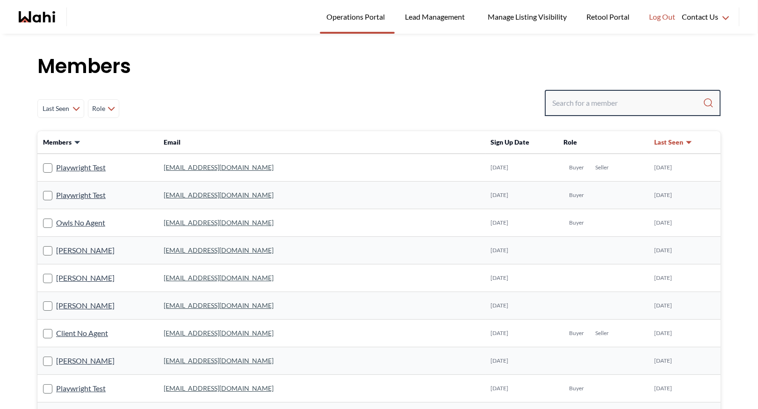
click at [577, 102] on input "Search input" at bounding box center [627, 102] width 151 height 17
type input "f"
type input "[PERSON_NAME]"
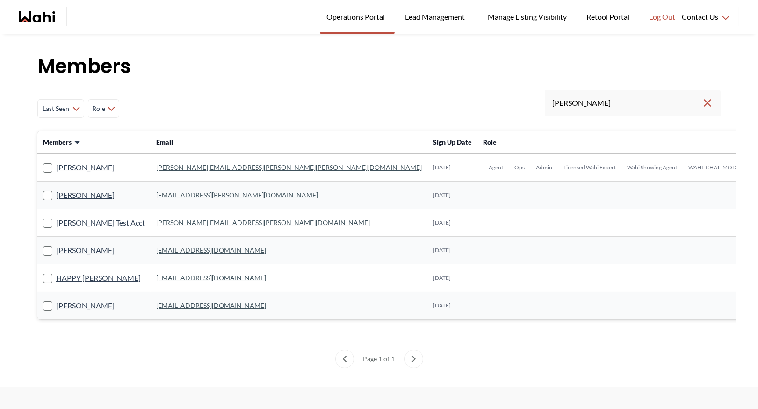
click at [187, 165] on link "[PERSON_NAME][EMAIL_ADDRESS][PERSON_NAME][PERSON_NAME][DOMAIN_NAME]" at bounding box center [289, 167] width 266 height 8
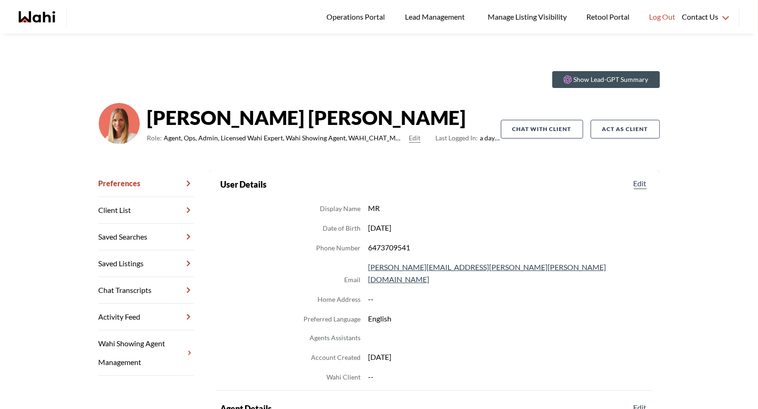
click at [140, 289] on link "Chat Transcripts" at bounding box center [146, 290] width 95 height 27
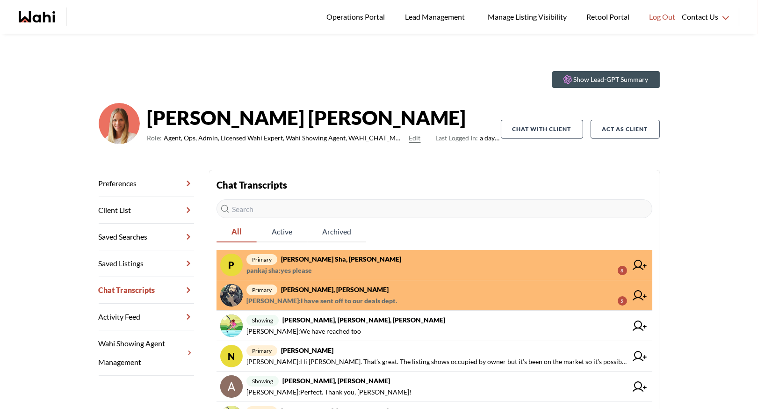
click at [380, 255] on span "primary [PERSON_NAME], [PERSON_NAME]" at bounding box center [436, 258] width 381 height 11
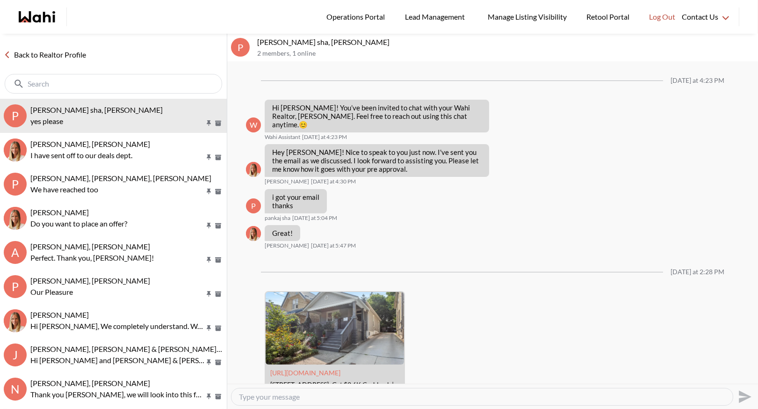
scroll to position [389, 0]
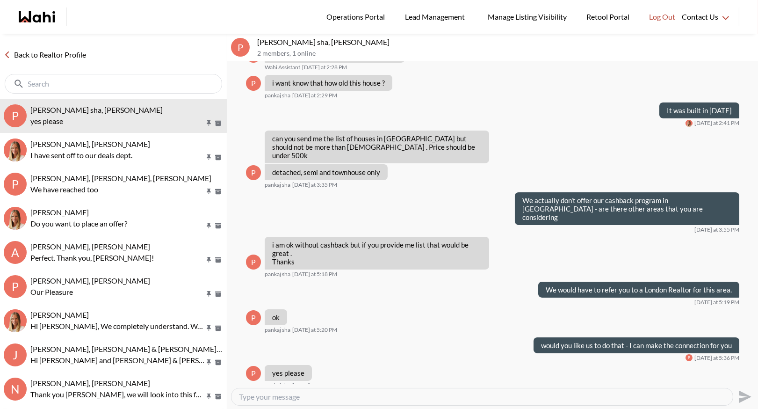
click at [293, 391] on div at bounding box center [481, 396] width 501 height 17
click at [286, 398] on textarea "Type your message" at bounding box center [482, 396] width 486 height 9
type textarea "p"
type textarea "ok will do!"
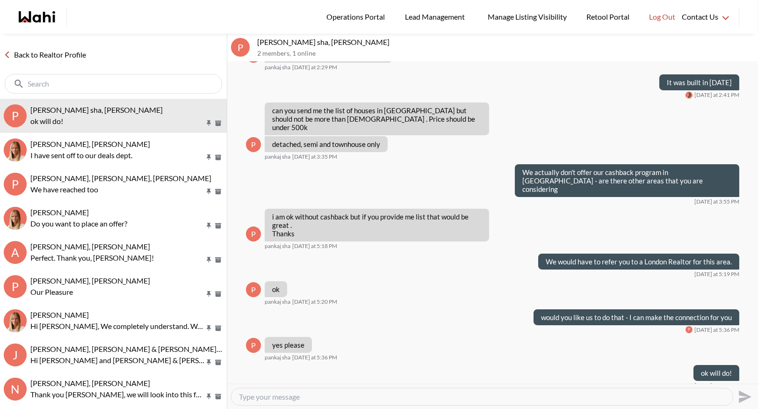
click at [267, 399] on textarea "Type your message" at bounding box center [482, 396] width 486 height 9
type textarea "E"
type textarea "Someone from our team will be in touch with you and take great care of you!"
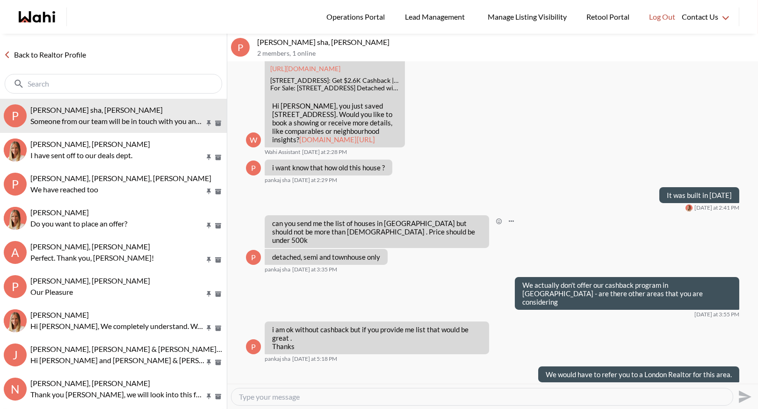
scroll to position [302, 0]
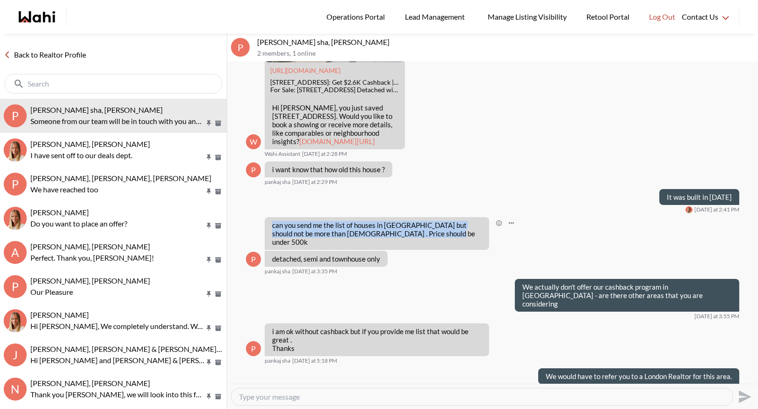
drag, startPoint x: 423, startPoint y: 242, endPoint x: 270, endPoint y: 233, distance: 152.7
click at [269, 232] on div "can you send me the list of houses in [GEOGRAPHIC_DATA] but should not be more …" at bounding box center [377, 233] width 224 height 33
copy p "can you send me the list of houses in [GEOGRAPHIC_DATA] but should not be more …"
click at [40, 54] on link "Back to Realtor Profile" at bounding box center [45, 55] width 90 height 12
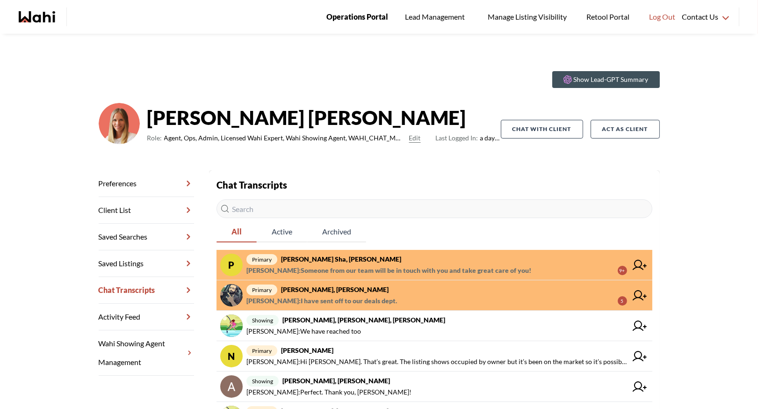
click at [356, 13] on span "Operations Portal" at bounding box center [357, 17] width 62 height 12
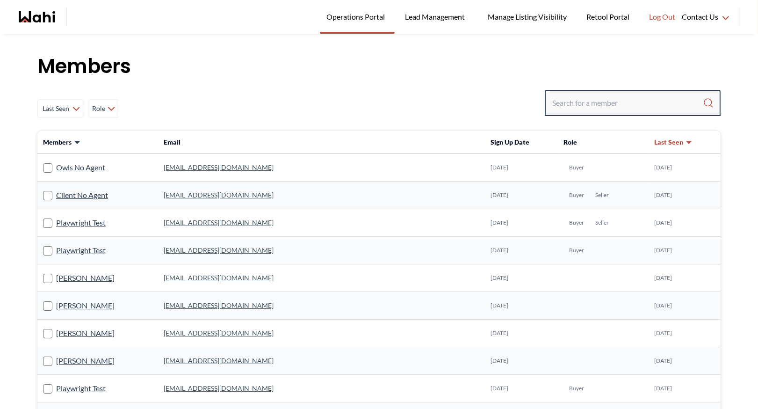
click at [575, 104] on input "Search input" at bounding box center [627, 102] width 151 height 17
type input "faraz"
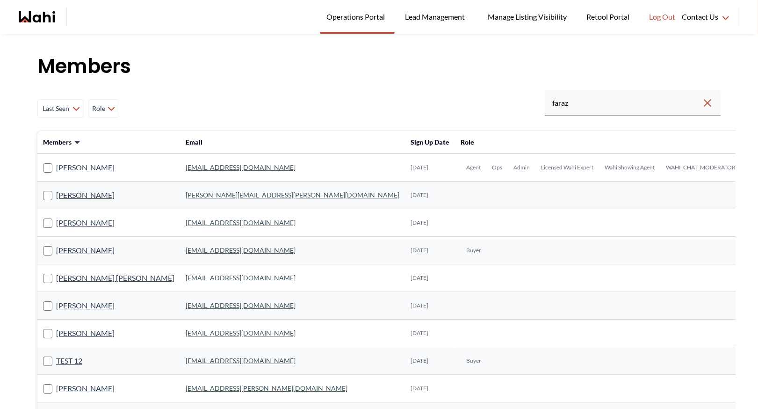
click at [191, 167] on link "[EMAIL_ADDRESS][DOMAIN_NAME]" at bounding box center [241, 167] width 110 height 8
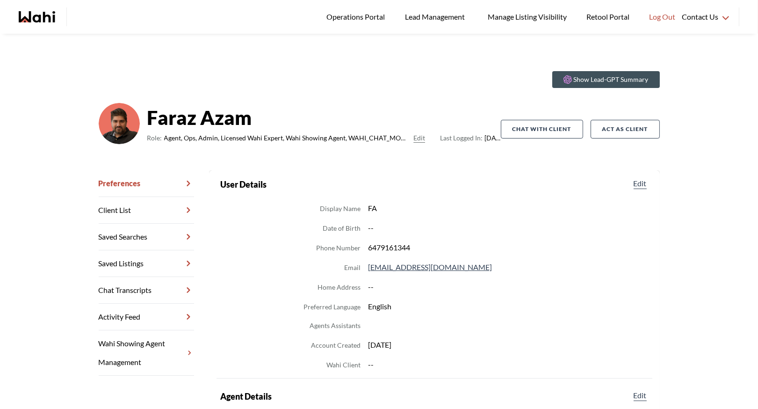
click at [144, 288] on link "Chat Transcripts" at bounding box center [146, 290] width 95 height 27
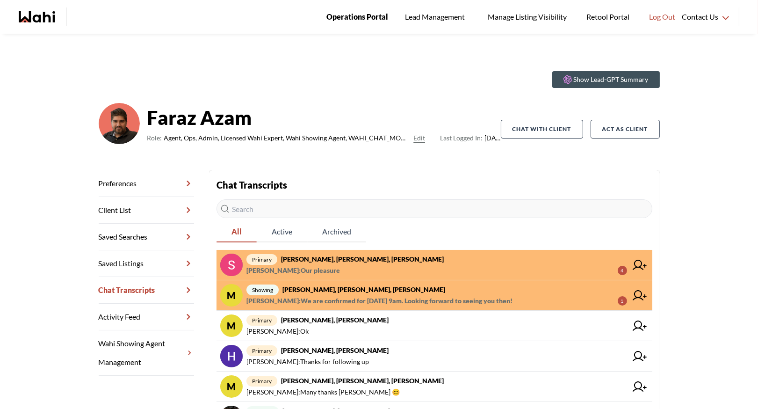
click at [343, 17] on span "Operations Portal" at bounding box center [357, 17] width 62 height 12
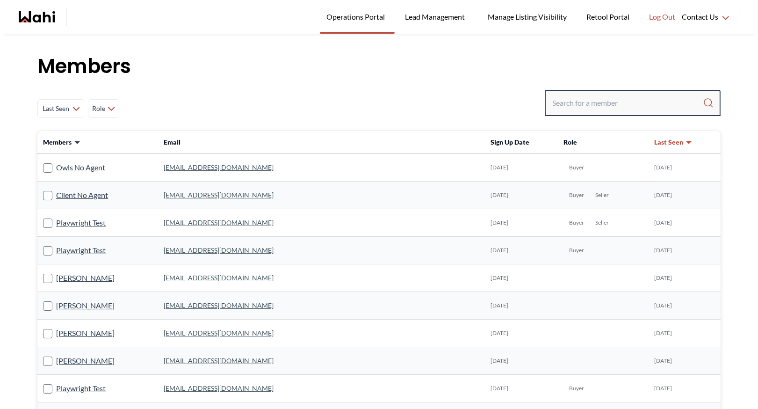
click at [570, 107] on input "Search input" at bounding box center [627, 102] width 151 height 17
type input "[PERSON_NAME]"
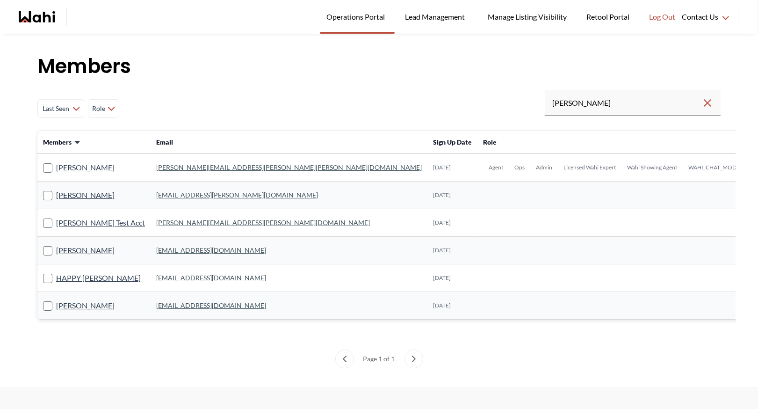
click at [190, 169] on link "[PERSON_NAME][EMAIL_ADDRESS][PERSON_NAME][PERSON_NAME][DOMAIN_NAME]" at bounding box center [289, 167] width 266 height 8
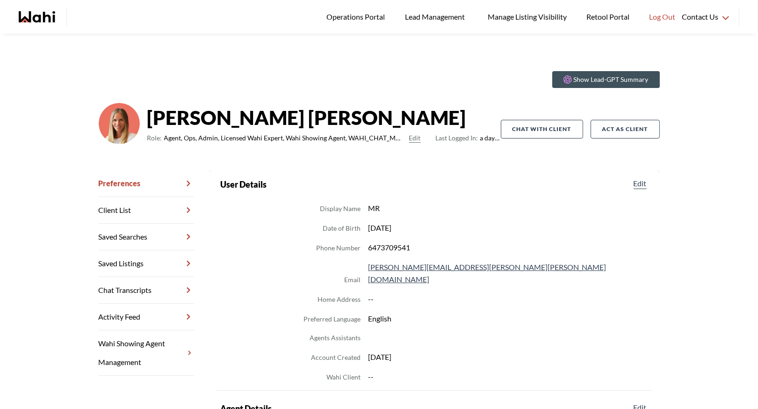
click at [133, 290] on link "Chat Transcripts" at bounding box center [146, 290] width 95 height 27
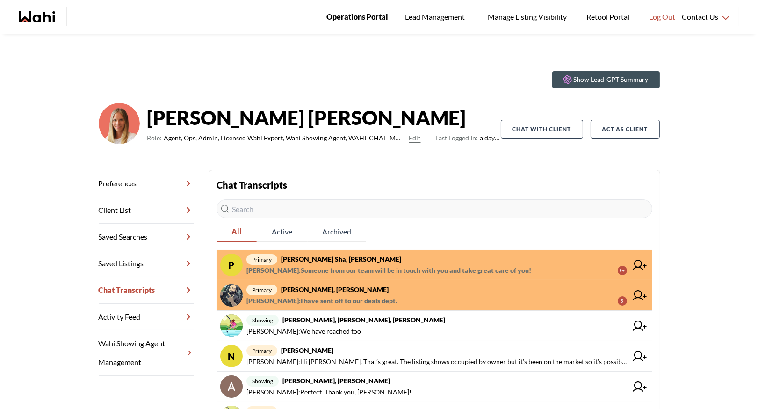
click at [361, 15] on span "Operations Portal" at bounding box center [357, 17] width 62 height 12
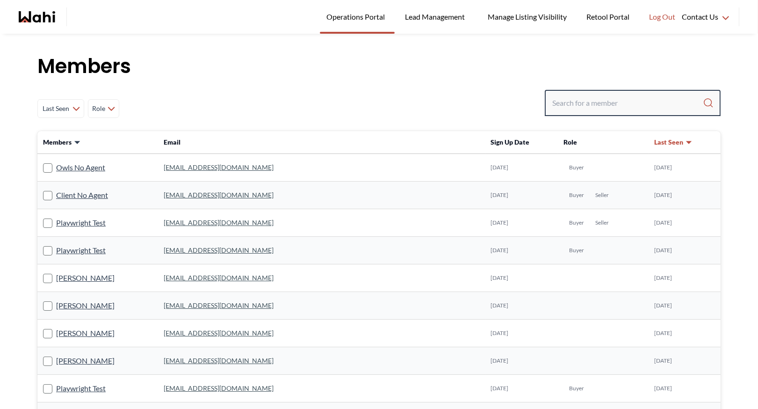
click at [593, 103] on input "Search input" at bounding box center [627, 102] width 151 height 17
type input "behnam"
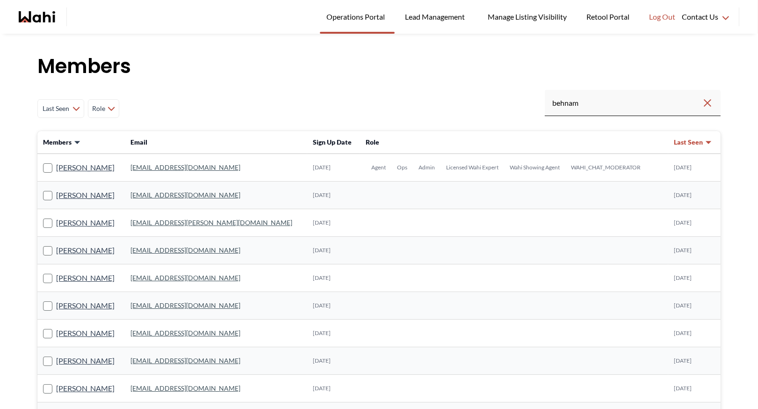
click at [188, 172] on td "[EMAIL_ADDRESS][DOMAIN_NAME]" at bounding box center [216, 168] width 183 height 28
click at [191, 168] on link "[EMAIL_ADDRESS][DOMAIN_NAME]" at bounding box center [185, 167] width 110 height 8
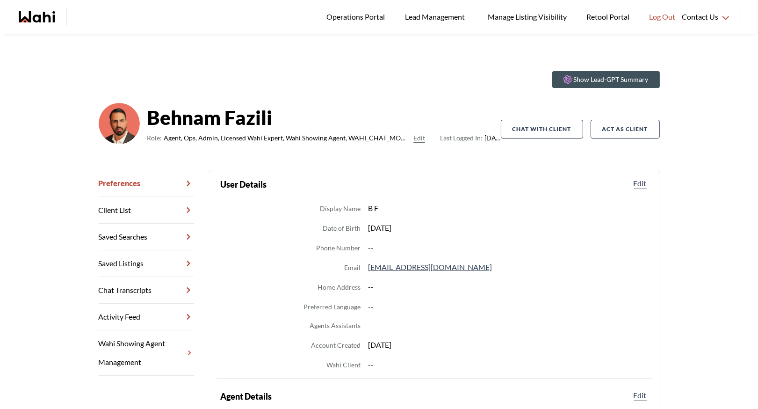
click at [146, 293] on link "Chat Transcripts" at bounding box center [146, 290] width 95 height 27
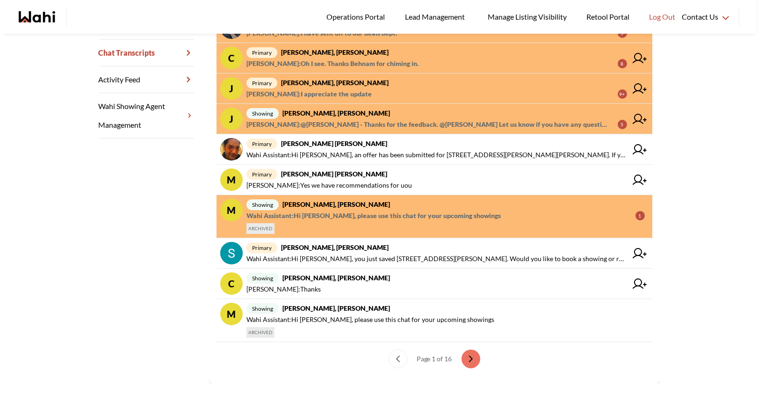
scroll to position [239, 0]
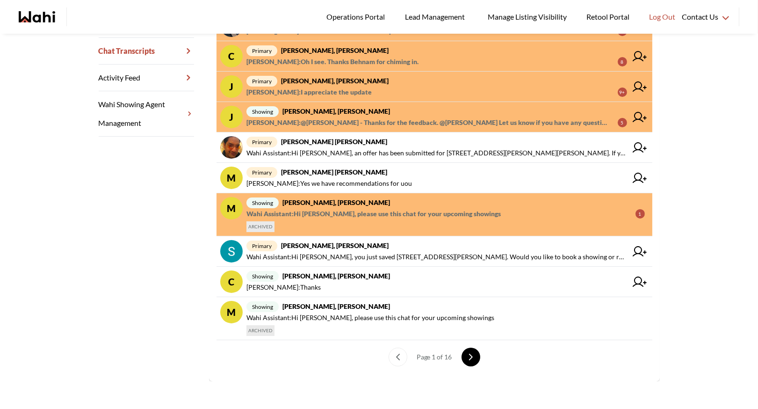
click at [469, 358] on button "next page" at bounding box center [471, 356] width 19 height 19
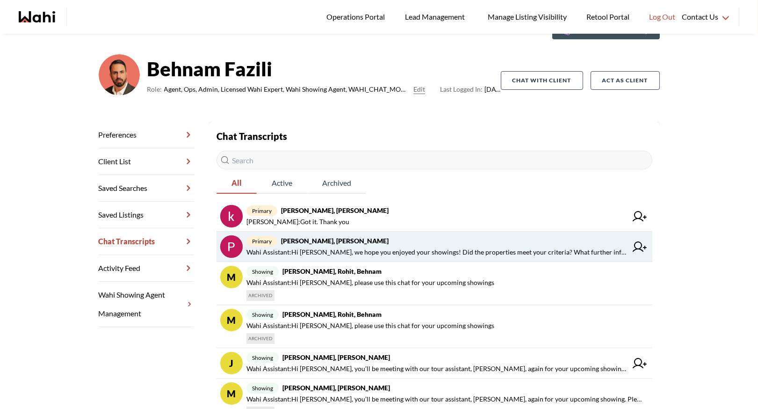
scroll to position [0, 0]
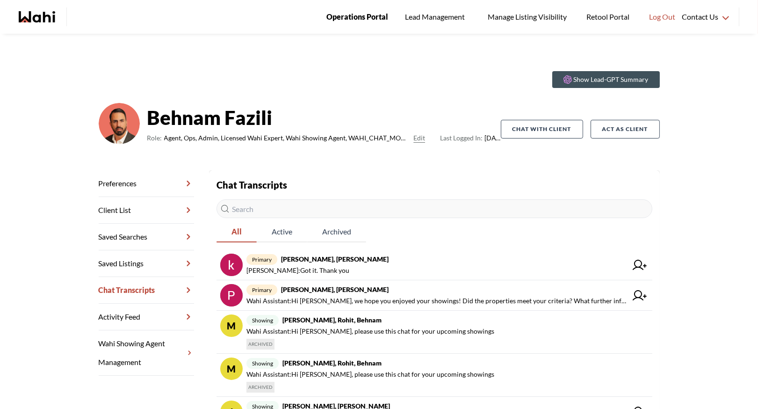
click at [367, 13] on span "Operations Portal" at bounding box center [357, 17] width 62 height 12
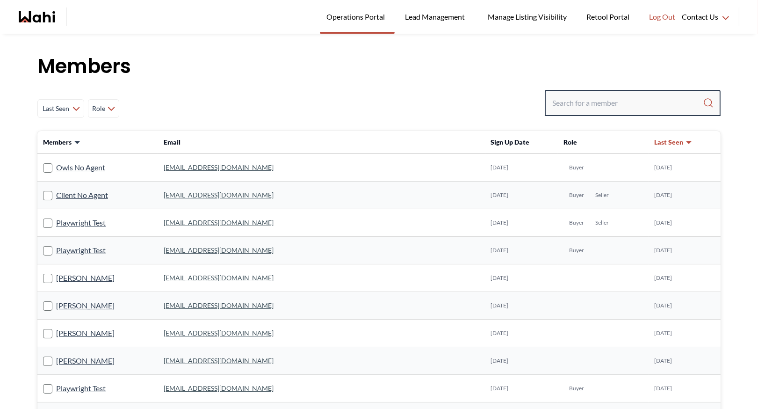
click at [564, 99] on input "Search input" at bounding box center [627, 102] width 151 height 17
type input "m"
type input "ryck"
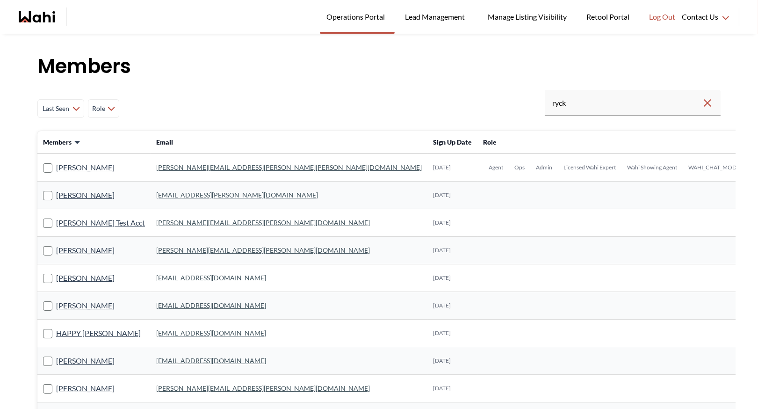
click at [188, 166] on link "[PERSON_NAME][EMAIL_ADDRESS][PERSON_NAME][PERSON_NAME][DOMAIN_NAME]" at bounding box center [289, 167] width 266 height 8
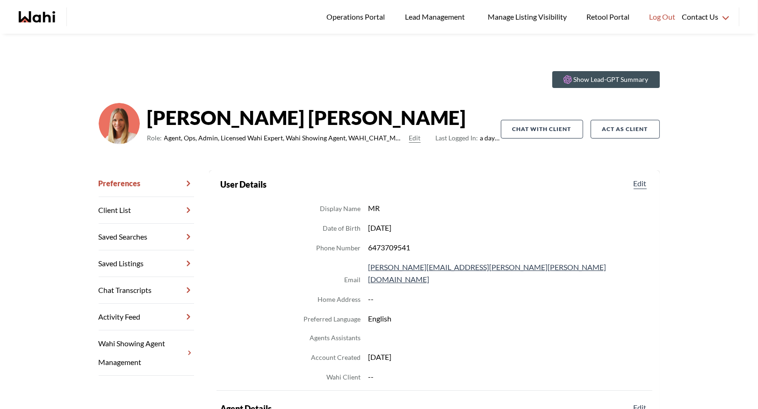
click at [150, 289] on link "Chat Transcripts" at bounding box center [146, 290] width 95 height 27
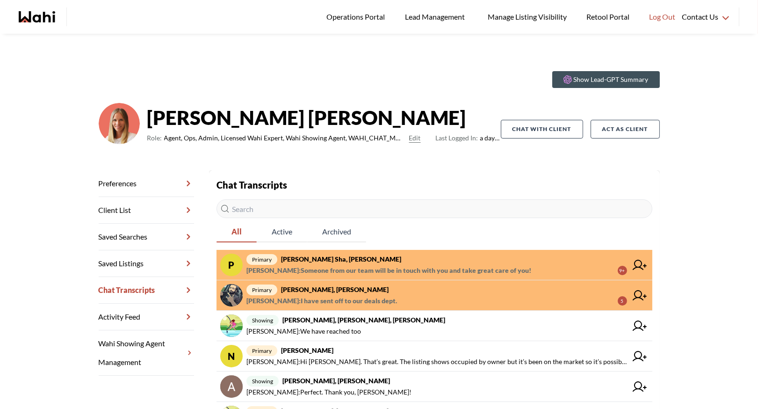
click at [382, 263] on span "primary pankaj sha, Michelle" at bounding box center [436, 258] width 381 height 11
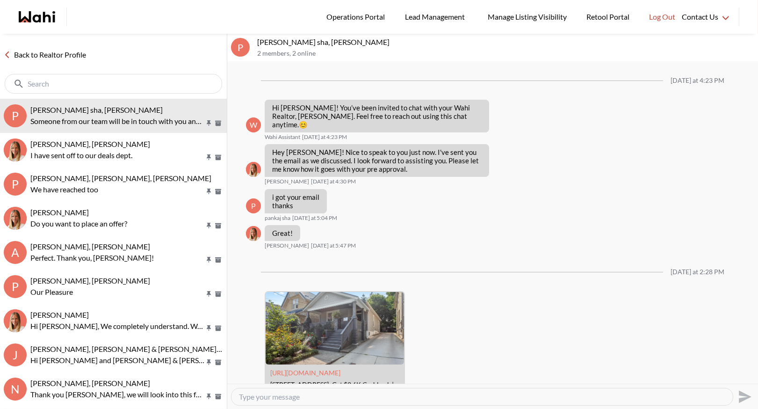
scroll to position [442, 0]
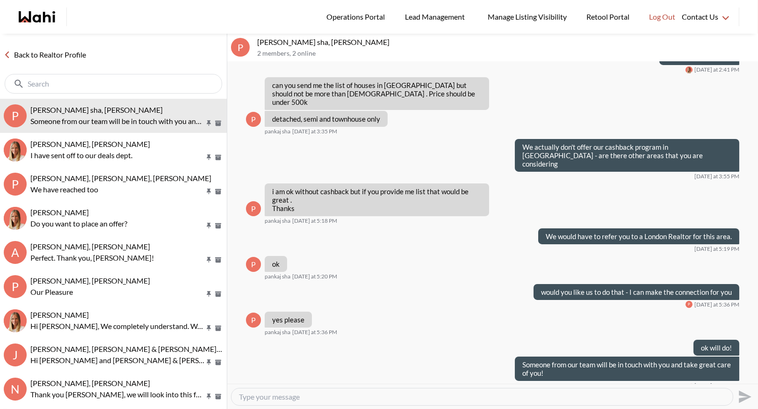
click at [299, 397] on textarea "Type your message" at bounding box center [482, 396] width 486 height 9
type textarea "We are also checking with our team if we can get you on the cashback program"
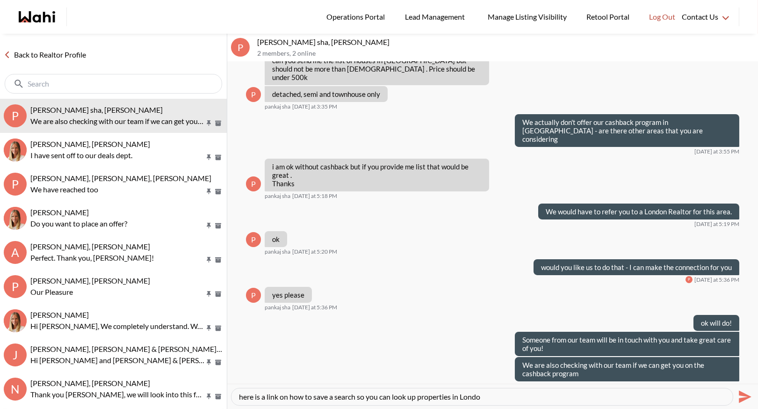
type textarea "here is a link on how to save a search so you can look up properties in London"
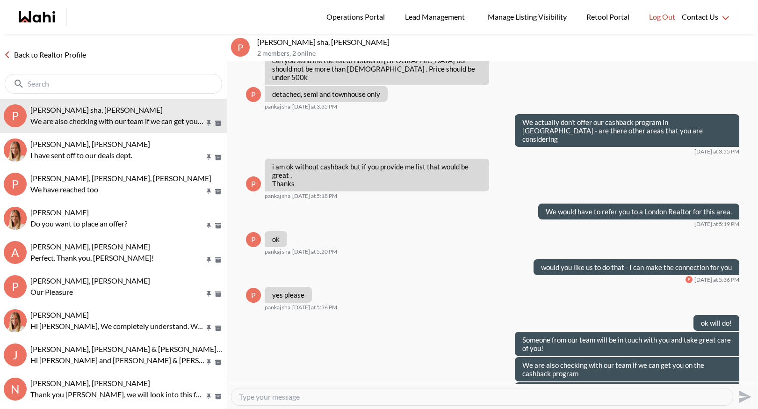
scroll to position [492, 0]
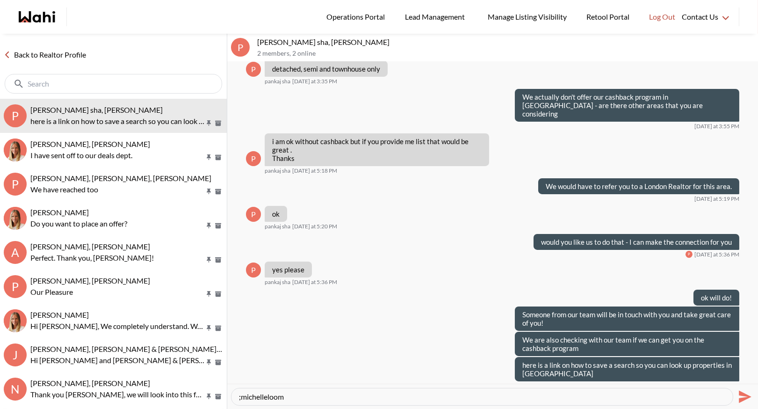
paste textarea "Here’s how to book a showing: https://www.loom.com/share/86ec866ece634ae5814dd0…"
type textarea "Here’s how to book a showing: https://www.loom.com/share/86ec866ece634ae5814dd0…"
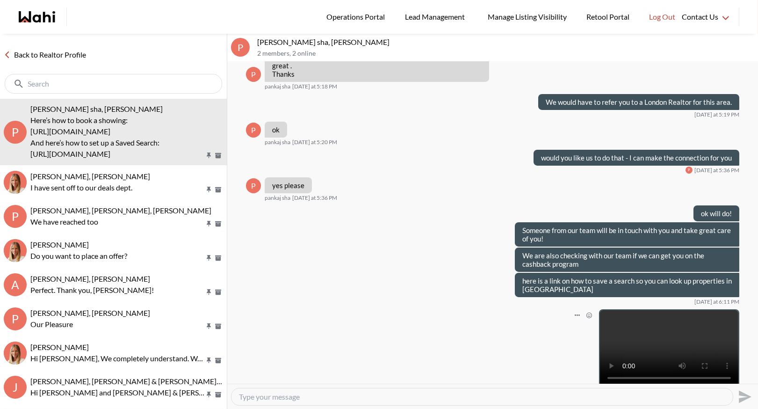
click at [628, 336] on video at bounding box center [669, 349] width 138 height 78
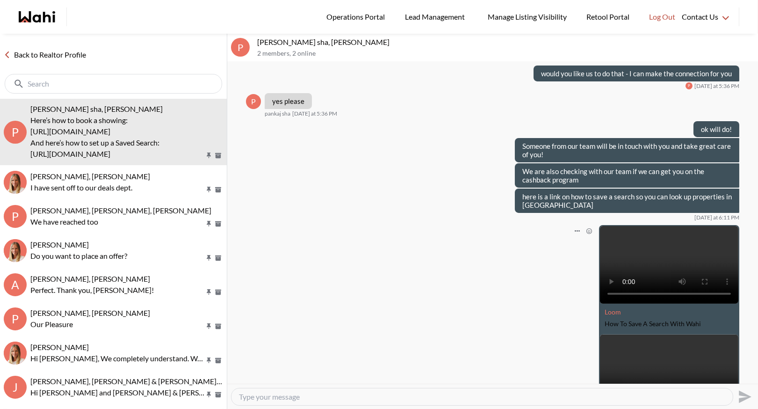
scroll to position [657, 0]
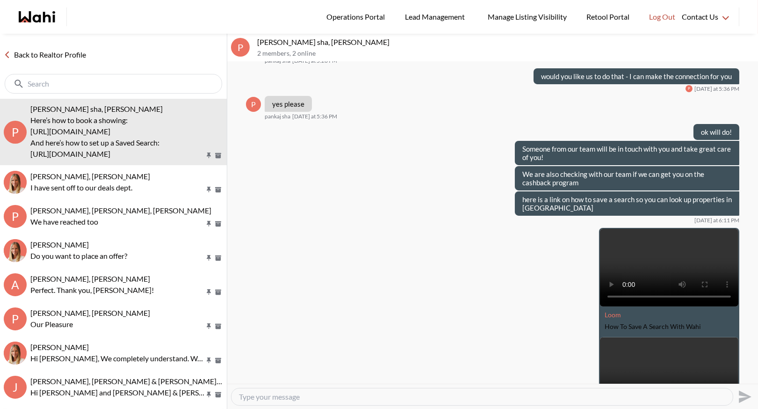
click at [52, 50] on link "Back to Realtor Profile" at bounding box center [45, 55] width 90 height 12
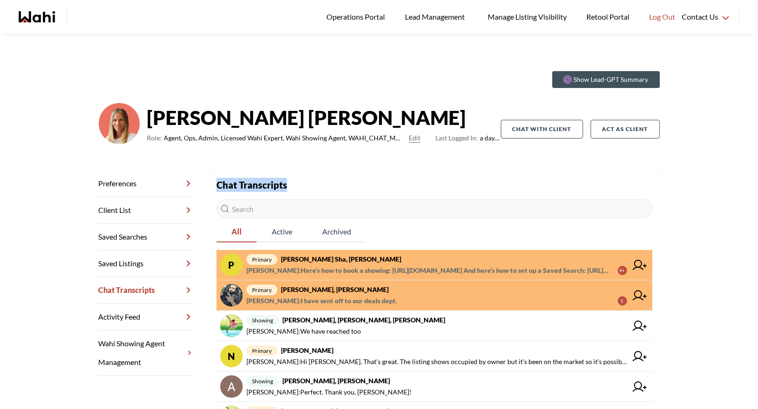
drag, startPoint x: 218, startPoint y: 187, endPoint x: 340, endPoint y: 204, distance: 122.9
click at [341, 205] on div "Chat Transcripts All Active Archived p primary pankaj sha, Michelle Barbara Fun…" at bounding box center [434, 389] width 436 height 422
click at [340, 204] on input "text" at bounding box center [434, 208] width 436 height 19
click at [317, 262] on strong "pankaj sha, Michelle" at bounding box center [341, 259] width 120 height 8
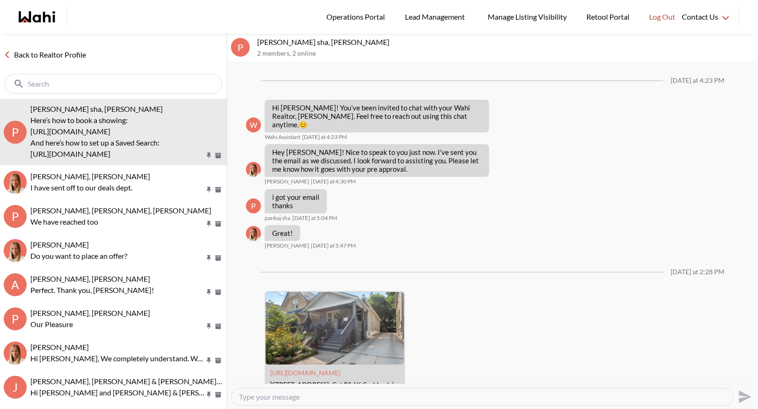
scroll to position [829, 0]
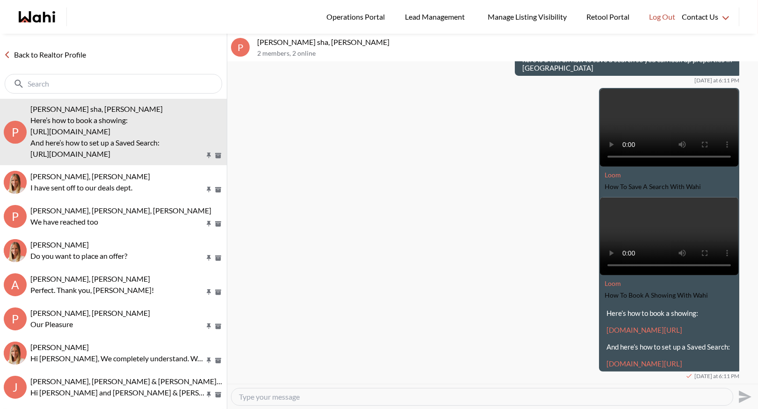
click at [275, 395] on textarea "Type your message" at bounding box center [482, 396] width 486 height 9
type textarea "We are able to offer the cashback for you"
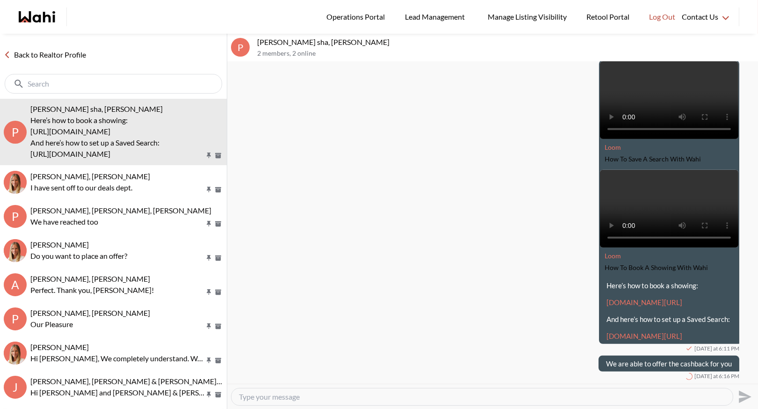
scroll to position [857, 0]
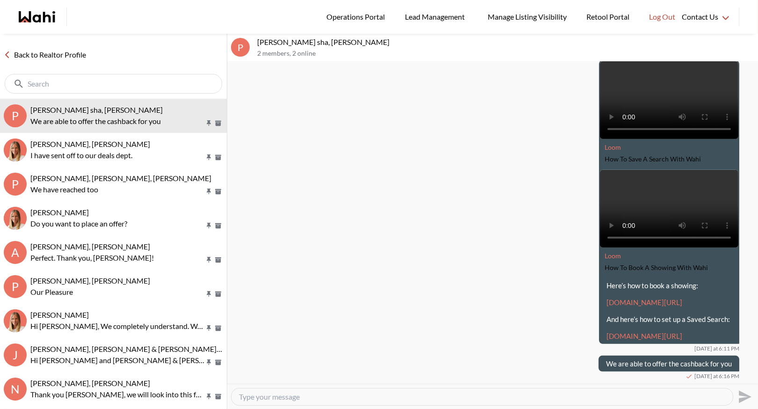
type textarea "S"
type textarea "Go ahead and set up a search using that video and you can send any questions he…"
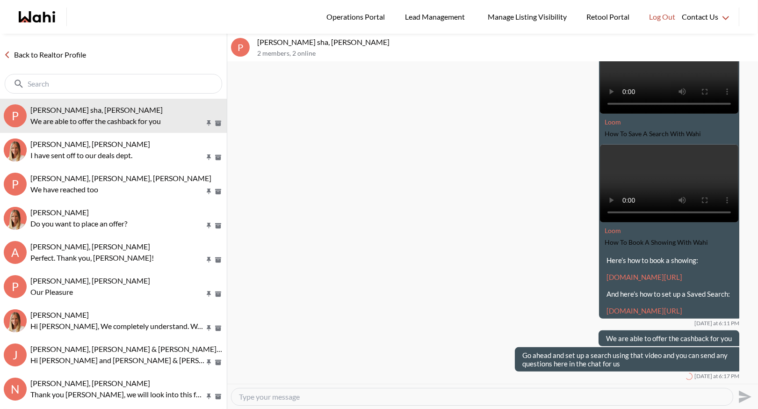
scroll to position [882, 0]
click at [41, 51] on link "Back to Realtor Profile" at bounding box center [45, 55] width 90 height 12
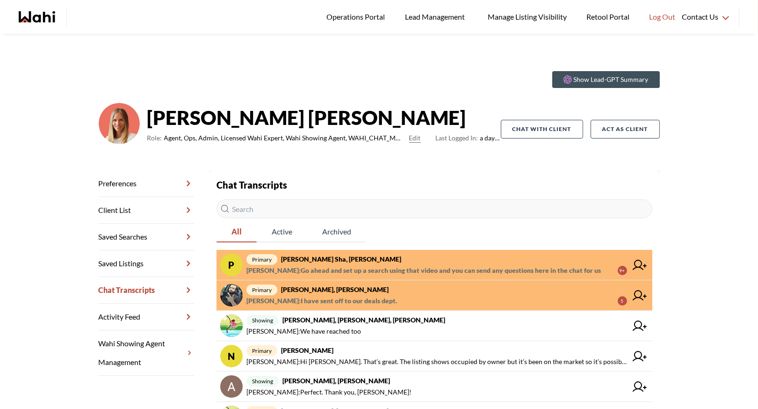
click at [324, 260] on strong "[PERSON_NAME] sha, [PERSON_NAME]" at bounding box center [341, 259] width 120 height 8
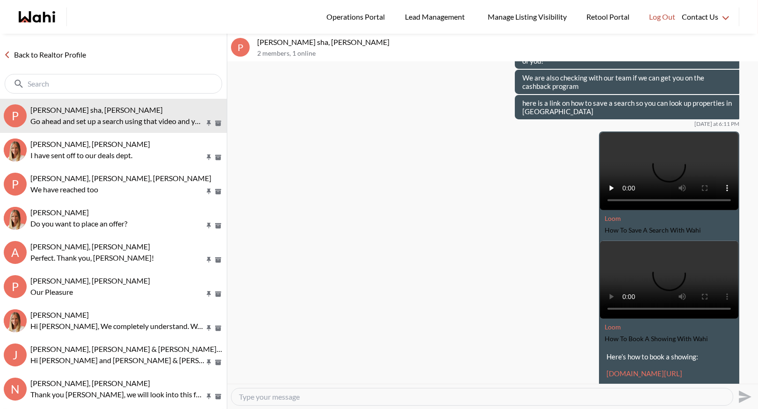
scroll to position [882, 0]
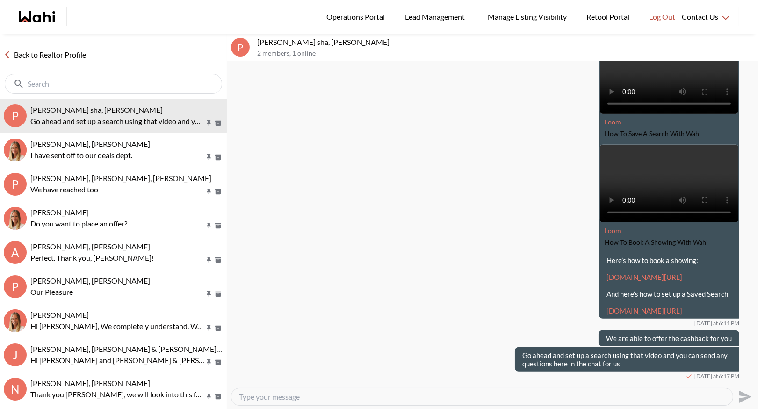
click at [249, 396] on textarea "Type your message" at bounding box center [482, 396] width 486 height 9
type textarea "We can't really search by age of the home as most agents don't include that inf…"
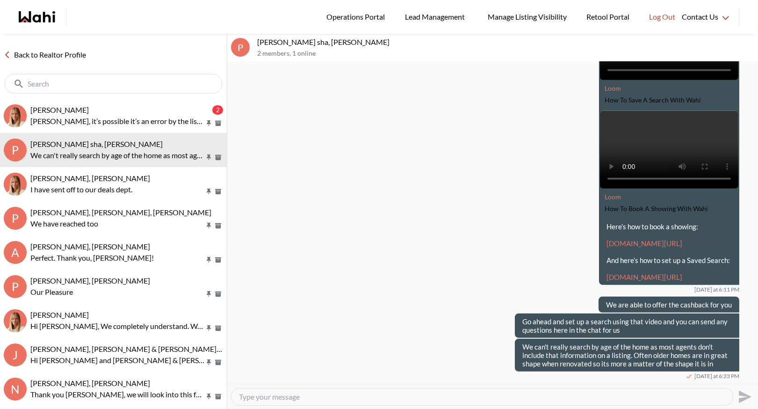
click at [74, 57] on link "Back to Realtor Profile" at bounding box center [45, 55] width 90 height 12
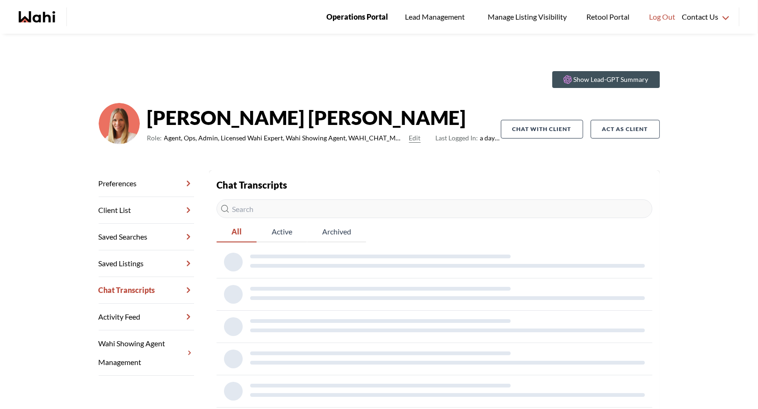
click at [381, 14] on span "Operations Portal" at bounding box center [357, 17] width 62 height 12
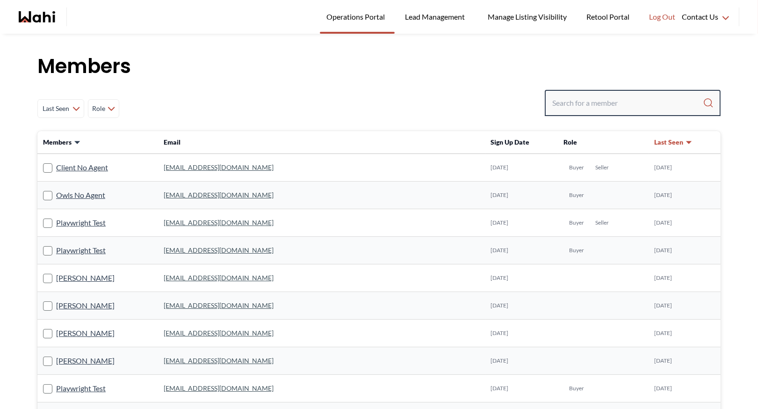
click at [577, 105] on input "Search input" at bounding box center [627, 102] width 151 height 17
type input "ryckman"
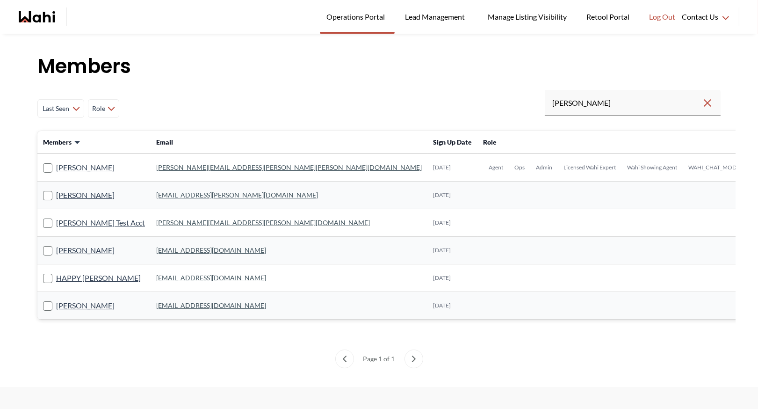
click at [178, 169] on link "[PERSON_NAME][EMAIL_ADDRESS][PERSON_NAME][PERSON_NAME][DOMAIN_NAME]" at bounding box center [289, 167] width 266 height 8
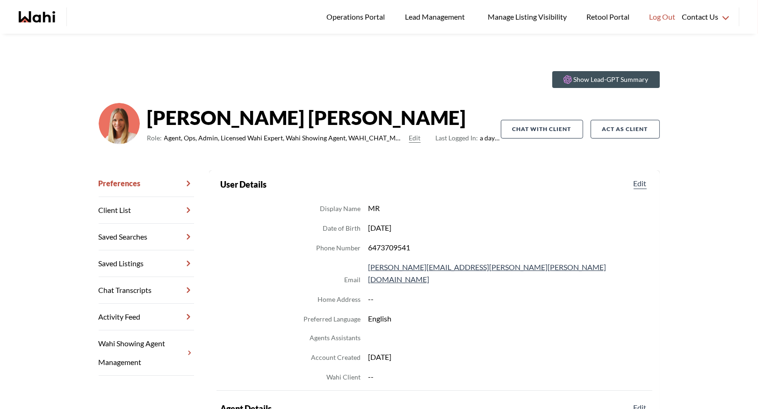
click at [135, 290] on link "Chat Transcripts" at bounding box center [146, 290] width 95 height 27
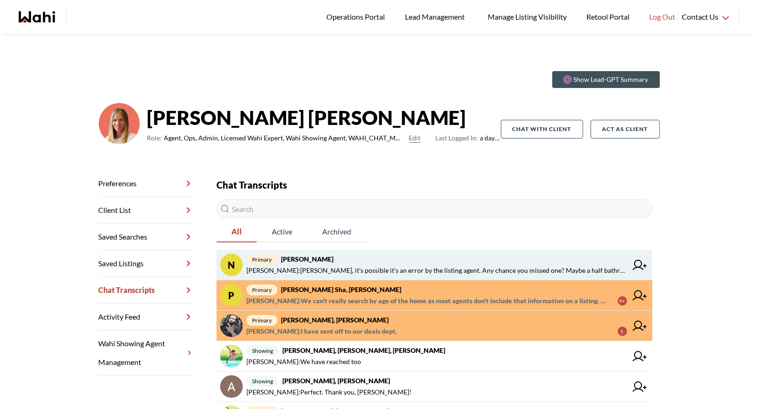
click at [364, 258] on span "primary Nurse Noelz, Michelle" at bounding box center [436, 258] width 381 height 11
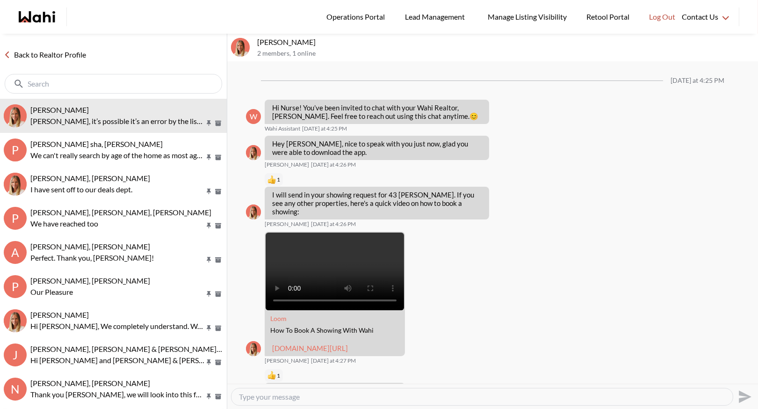
scroll to position [1618, 0]
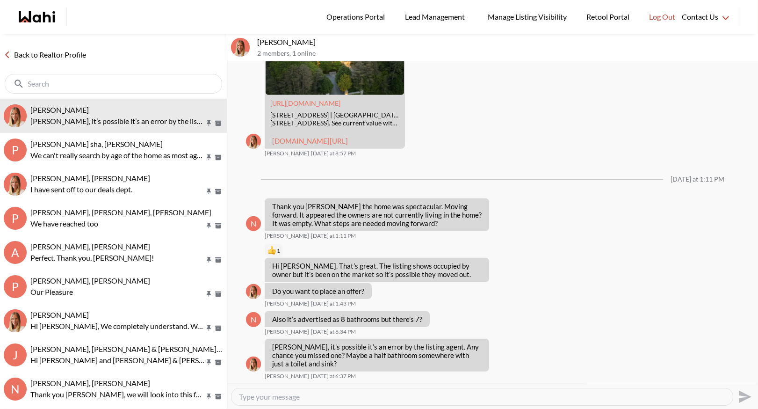
click at [43, 51] on link "Back to Realtor Profile" at bounding box center [45, 55] width 90 height 12
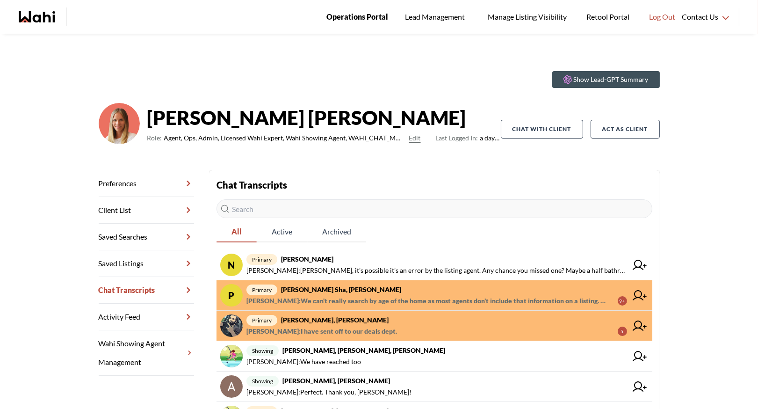
click at [351, 22] on span "Operations Portal" at bounding box center [357, 17] width 62 height 12
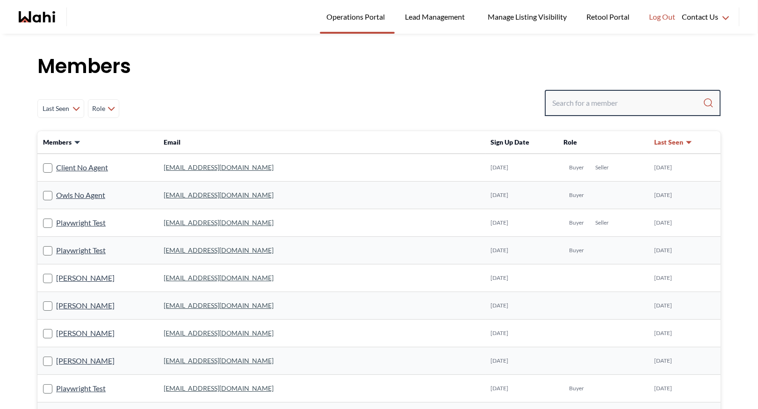
click at [578, 98] on input "Search input" at bounding box center [627, 102] width 151 height 17
type input "faraz"
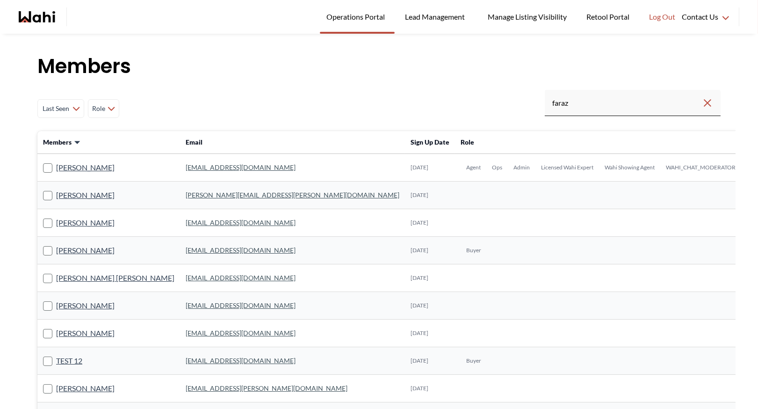
click at [206, 166] on link "[EMAIL_ADDRESS][DOMAIN_NAME]" at bounding box center [241, 167] width 110 height 8
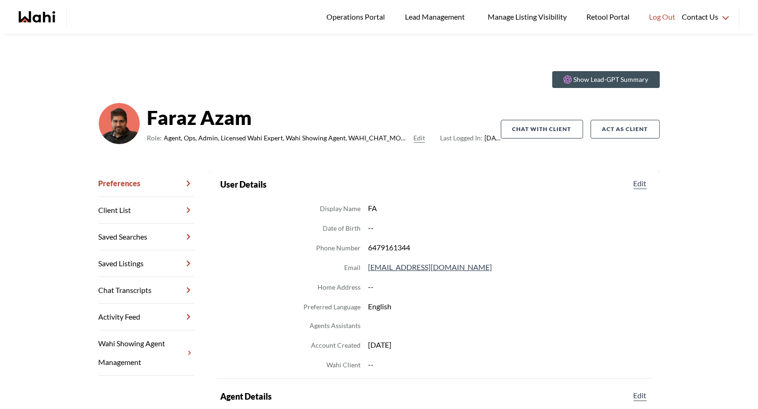
click at [135, 293] on link "Chat Transcripts" at bounding box center [146, 290] width 95 height 27
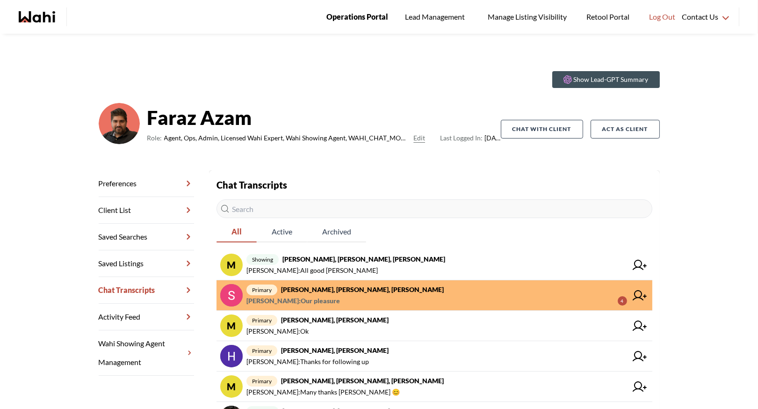
click at [358, 24] on link "Operations Portal" at bounding box center [357, 17] width 75 height 34
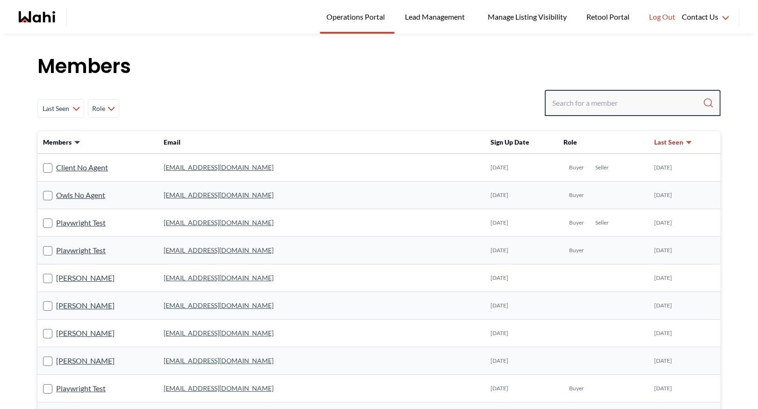
click at [575, 103] on input "Search input" at bounding box center [627, 102] width 151 height 17
type input "behnam"
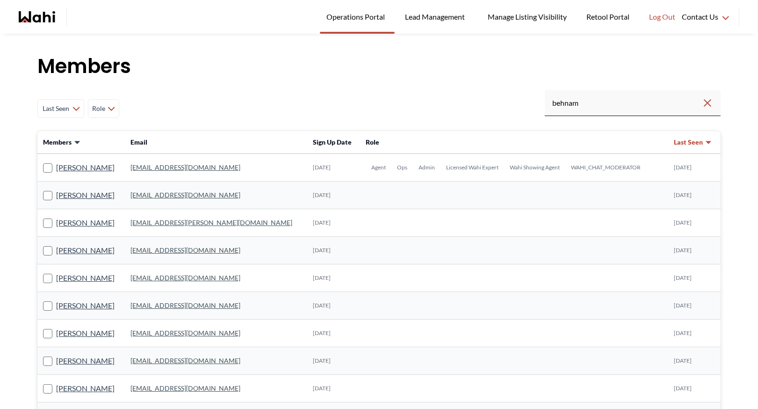
click at [185, 166] on link "[EMAIL_ADDRESS][DOMAIN_NAME]" at bounding box center [185, 167] width 110 height 8
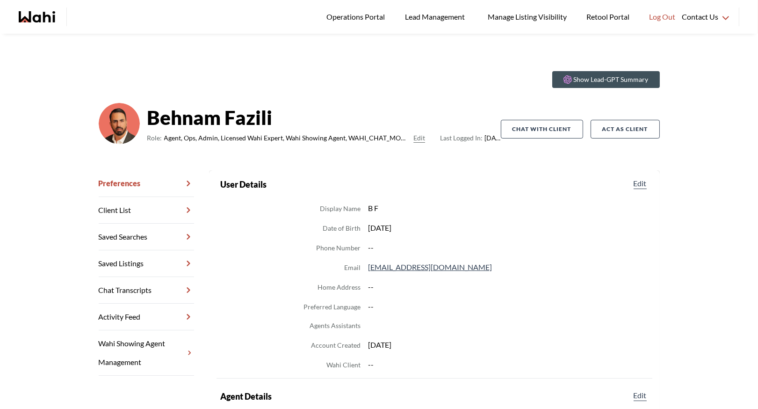
click at [148, 293] on link "Chat Transcripts" at bounding box center [146, 290] width 95 height 27
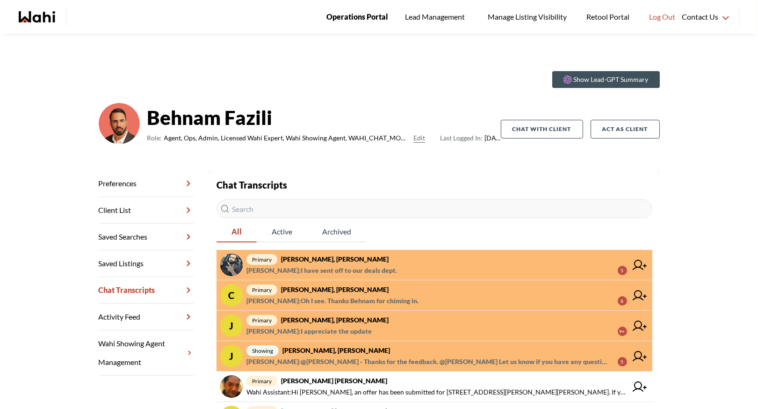
click at [365, 13] on span "Operations Portal" at bounding box center [357, 17] width 62 height 12
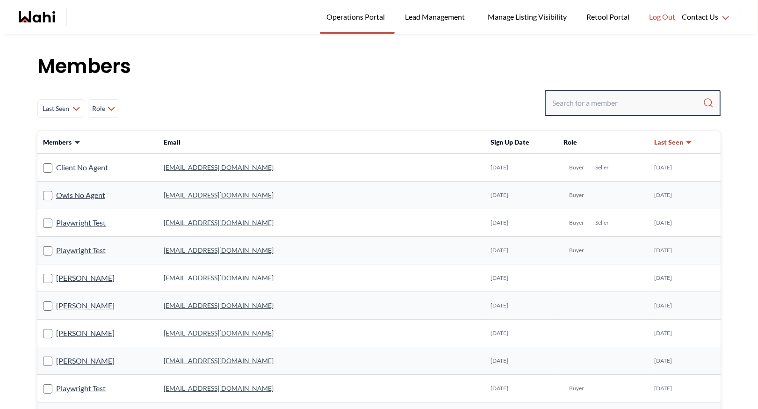
click at [594, 102] on input "Search input" at bounding box center [627, 102] width 151 height 17
type input "[PERSON_NAME]"
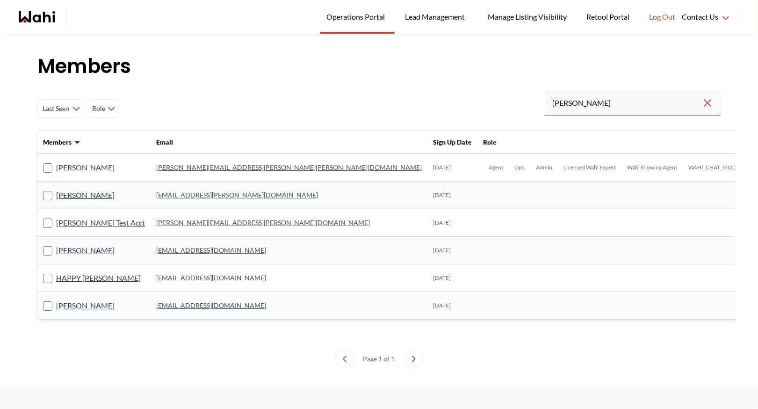
click at [177, 165] on link "[PERSON_NAME][EMAIL_ADDRESS][PERSON_NAME][PERSON_NAME][DOMAIN_NAME]" at bounding box center [289, 167] width 266 height 8
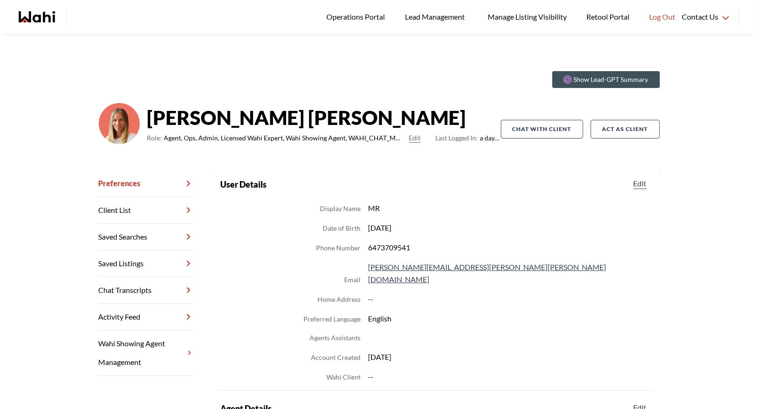
click at [120, 287] on link "Chat Transcripts" at bounding box center [146, 290] width 95 height 27
